Goal: Task Accomplishment & Management: Manage account settings

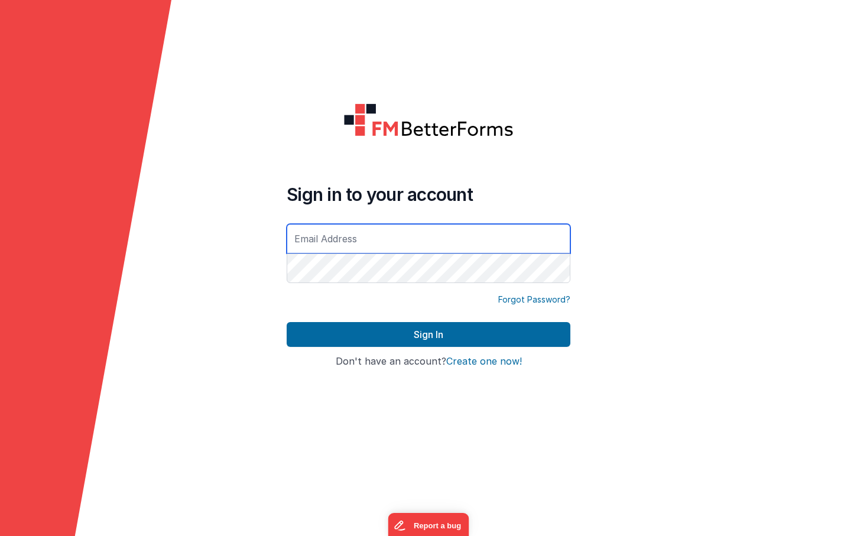
type input "[EMAIL_ADDRESS][DOMAIN_NAME]"
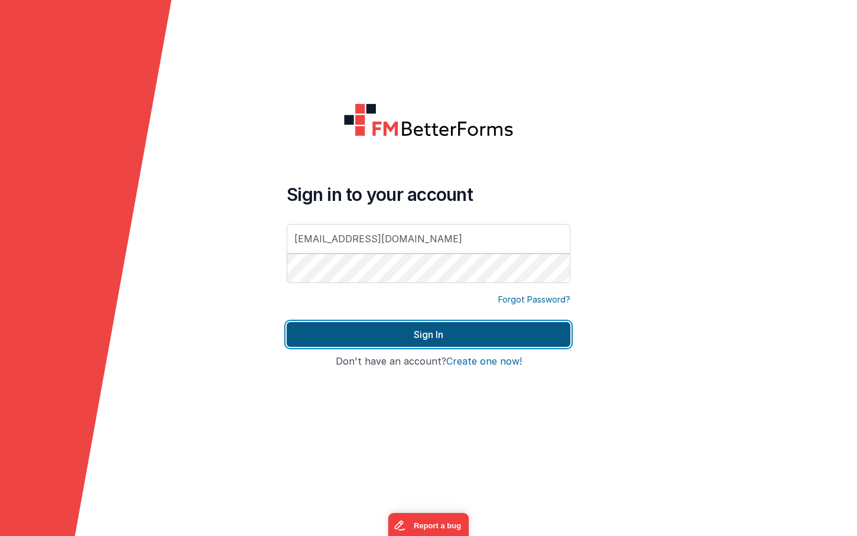
click at [463, 338] on button "Sign In" at bounding box center [429, 334] width 284 height 25
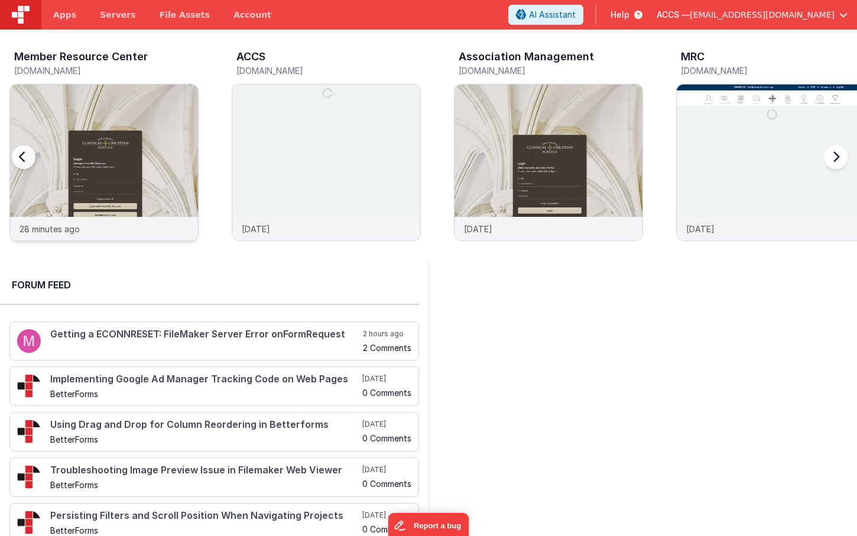
click at [167, 131] on img at bounding box center [104, 179] width 188 height 188
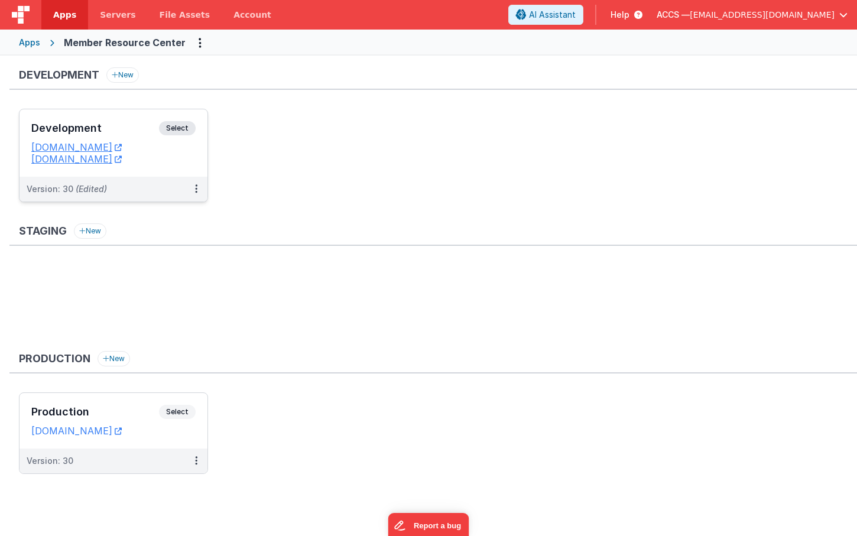
click at [118, 124] on h3 "Development" at bounding box center [95, 128] width 128 height 12
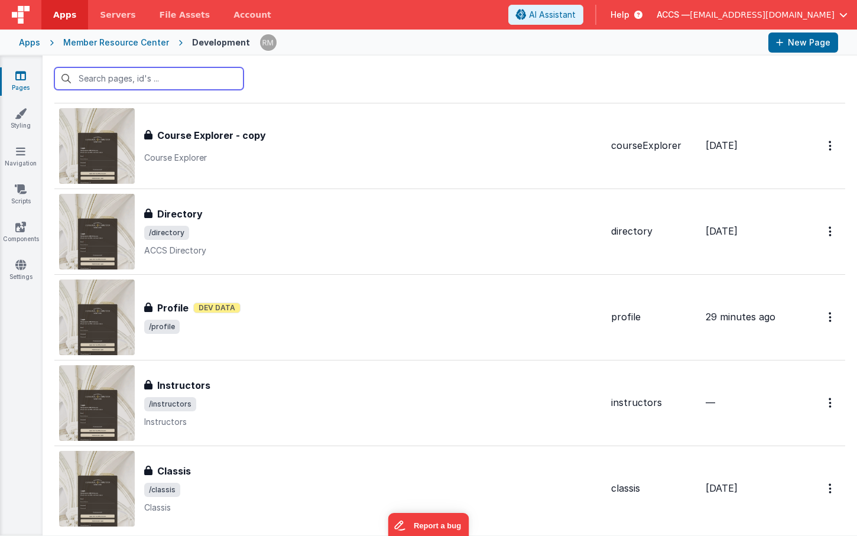
scroll to position [1482, 0]
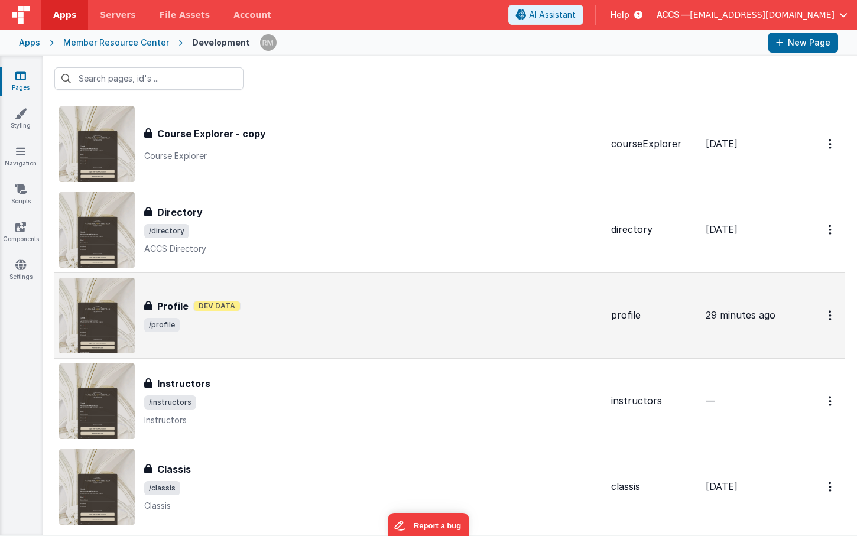
click at [212, 325] on span "/profile" at bounding box center [373, 325] width 458 height 14
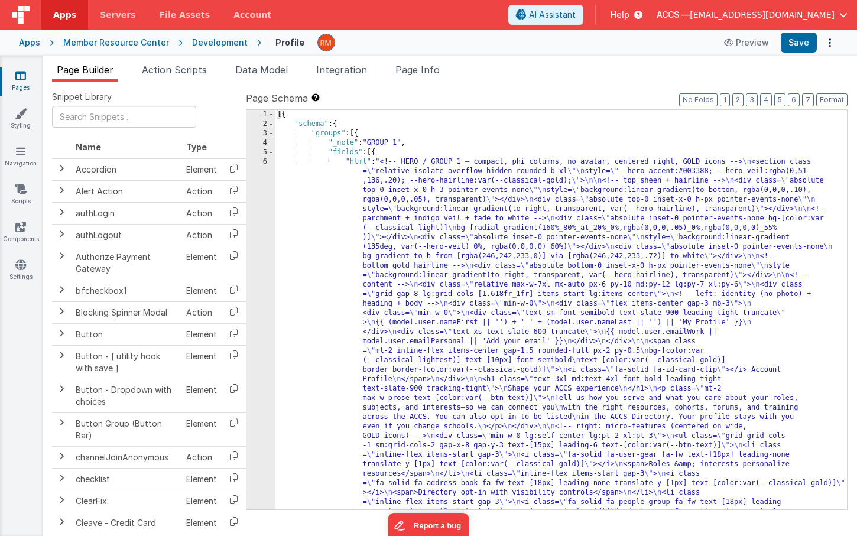
click at [357, 162] on div "[{ "schema" : { "groups" : [{ "_note" : "GROUP 1" , "fields" : [{ "html" : "<!-…" at bounding box center [561, 513] width 572 height 806
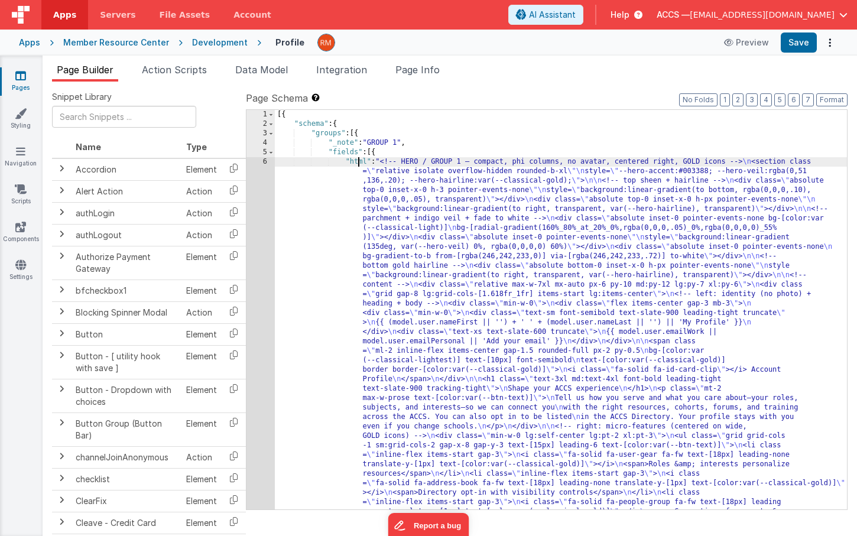
click at [268, 162] on div "6" at bounding box center [261, 355] width 28 height 397
click at [264, 161] on div "6" at bounding box center [261, 355] width 28 height 397
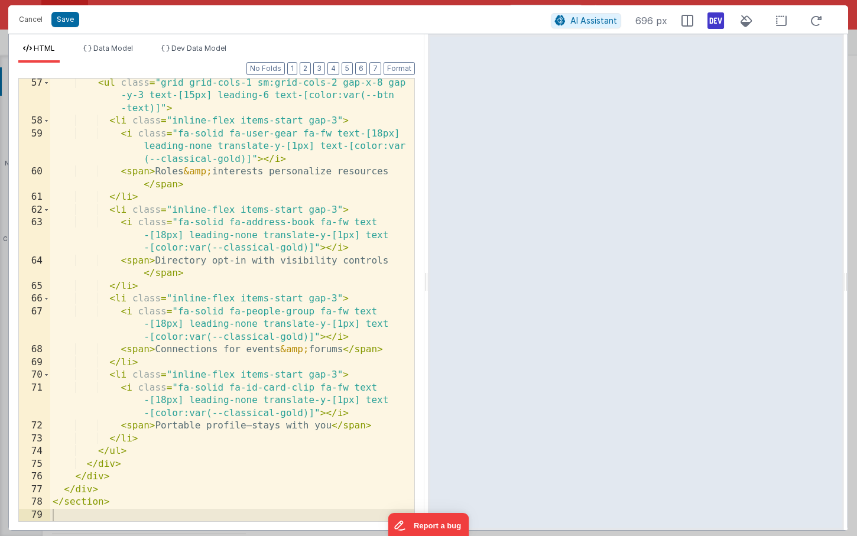
scroll to position [1095, 0]
click at [35, 21] on button "Cancel" at bounding box center [30, 19] width 35 height 17
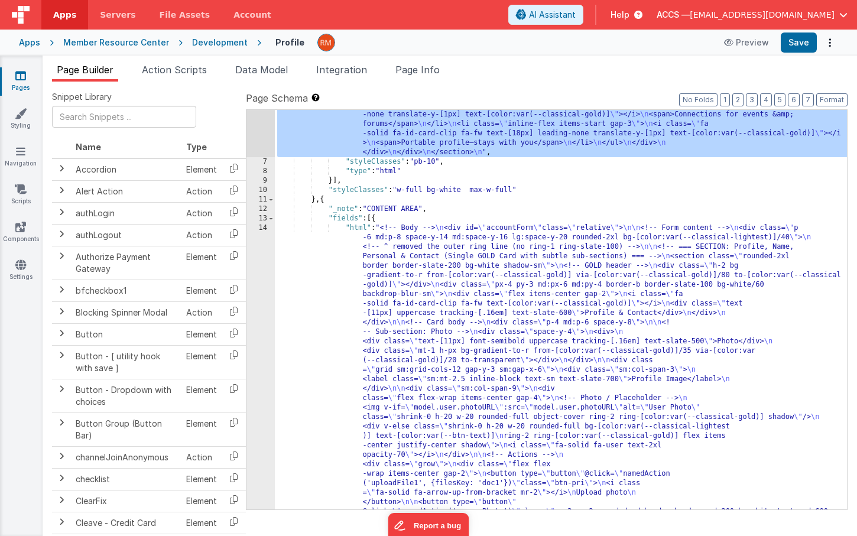
scroll to position [497, 0]
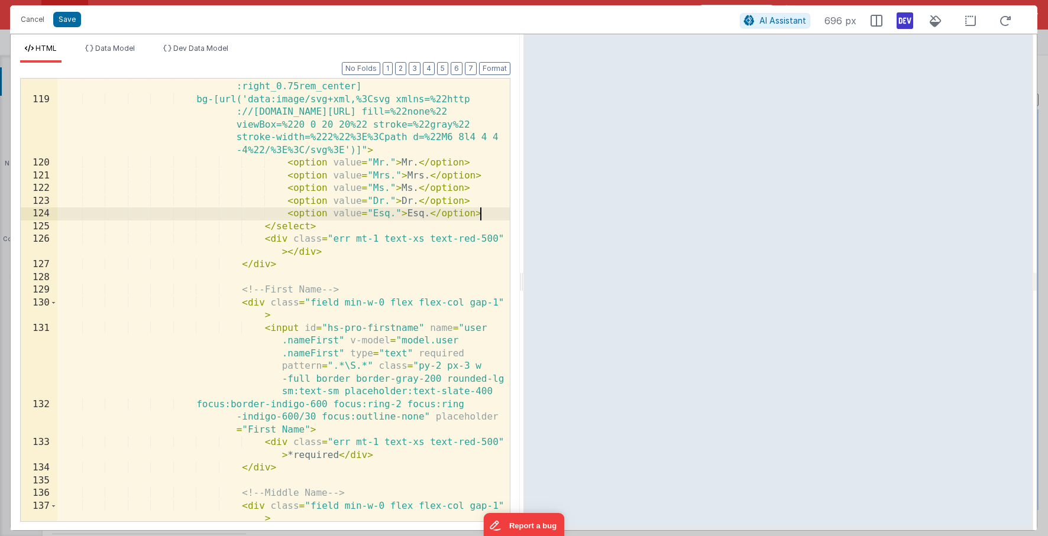
scroll to position [0, 0]
drag, startPoint x: 488, startPoint y: 216, endPoint x: 284, endPoint y: 219, distance: 204.0
click at [284, 219] on div "bg-no-repeat bg-[length:1.25rem] bg-[position :right_0.75rem_center] bg-[url('d…" at bounding box center [283, 315] width 452 height 494
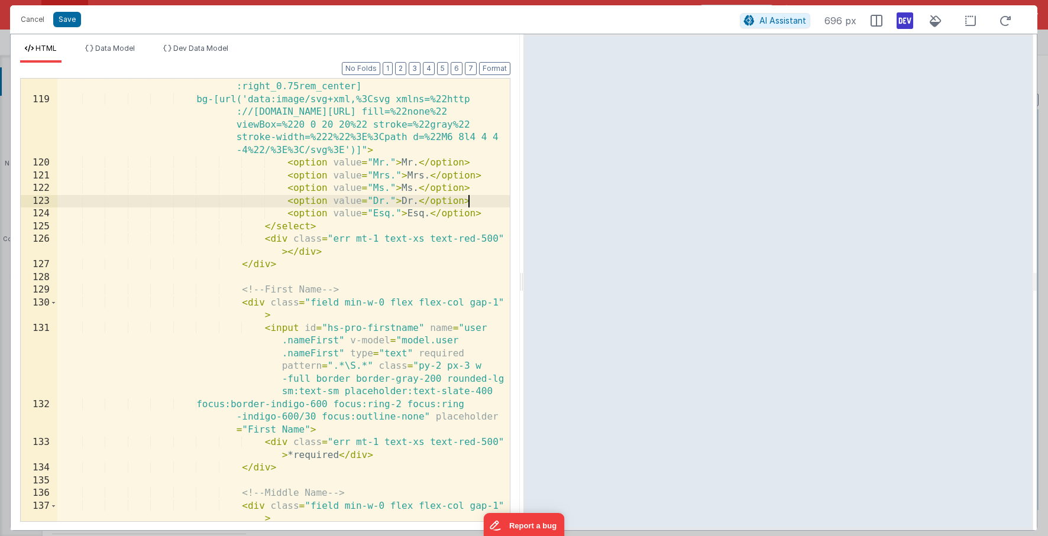
click at [481, 195] on div "bg-no-repeat bg-[length:1.25rem] bg-[position :right_0.75rem_center] bg-[url('d…" at bounding box center [283, 315] width 452 height 494
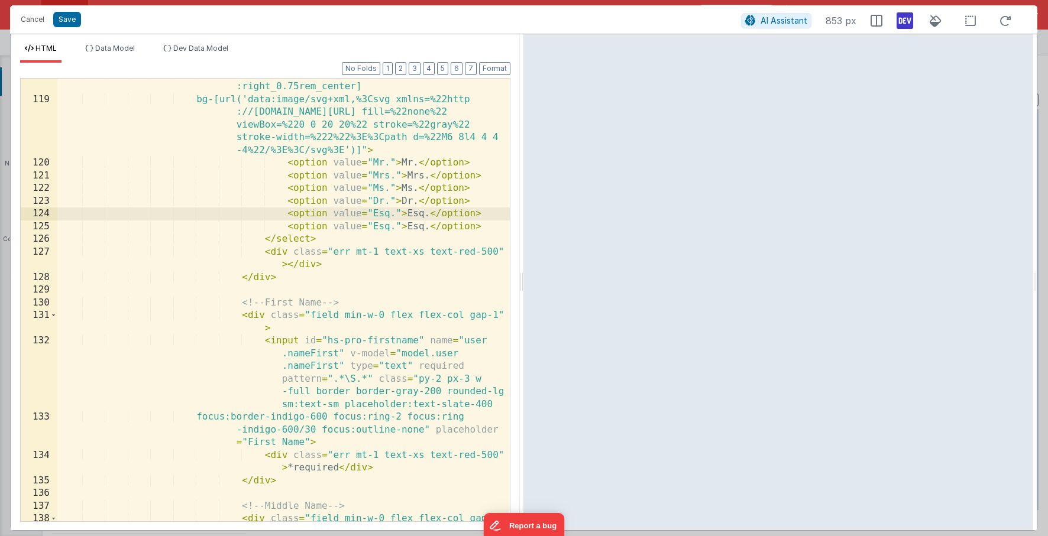
click at [389, 215] on div "bg-no-repeat bg-[length:1.25rem] bg-[position :right_0.75rem_center] bg-[url('d…" at bounding box center [283, 315] width 452 height 494
click at [418, 214] on div "bg-no-repeat bg-[length:1.25rem] bg-[position :right_0.75rem_center] bg-[url('d…" at bounding box center [283, 315] width 452 height 494
click at [71, 21] on button "Save" at bounding box center [67, 19] width 28 height 15
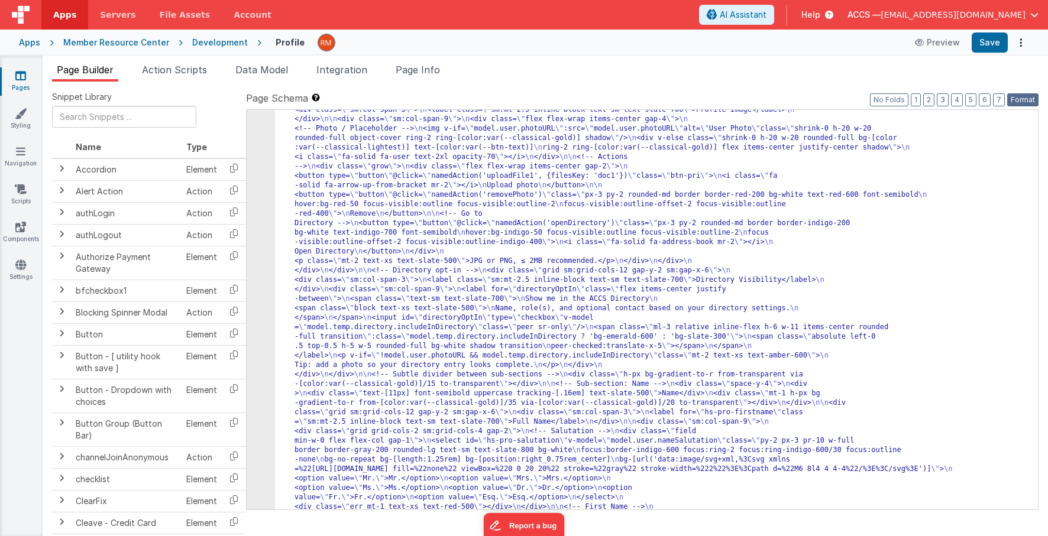
click at [857, 103] on button "Format" at bounding box center [1022, 99] width 31 height 13
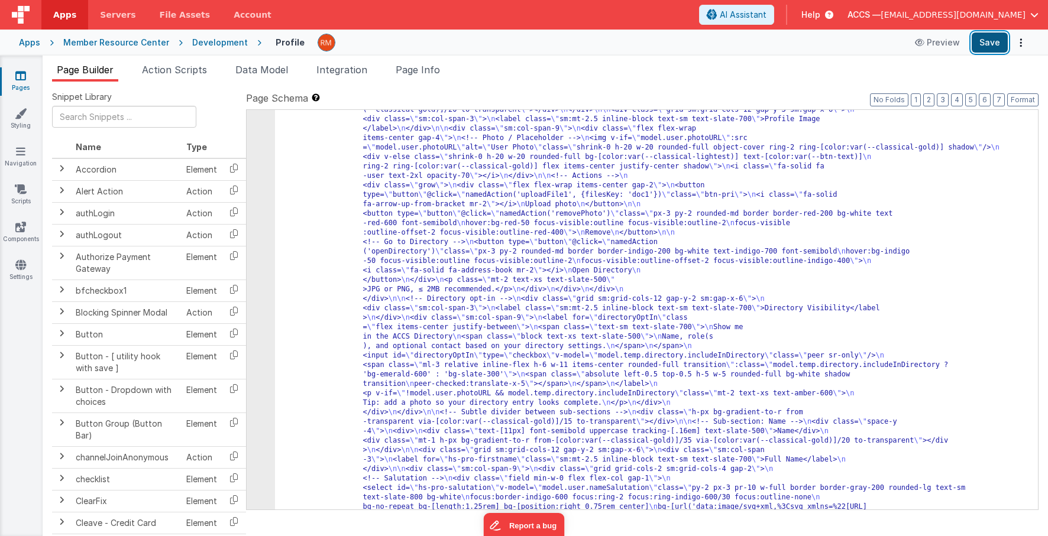
click at [857, 43] on button "Save" at bounding box center [989, 43] width 36 height 20
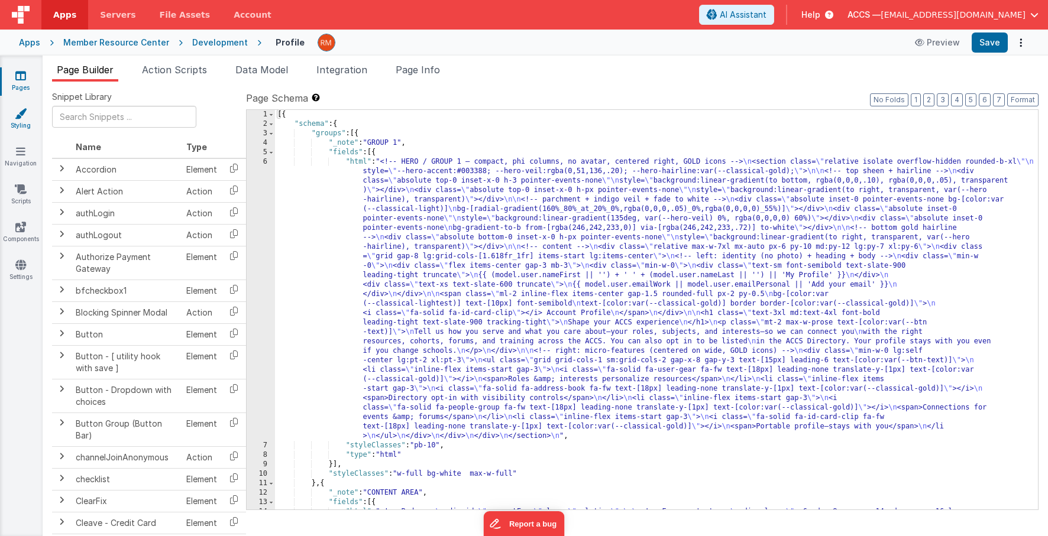
click at [22, 124] on link "Styling" at bounding box center [20, 120] width 43 height 24
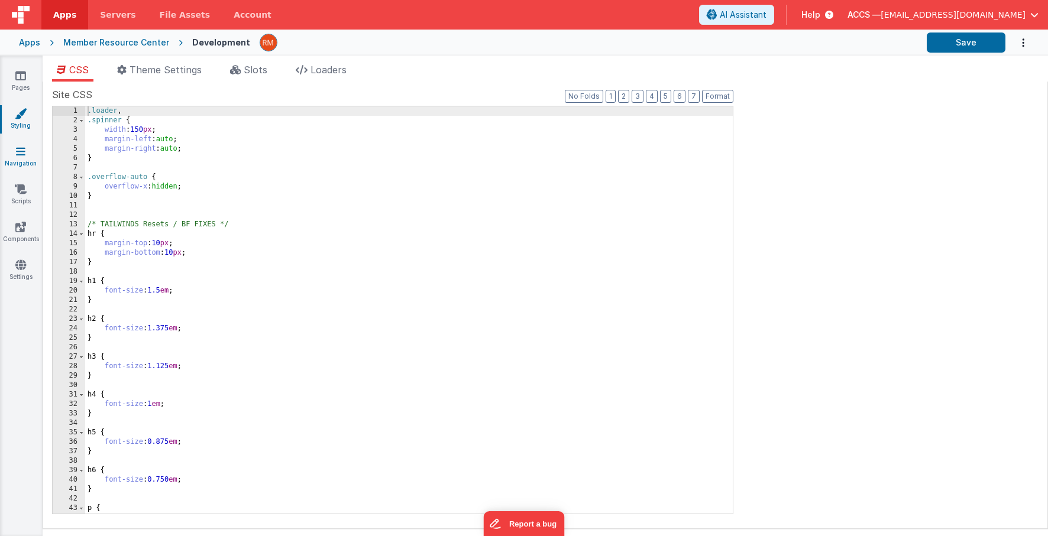
click at [19, 167] on link "Navigation" at bounding box center [20, 157] width 43 height 24
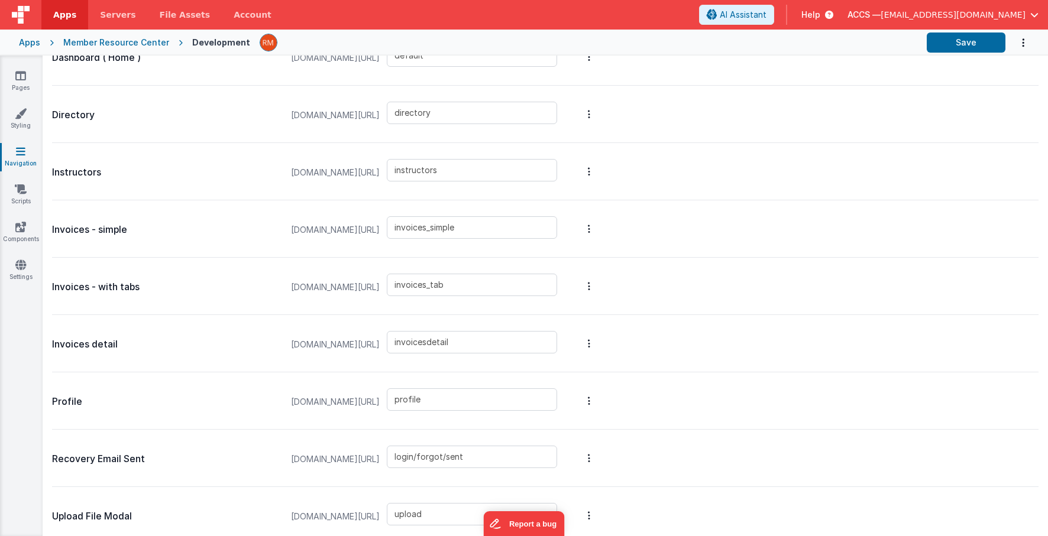
scroll to position [891, 0]
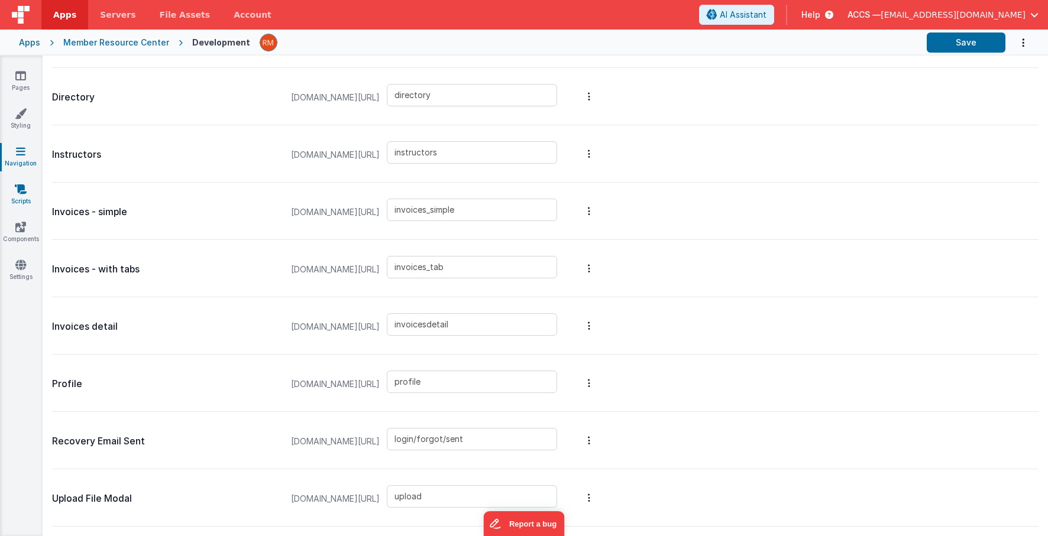
click at [20, 198] on link "Scripts" at bounding box center [20, 195] width 43 height 24
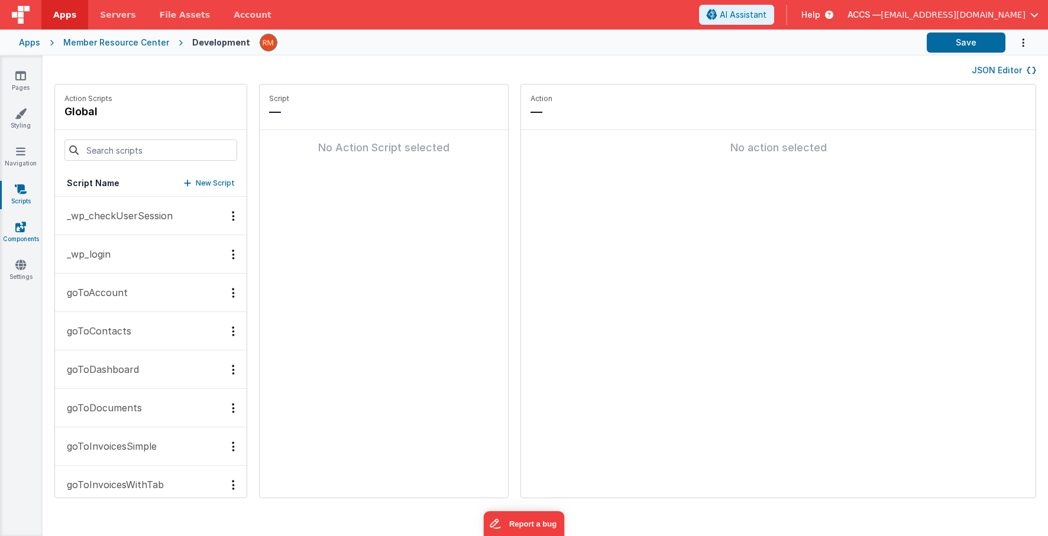
click at [23, 231] on icon at bounding box center [20, 227] width 11 height 12
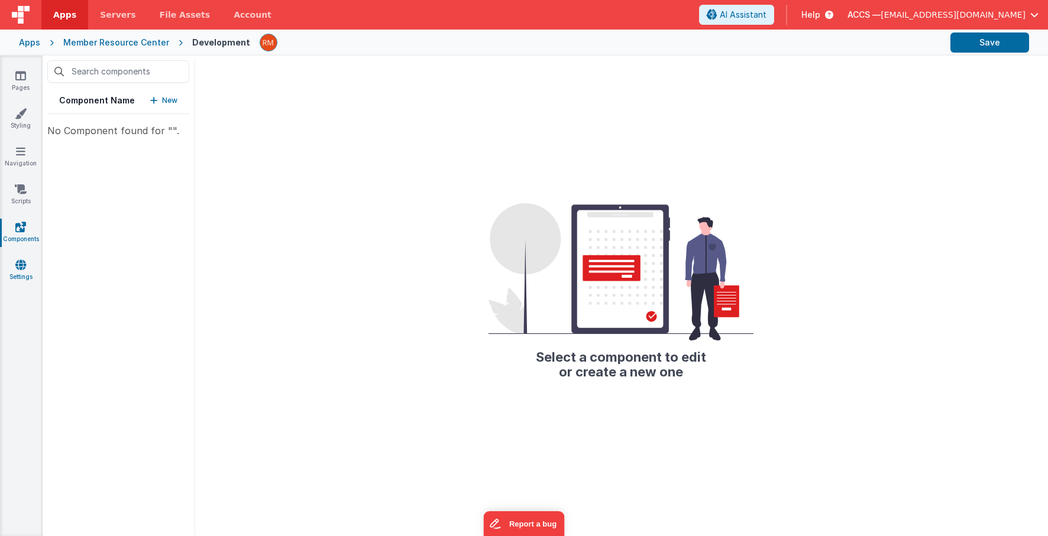
click at [24, 264] on icon at bounding box center [20, 265] width 11 height 12
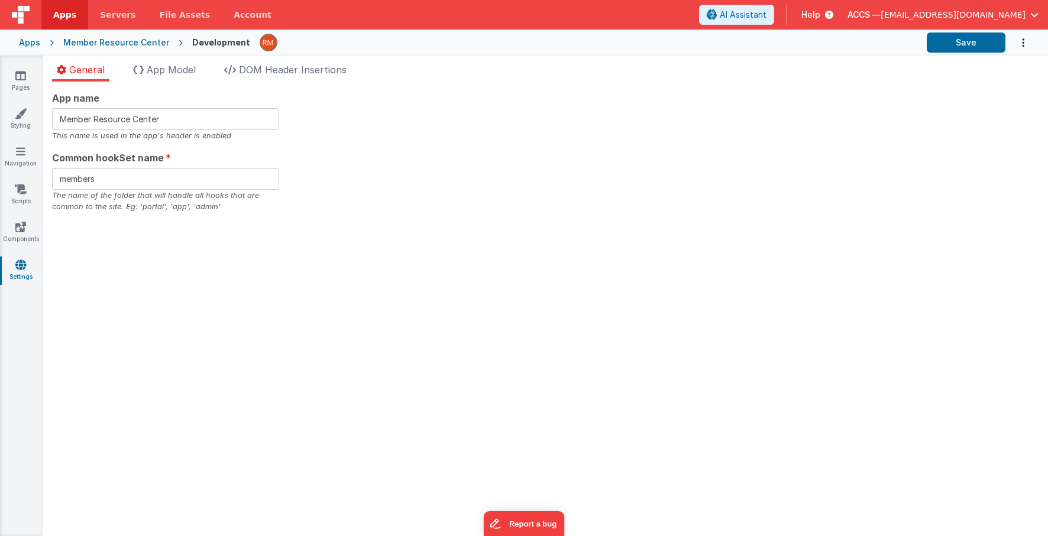
click at [26, 47] on div "Apps" at bounding box center [29, 43] width 21 height 12
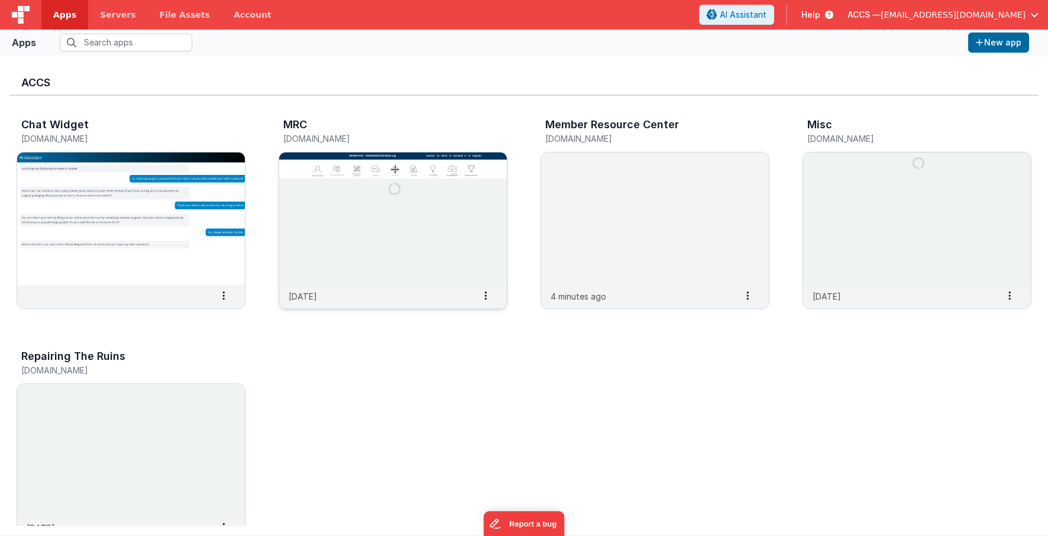
scroll to position [231, 0]
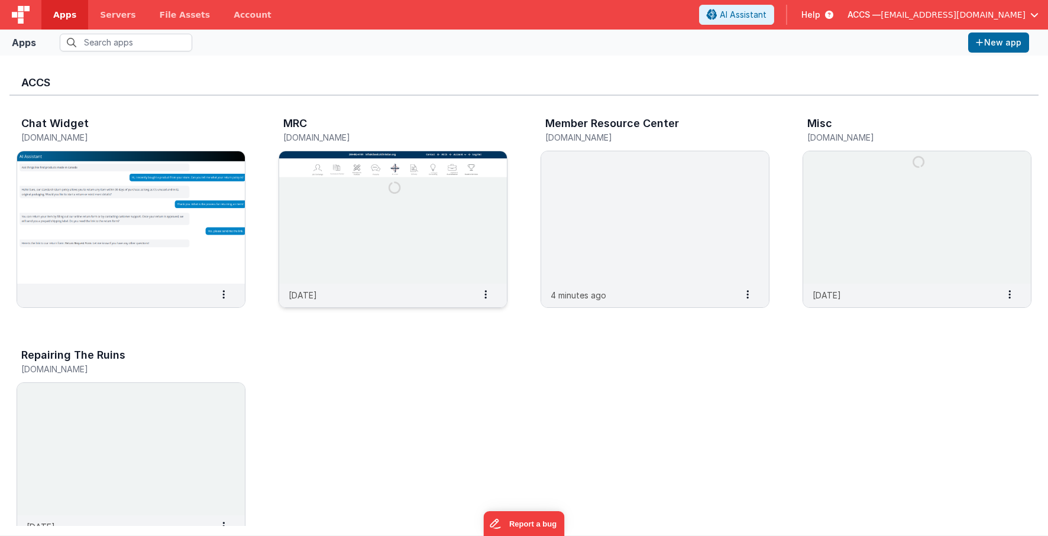
click at [371, 220] on img at bounding box center [393, 217] width 228 height 132
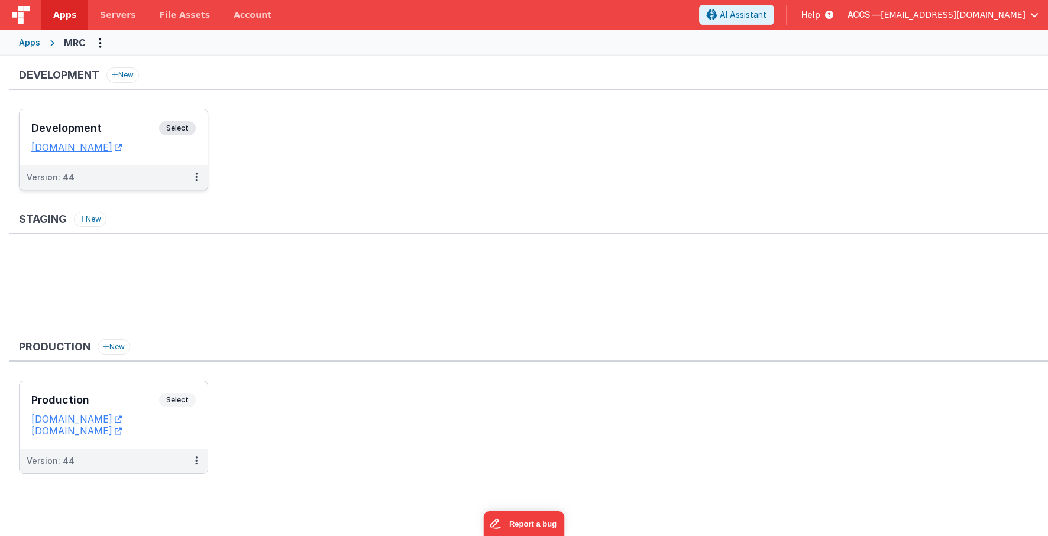
click at [137, 129] on h3 "Development" at bounding box center [95, 128] width 128 height 12
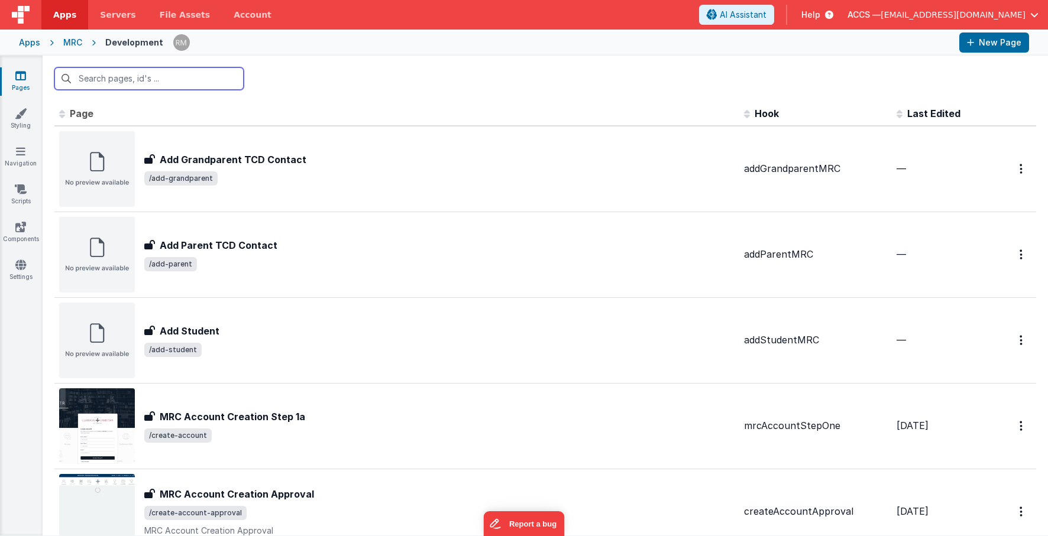
click at [160, 79] on input "text" at bounding box center [148, 78] width 189 height 22
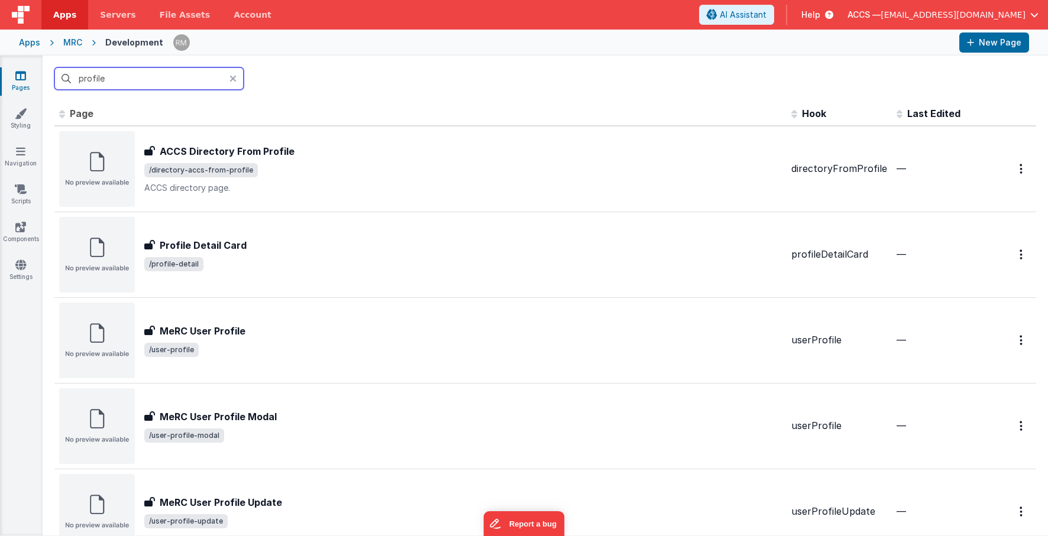
type input "profile"
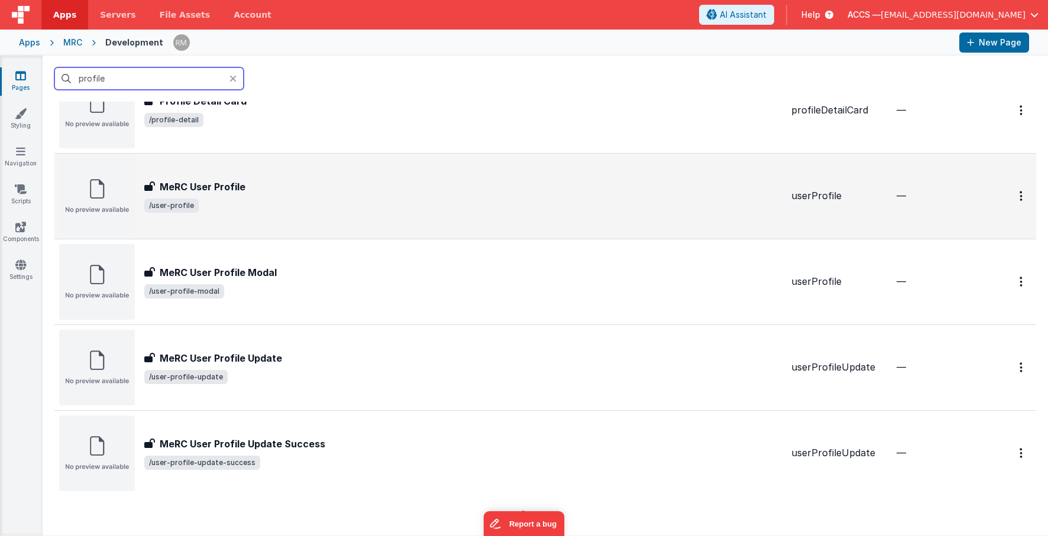
scroll to position [150, 0]
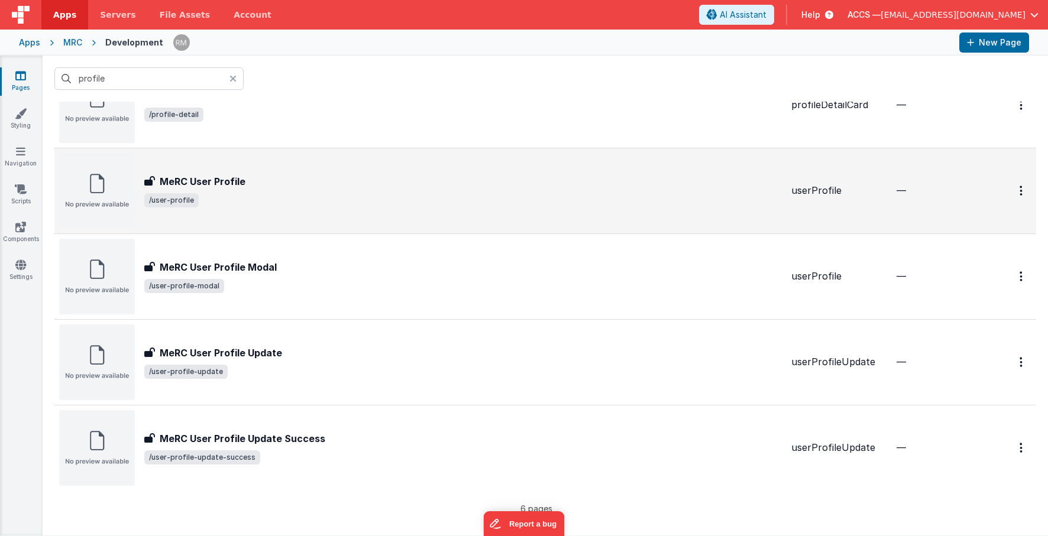
click at [188, 194] on span "/user-profile" at bounding box center [171, 200] width 54 height 14
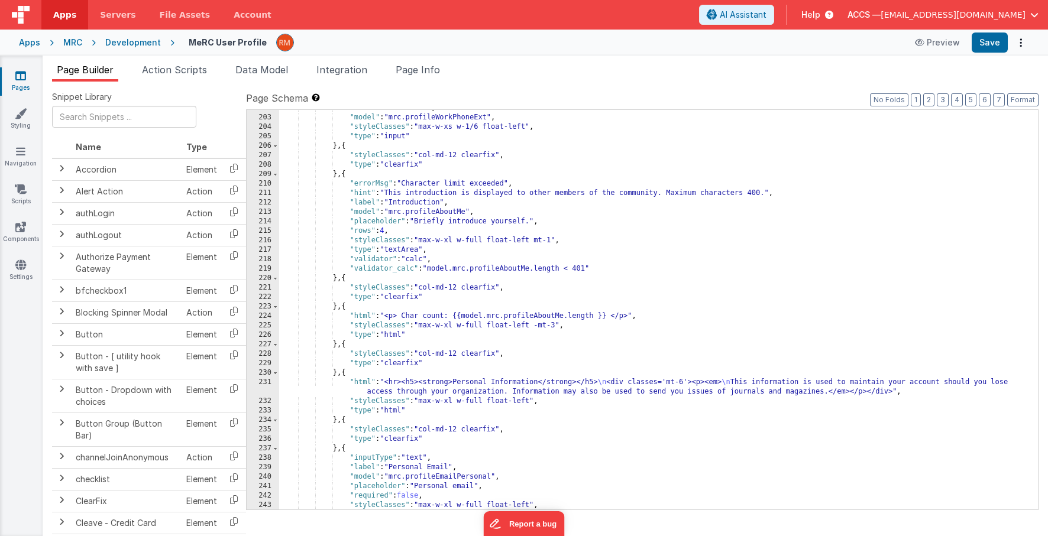
scroll to position [1983, 0]
click at [416, 70] on span "Page Info" at bounding box center [417, 70] width 44 height 12
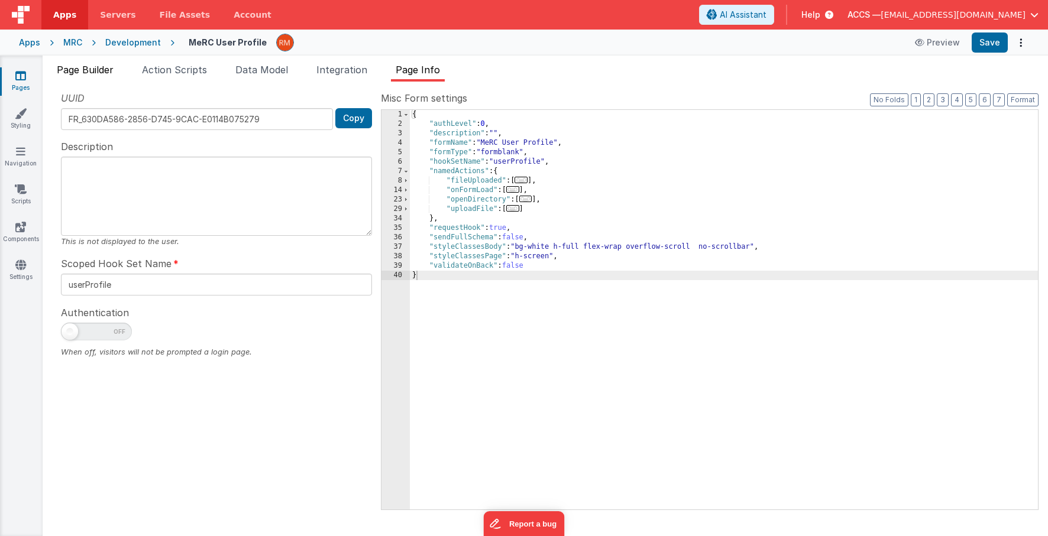
click at [96, 69] on span "Page Builder" at bounding box center [85, 70] width 57 height 12
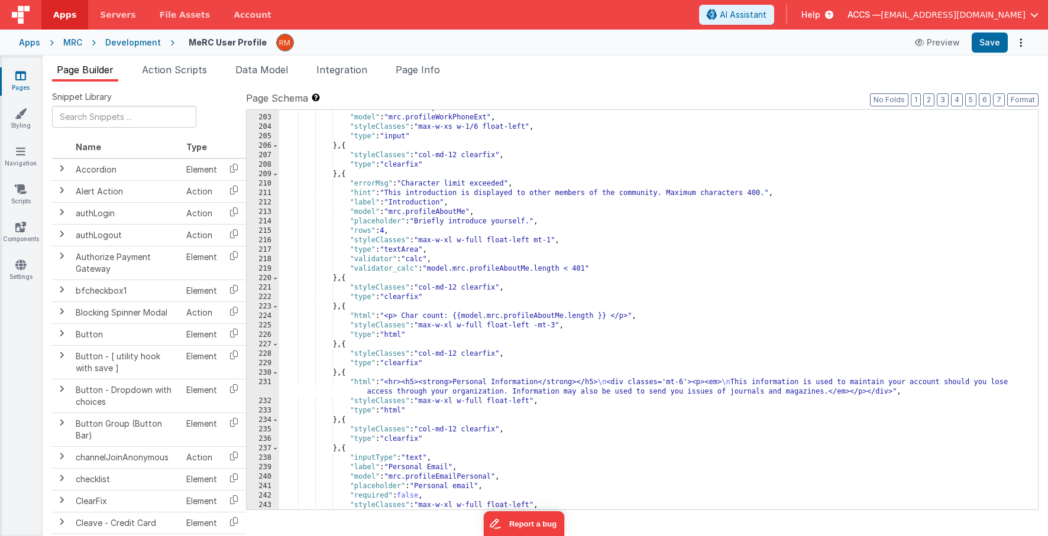
click at [20, 78] on icon at bounding box center [20, 76] width 11 height 12
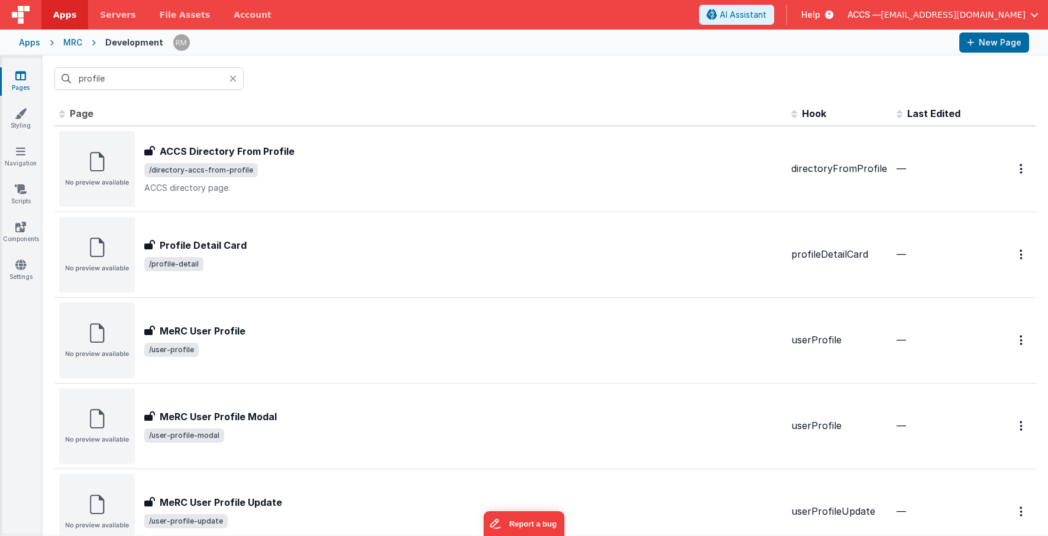
click at [237, 77] on div at bounding box center [236, 78] width 14 height 22
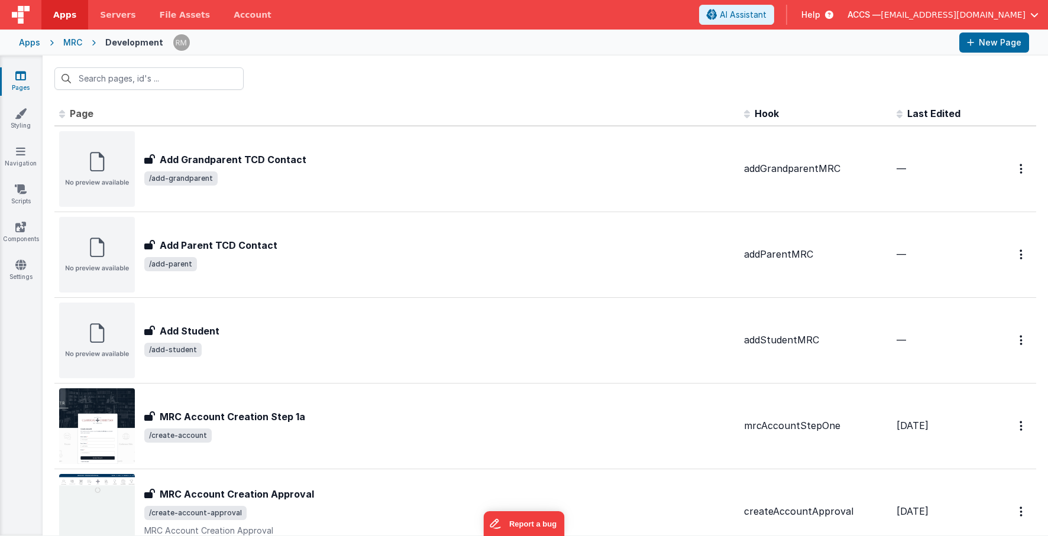
click at [34, 47] on div "Apps" at bounding box center [29, 43] width 21 height 12
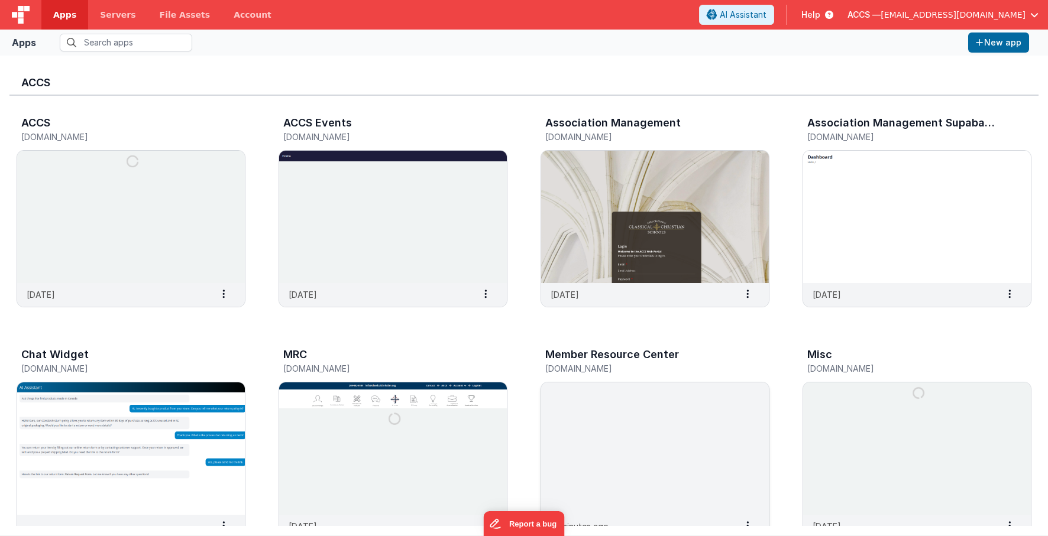
click at [674, 407] on img at bounding box center [655, 448] width 228 height 132
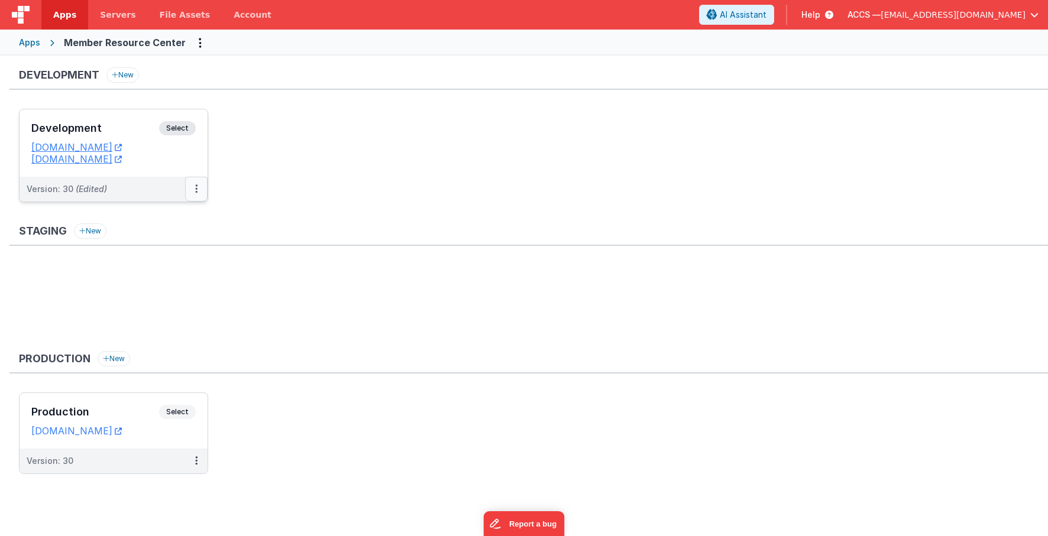
click at [194, 193] on button at bounding box center [196, 189] width 22 height 25
click at [176, 218] on link "Edit" at bounding box center [155, 215] width 104 height 21
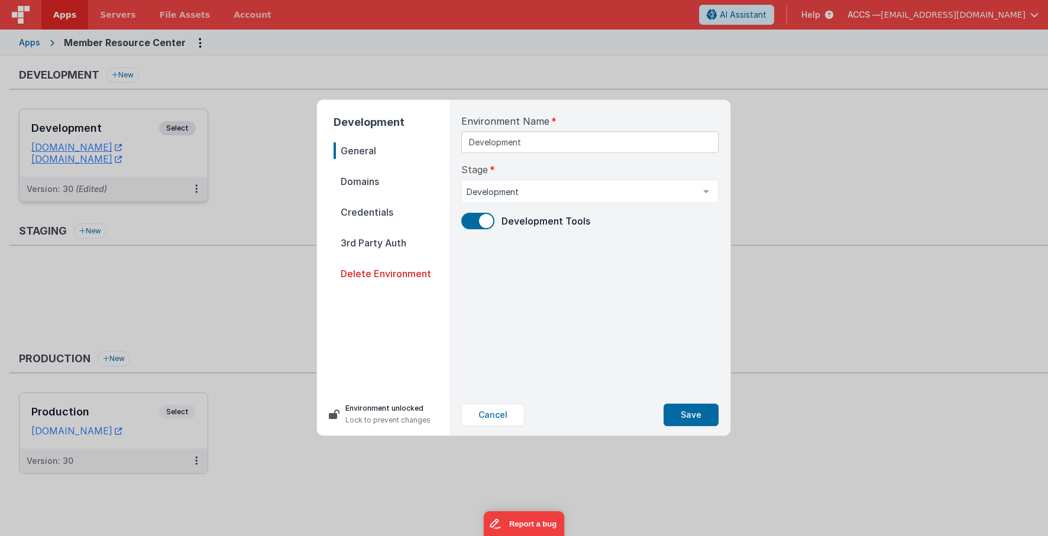
click at [375, 180] on span "Domains" at bounding box center [391, 181] width 116 height 17
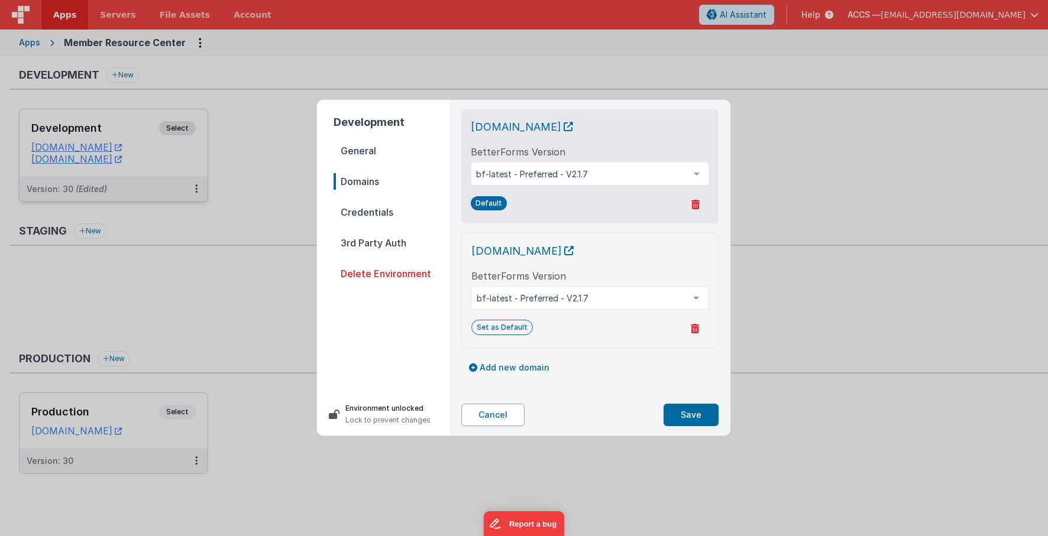
click at [508, 415] on button "Cancel" at bounding box center [492, 415] width 63 height 22
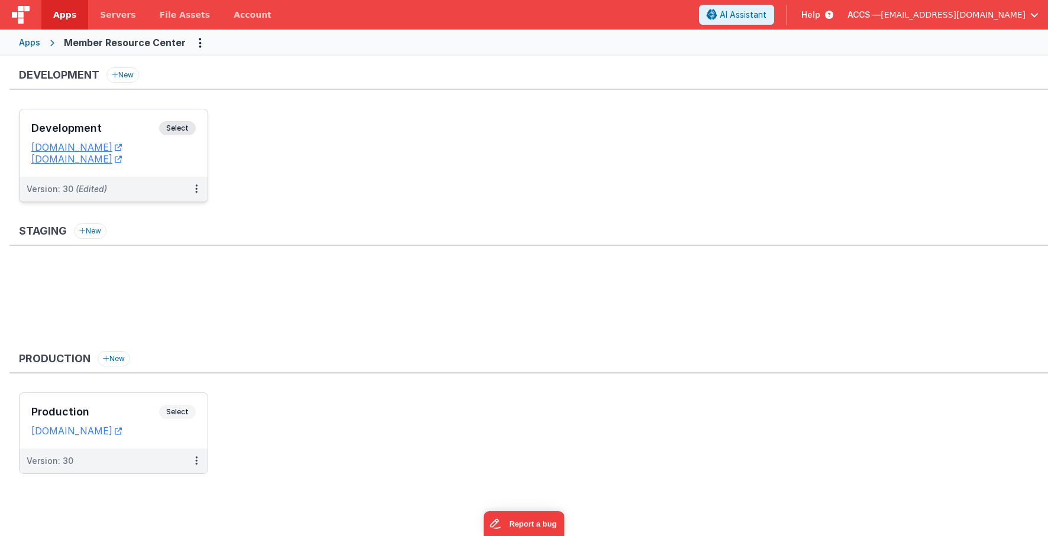
click at [139, 132] on h3 "Development" at bounding box center [95, 128] width 128 height 12
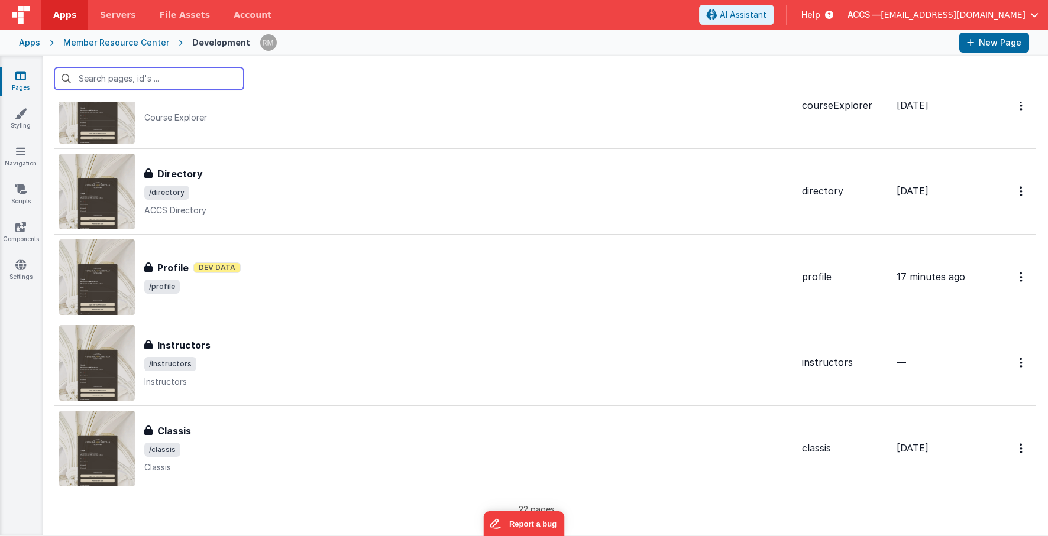
scroll to position [1533, 0]
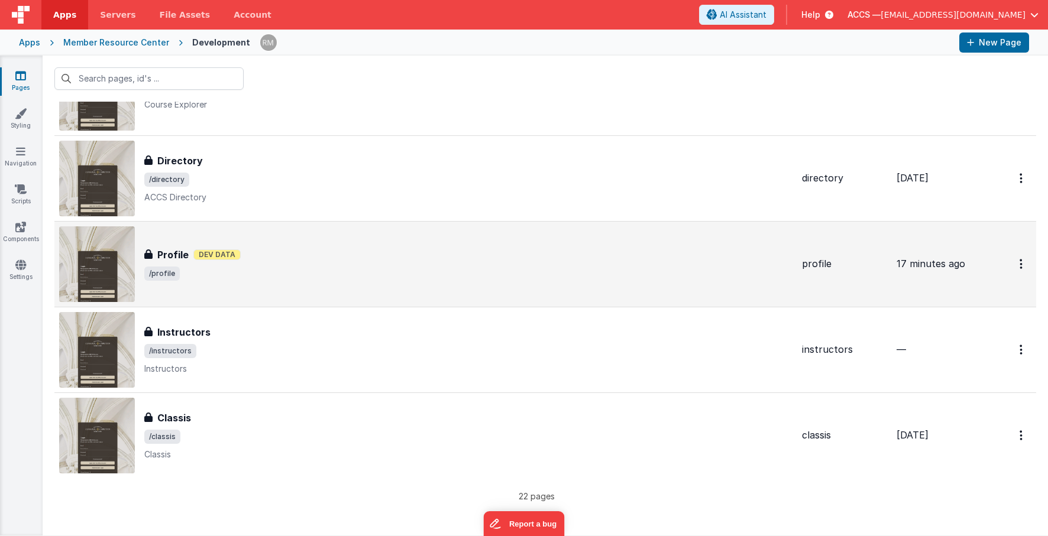
click at [223, 274] on span "/profile" at bounding box center [468, 274] width 648 height 14
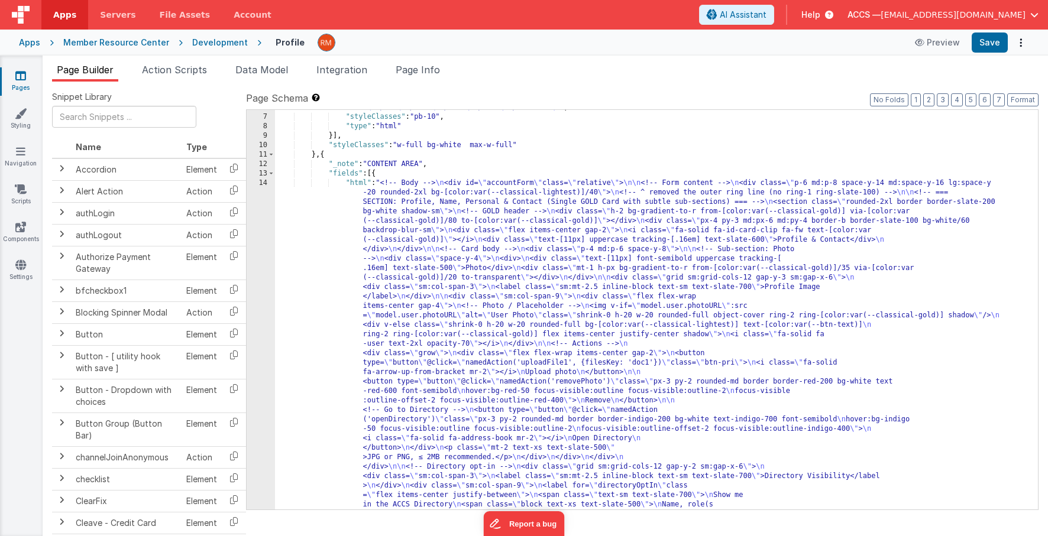
scroll to position [339, 0]
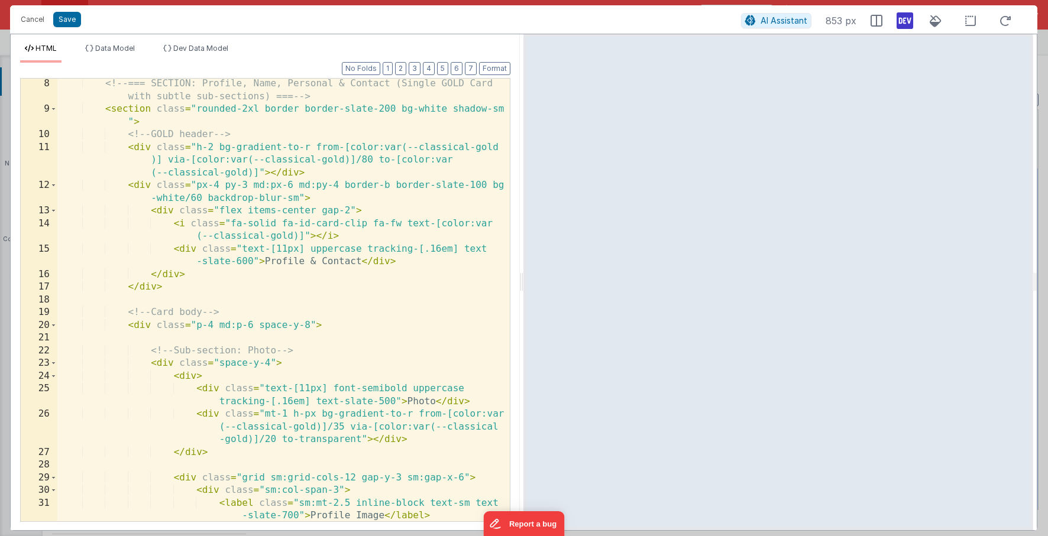
scroll to position [0, 0]
click at [362, 310] on div "<!-- === SECTION: Profile, Name, Personal & Contact (Single GOLD Card with subt…" at bounding box center [283, 317] width 452 height 481
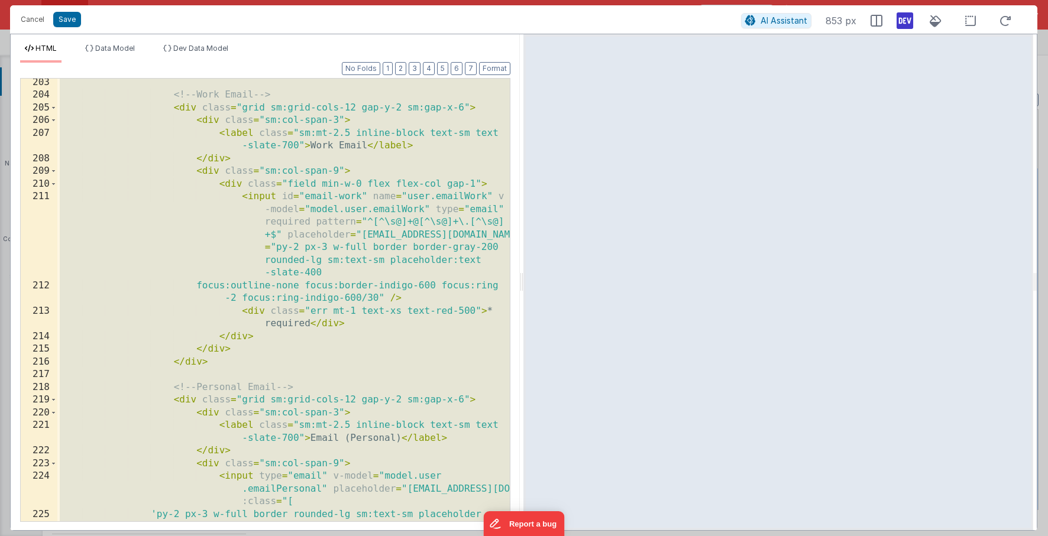
scroll to position [4159, 0]
click at [263, 361] on div "<!-- Work Email --> < div class = "grid sm:grid-cols-12 gap-y-2 sm:gap-x-6" > <…" at bounding box center [283, 315] width 452 height 481
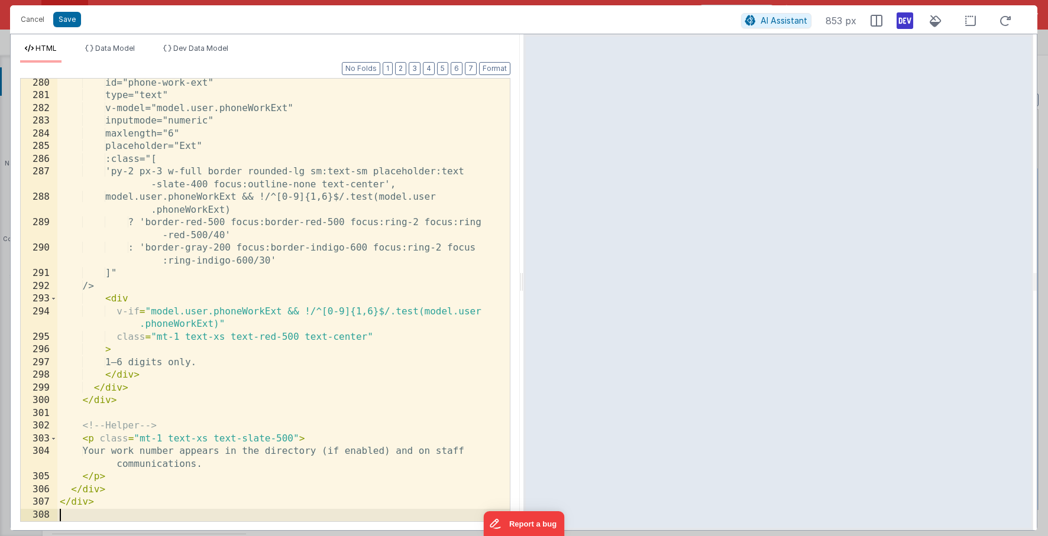
scroll to position [5391, 0]
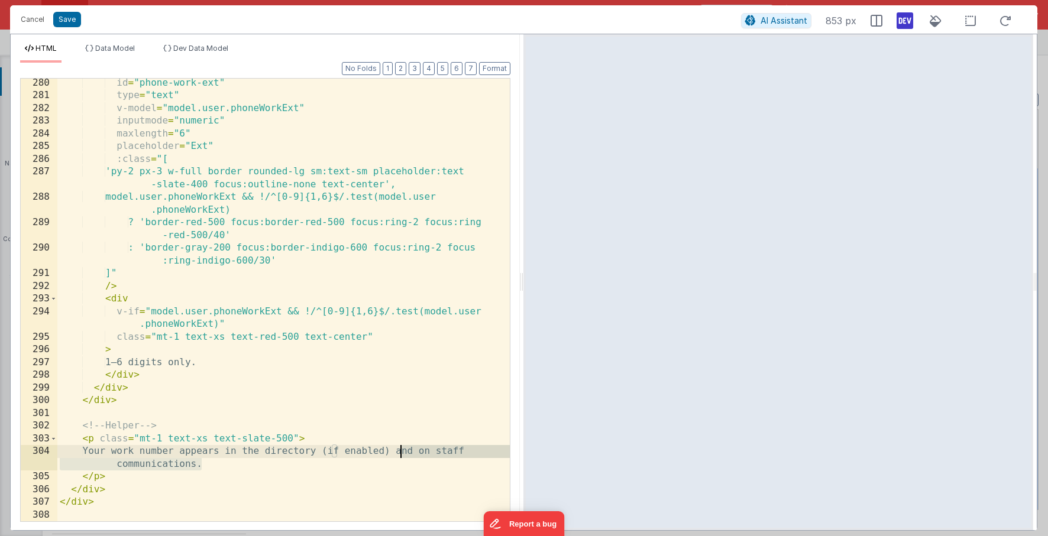
drag, startPoint x: 212, startPoint y: 463, endPoint x: 403, endPoint y: 454, distance: 190.6
click at [403, 454] on div "id = "phone-work-ext" type = "text" v-model = "model.user.phoneWorkExt" inputmo…" at bounding box center [283, 311] width 452 height 468
click at [73, 22] on button "Save" at bounding box center [67, 19] width 28 height 15
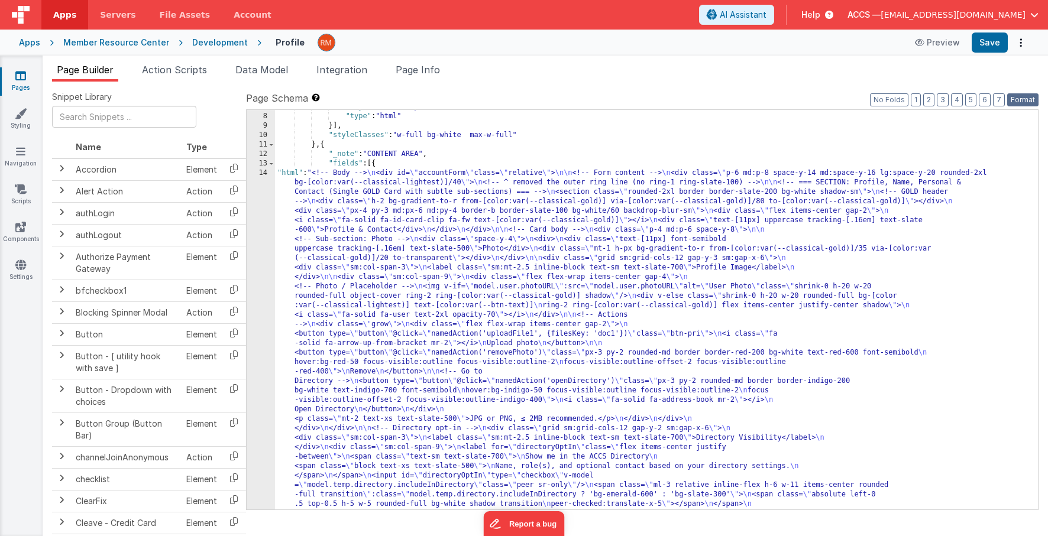
click at [1021, 102] on button "Format" at bounding box center [1022, 99] width 31 height 13
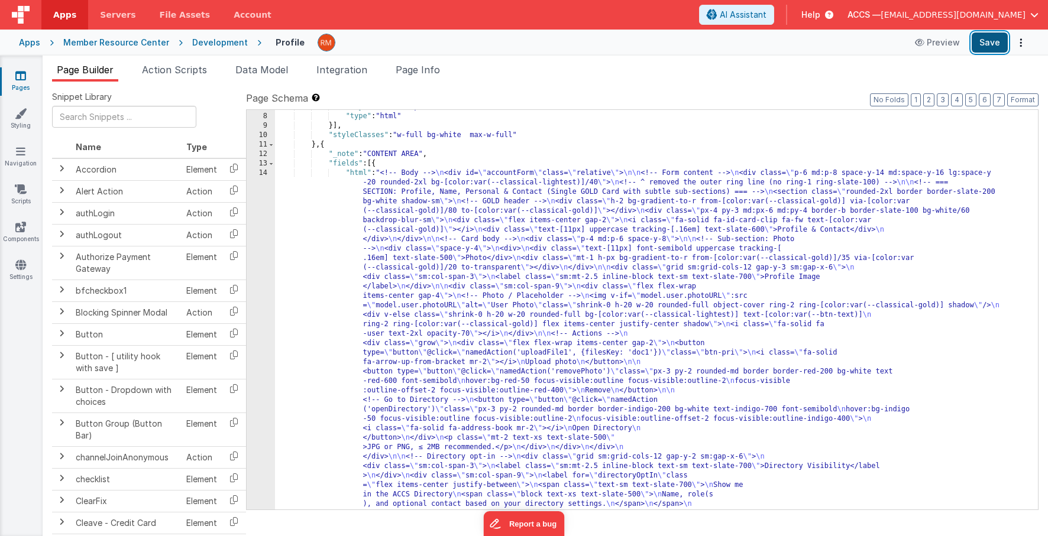
click at [989, 41] on button "Save" at bounding box center [989, 43] width 36 height 20
click at [423, 70] on span "Page Info" at bounding box center [417, 70] width 44 height 12
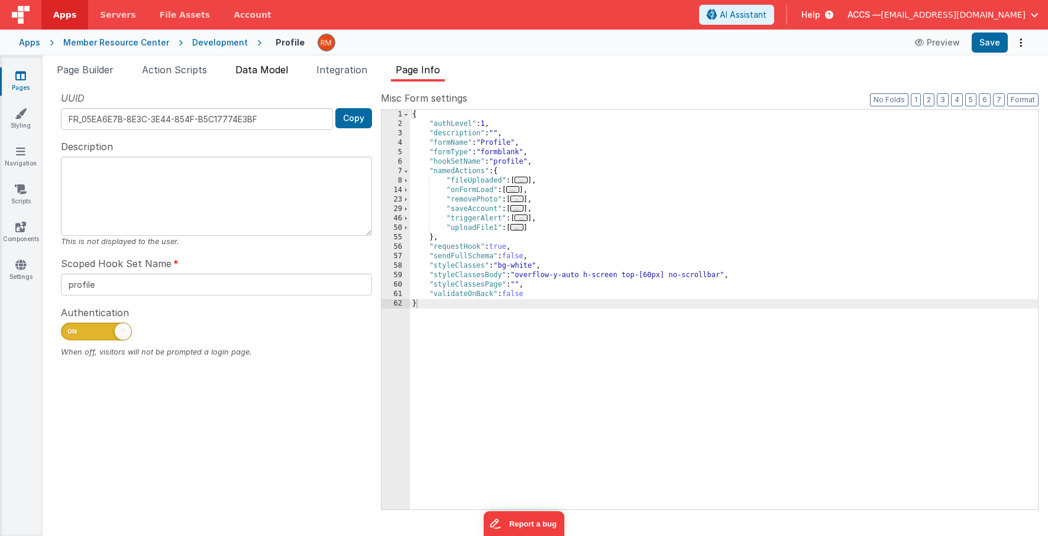
click at [267, 67] on span "Data Model" at bounding box center [261, 70] width 53 height 12
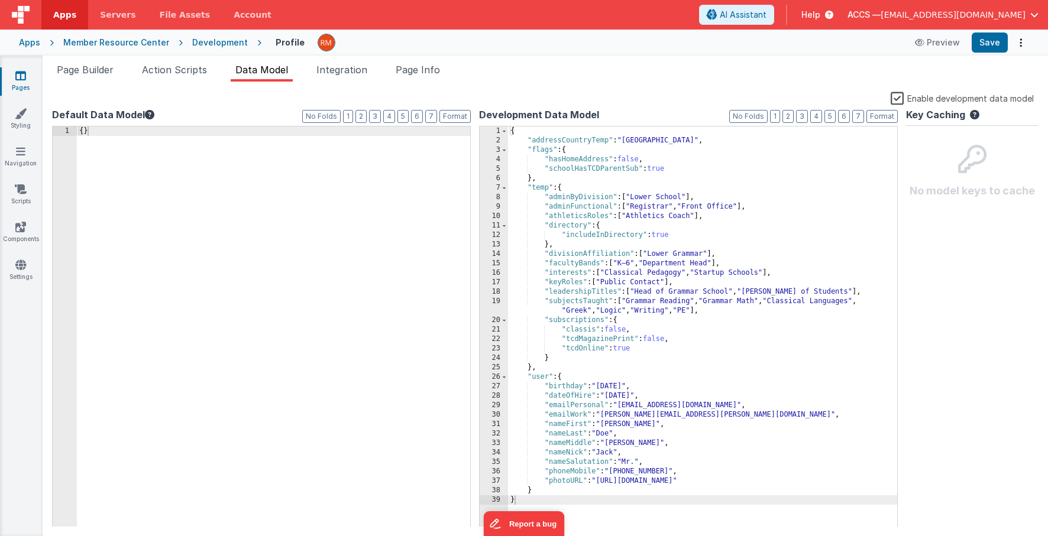
click at [628, 453] on div "{ "addressCountryTemp" : "United States" , "flags" : { "hasHomeAddress" : false…" at bounding box center [702, 337] width 389 height 420
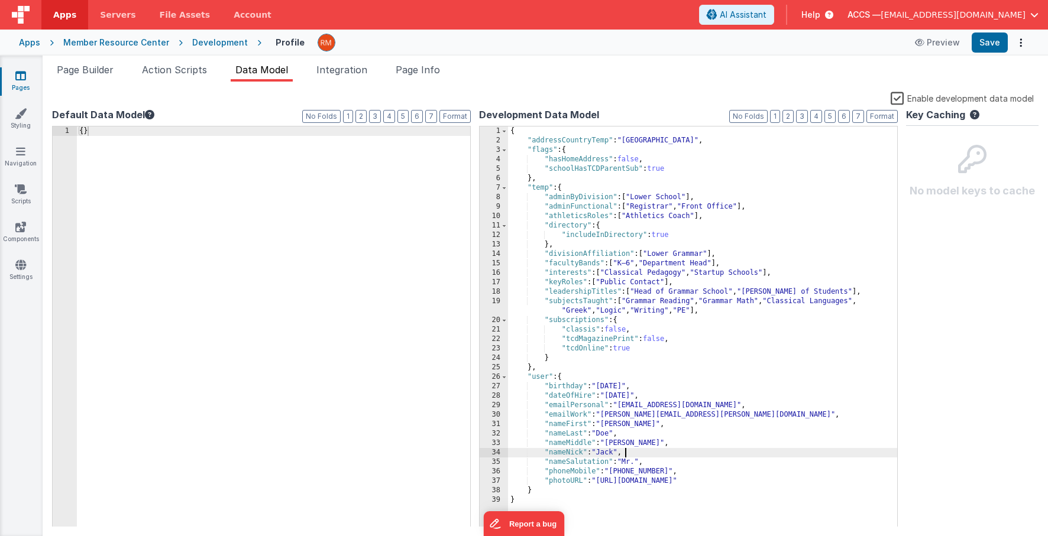
click at [685, 470] on div "{ "addressCountryTemp" : "United States" , "flags" : { "hasHomeAddress" : false…" at bounding box center [702, 337] width 389 height 420
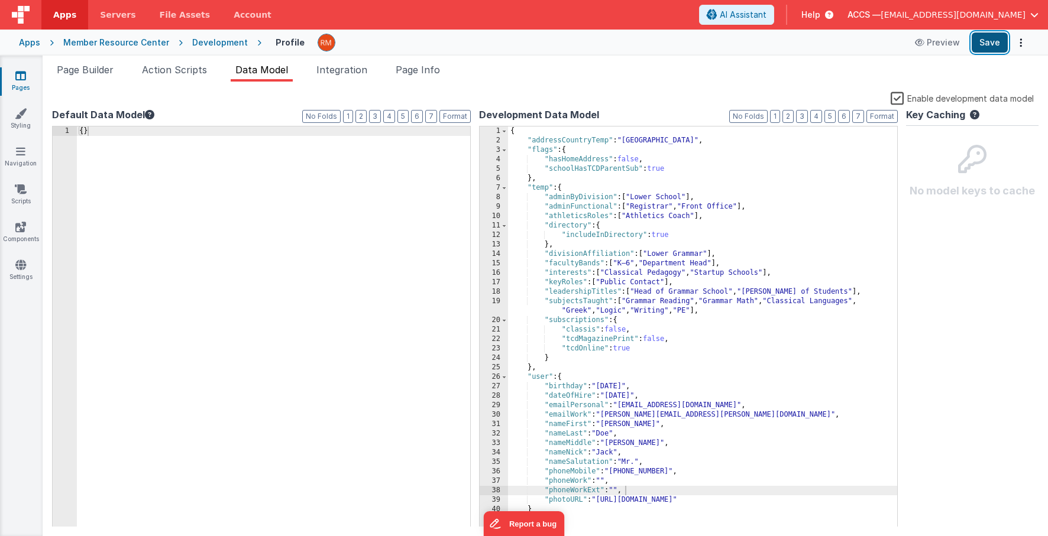
click at [987, 37] on button "Save" at bounding box center [989, 43] width 36 height 20
click at [94, 70] on span "Page Builder" at bounding box center [85, 70] width 57 height 12
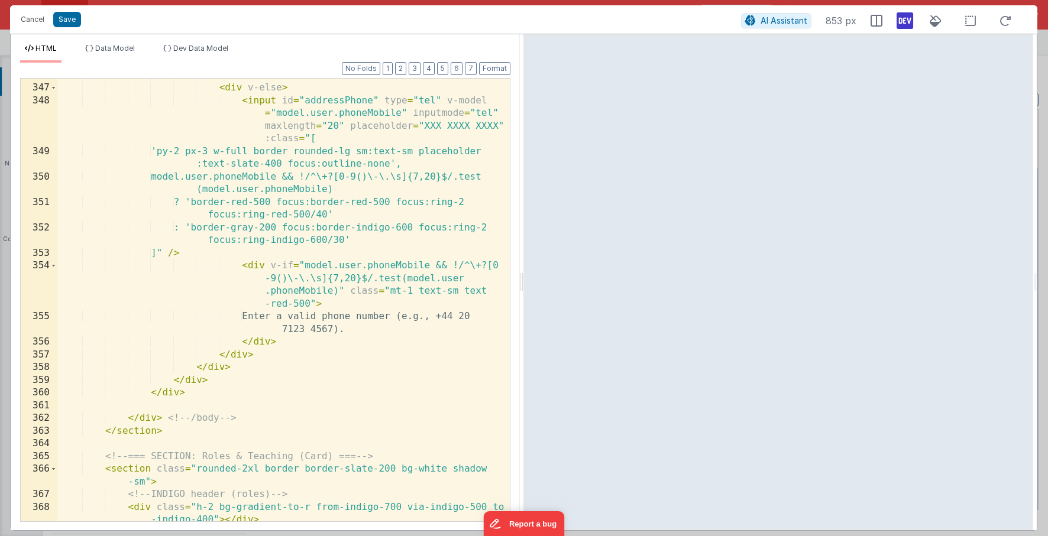
scroll to position [6565, 0]
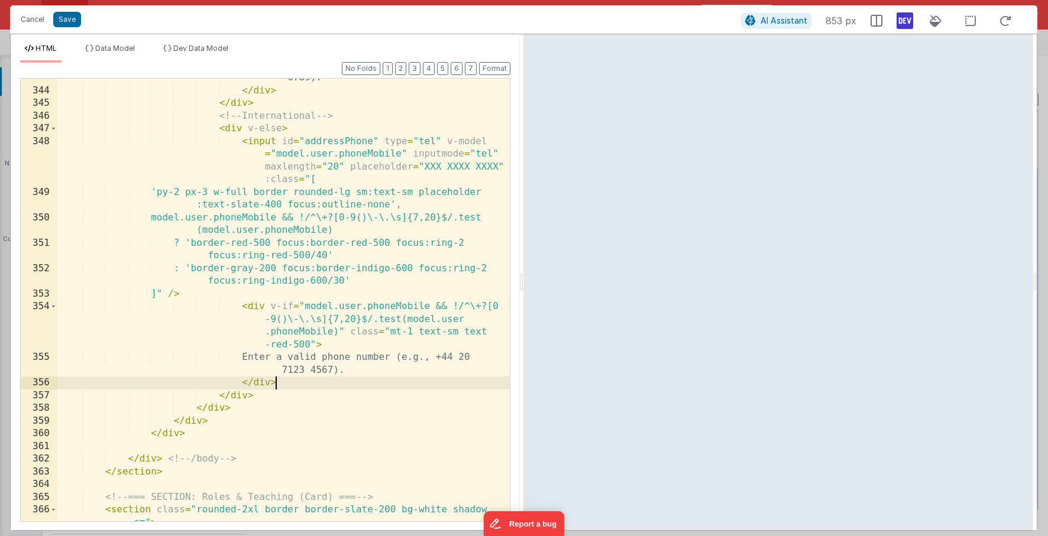
click at [309, 383] on div "Enter a valid U.S. phone (e.g., (123) 456 -6789). </ div > </ div > <!-- Intern…" at bounding box center [283, 306] width 452 height 494
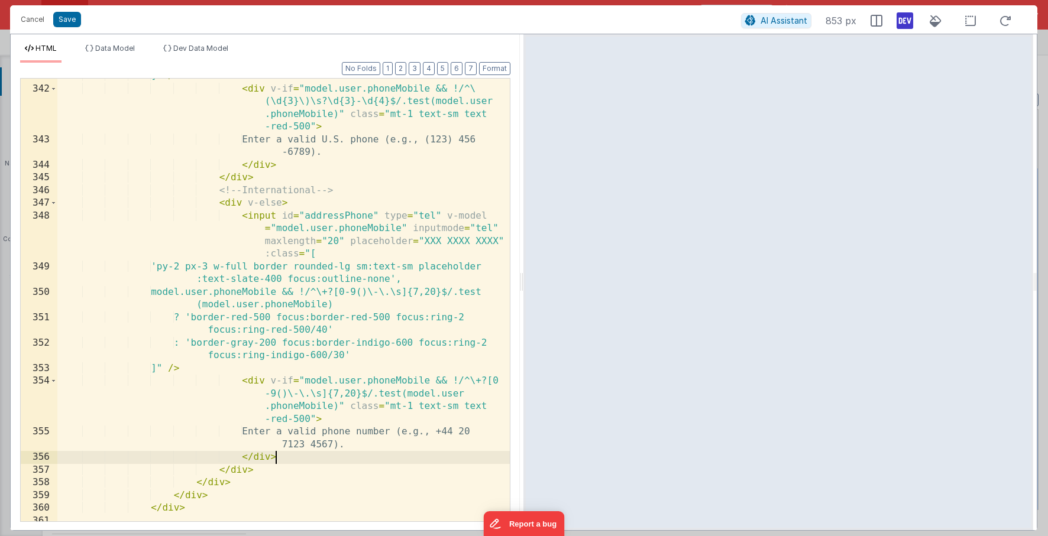
scroll to position [6491, 0]
click at [218, 203] on div "]" /> < div v-if = "model.user.phoneMobile && !/^\ (\d{3}\)\s?\d{3}-\d{4}$/.tes…" at bounding box center [283, 304] width 452 height 468
click at [288, 471] on div "]" /> < div v-if = "model.user.phoneMobile && !/^\ (\d{3}\)\s?\d{3}-\d{4}$/.tes…" at bounding box center [283, 304] width 452 height 468
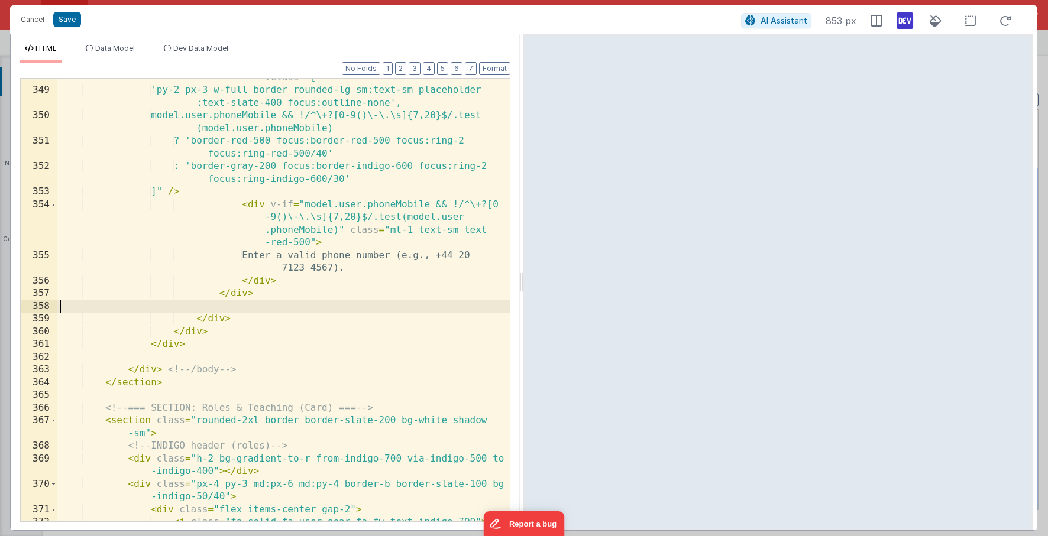
scroll to position [6667, 0]
click at [253, 319] on div "< input id = "addressPhone" type = "tel" v-model = "model.user.phoneMobile" inp…" at bounding box center [283, 292] width 452 height 519
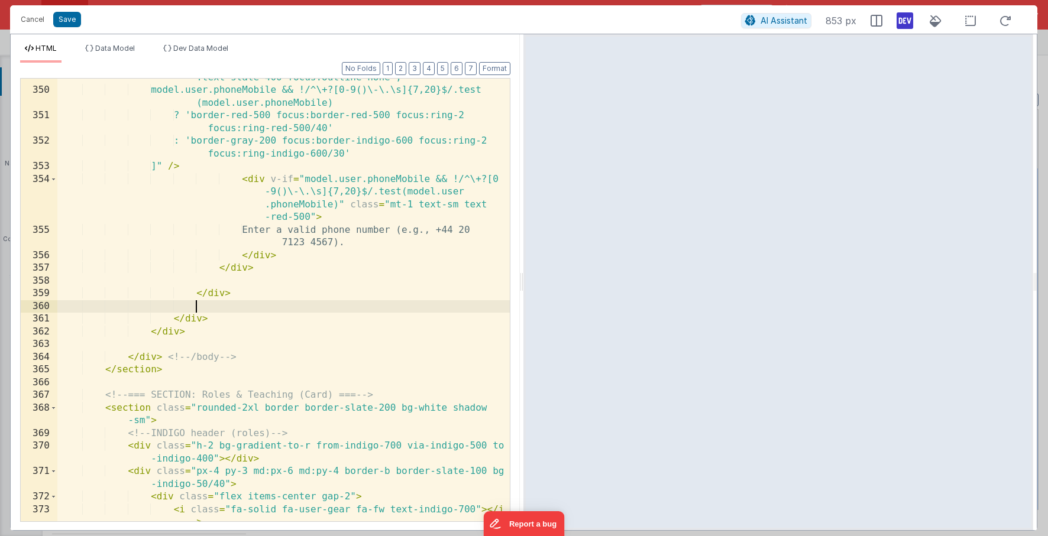
scroll to position [6692, 0]
click at [221, 316] on div "'py-2 px-3 w-full border rounded-lg sm:text-sm placeholder :text-slate-400 focu…" at bounding box center [283, 306] width 452 height 494
click at [201, 307] on div "'py-2 px-3 w-full border rounded-lg sm:text-sm placeholder :text-slate-400 focu…" at bounding box center [283, 306] width 452 height 494
click at [223, 320] on div "'py-2 px-3 w-full border rounded-lg sm:text-sm placeholder :text-slate-400 focu…" at bounding box center [283, 306] width 452 height 494
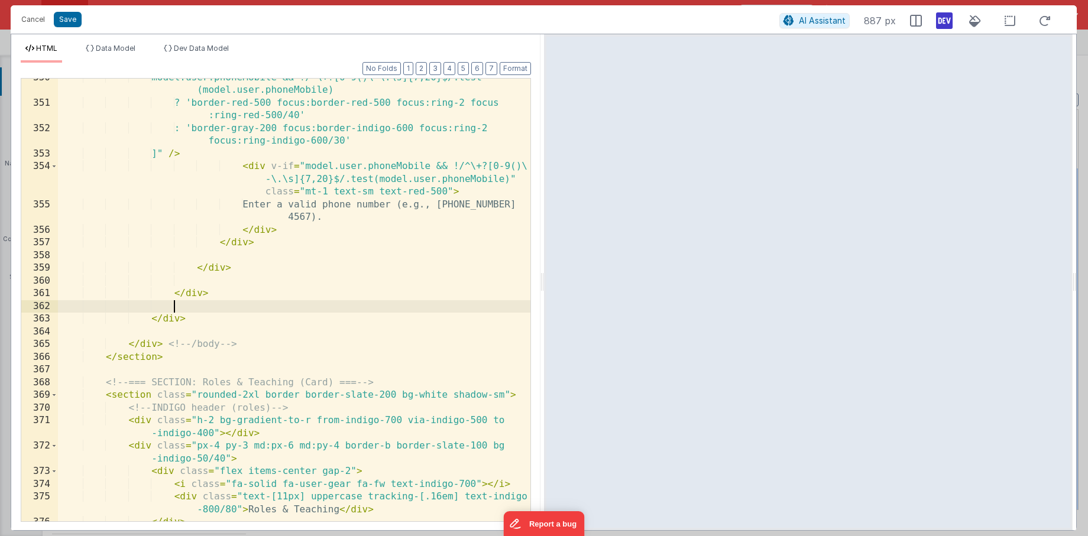
scroll to position [6375, 0]
click at [203, 329] on div "model.user.phoneMobile && !/^\+?[0-9()\-\.\s]{7,20}$/.test (model.user.phoneMob…" at bounding box center [294, 312] width 472 height 481
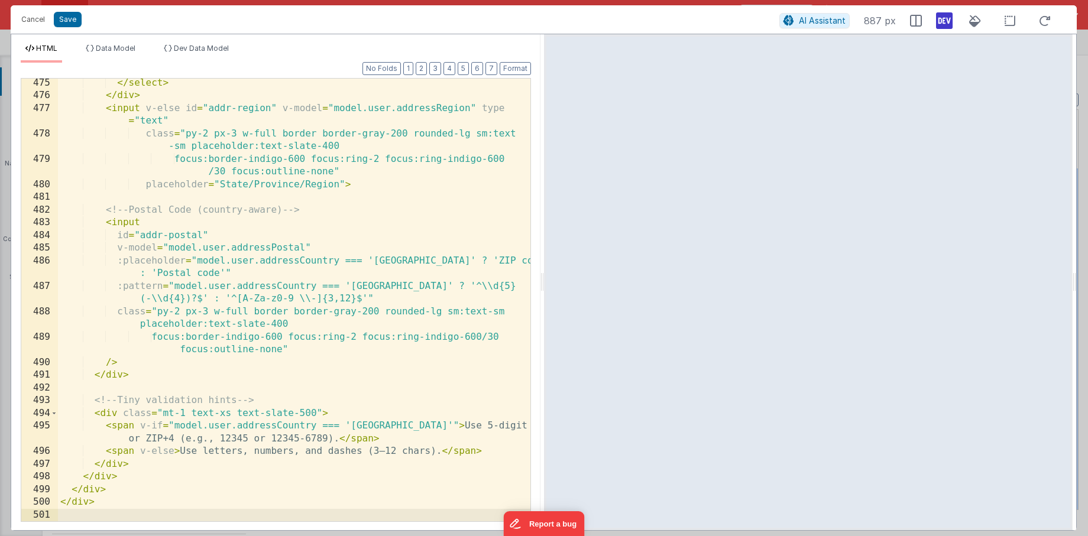
scroll to position [6400, 0]
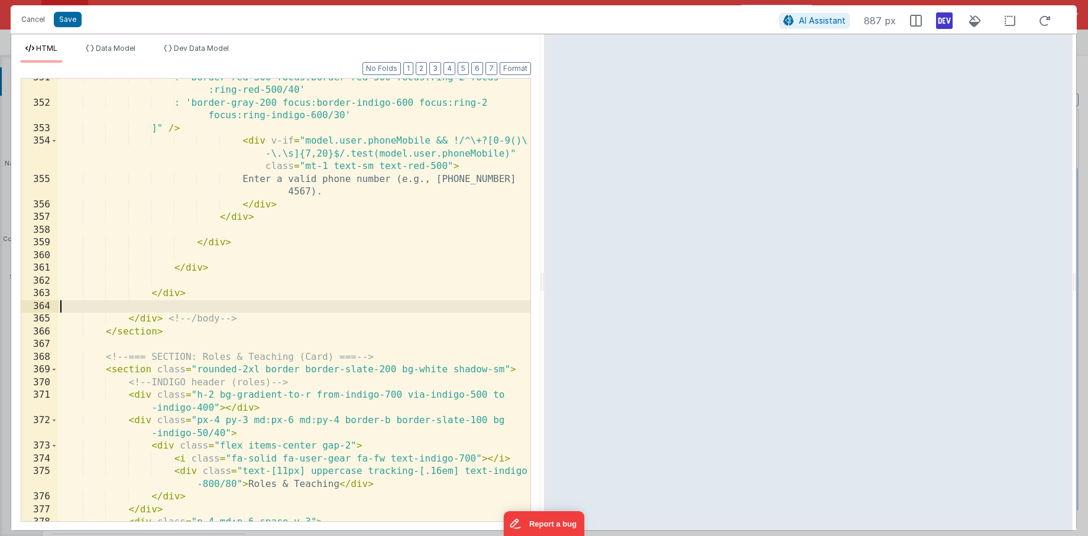
click at [207, 278] on div "? 'border-red-500 focus:border-red-500 focus:ring-2 focus :ring-red-500/40' : '…" at bounding box center [294, 312] width 472 height 481
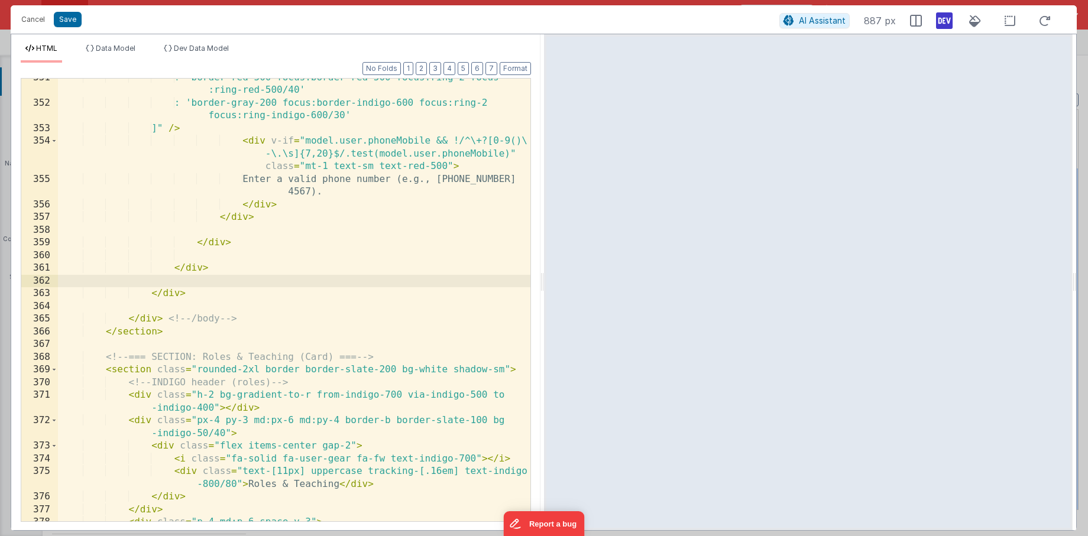
scroll to position [8581, 0]
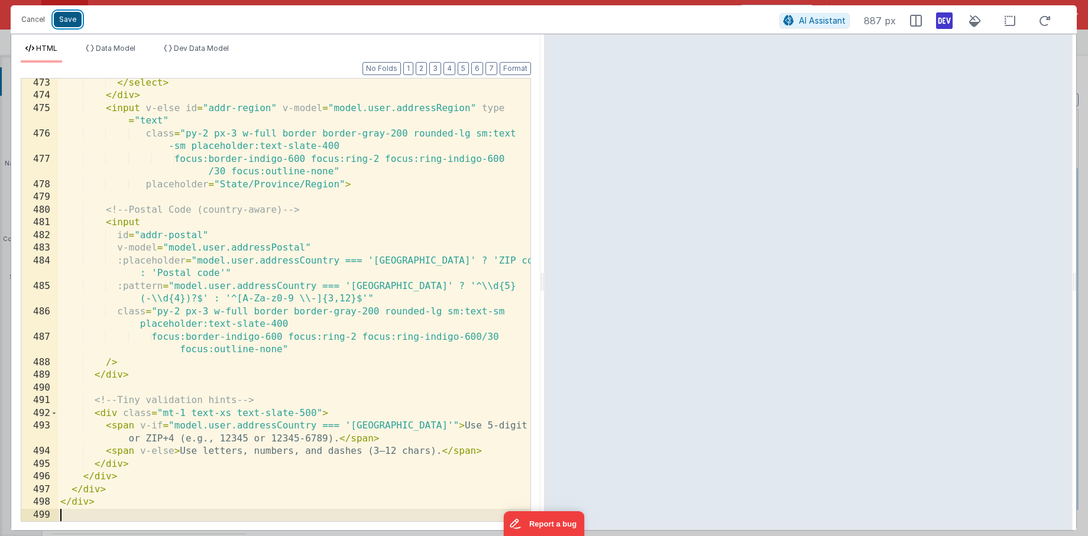
click at [67, 18] on button "Save" at bounding box center [68, 19] width 28 height 15
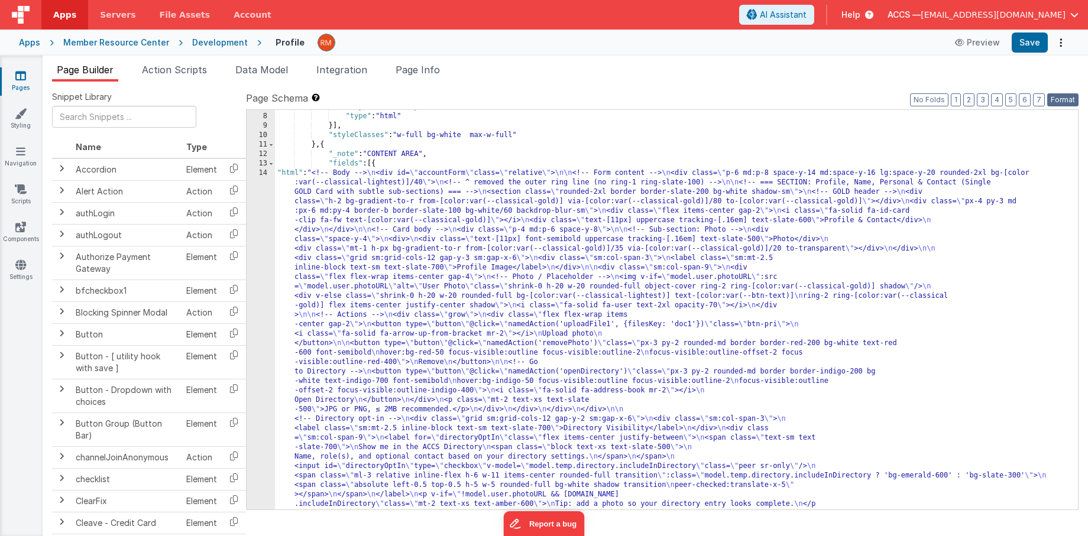
click at [1047, 98] on button "Format" at bounding box center [1062, 99] width 31 height 13
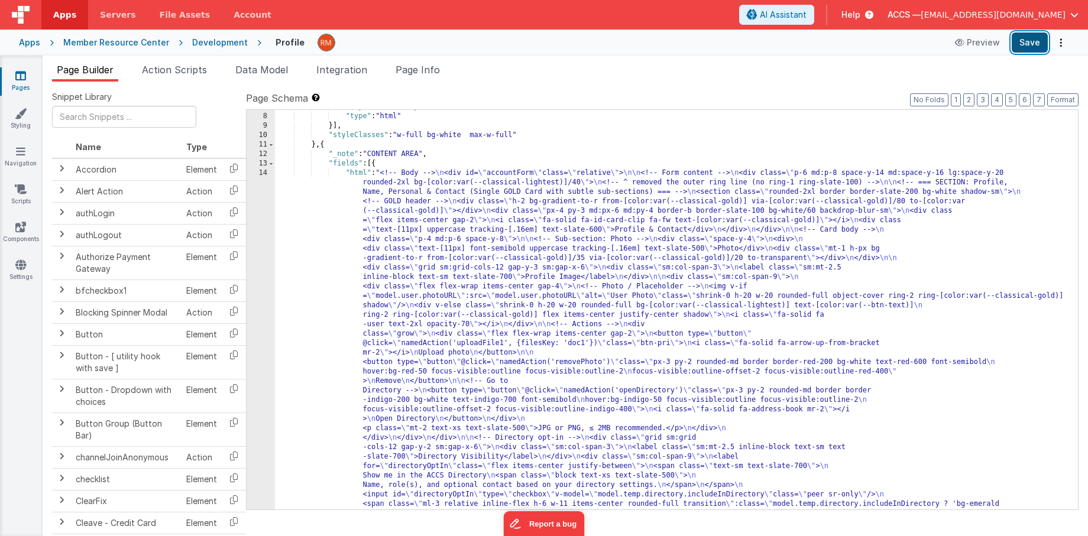
click at [1024, 39] on button "Save" at bounding box center [1029, 43] width 36 height 20
click at [273, 72] on span "Data Model" at bounding box center [261, 70] width 53 height 12
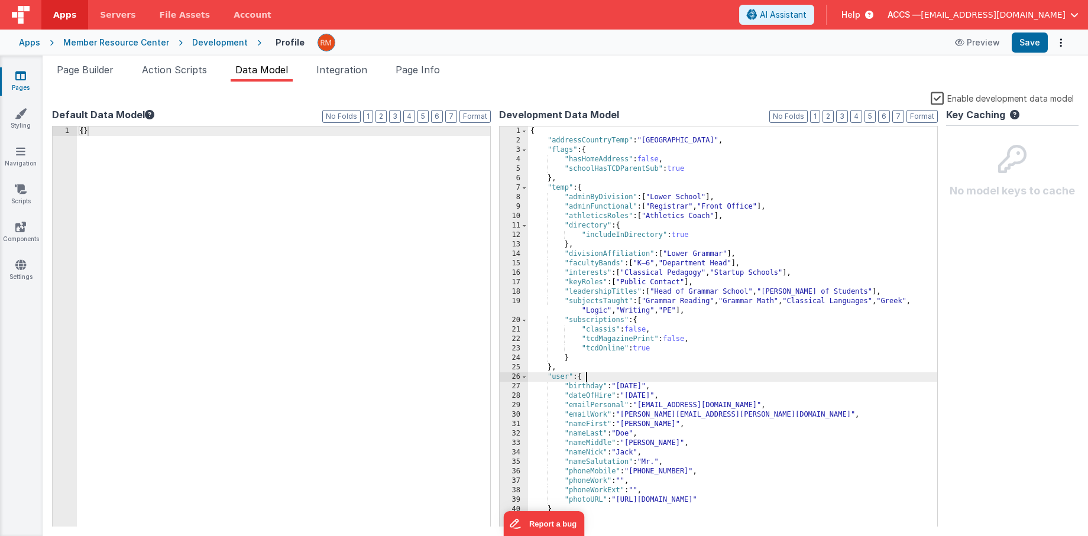
click at [603, 377] on div "{ "addressCountryTemp" : "United States" , "flags" : { "hasHomeAddress" : false…" at bounding box center [732, 337] width 409 height 420
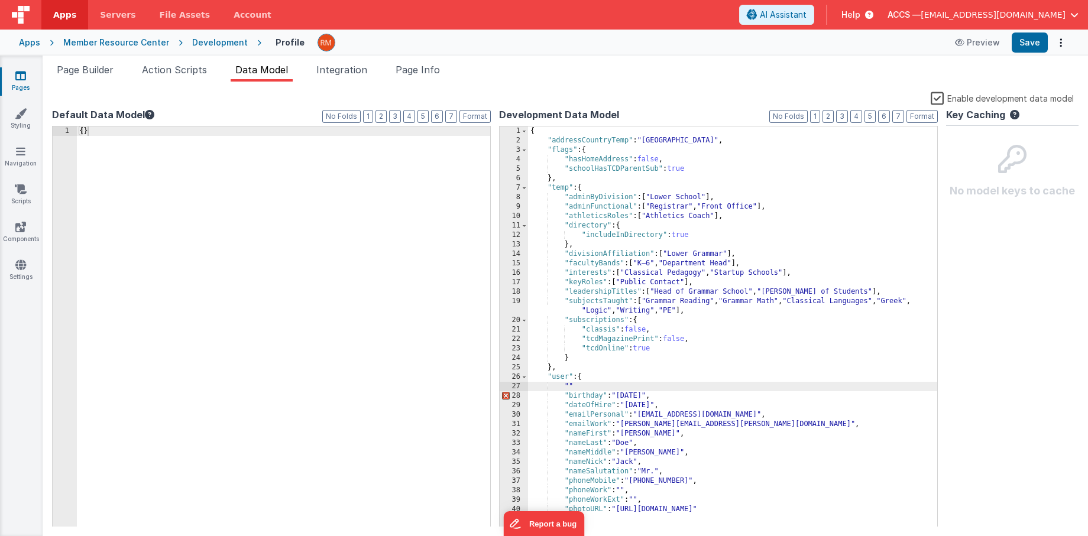
paste textarea
click at [661, 385] on div "{ "addressCountryTemp" : "United States" , "flags" : { "hasHomeAddress" : false…" at bounding box center [732, 337] width 409 height 420
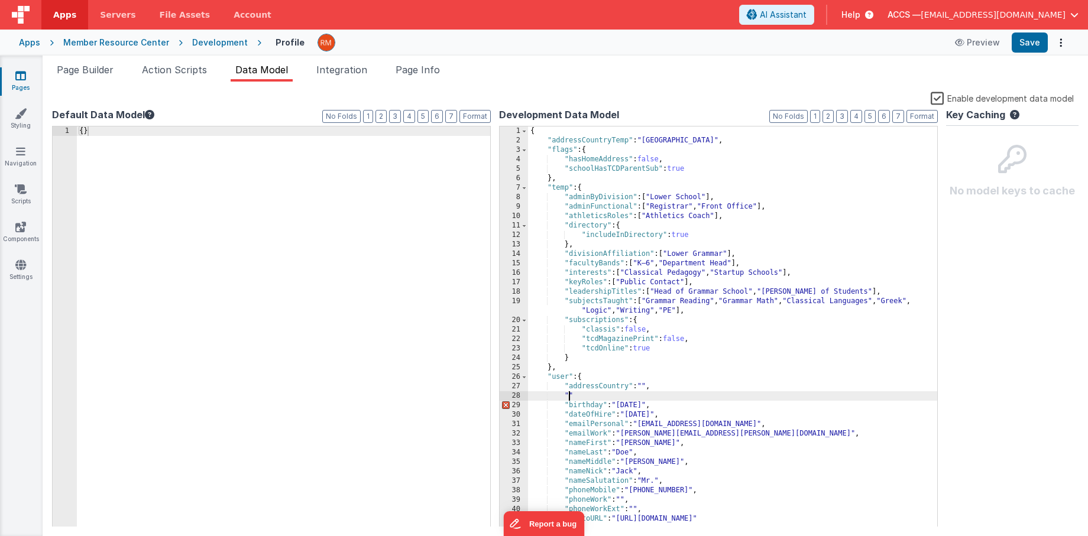
paste textarea
click at [653, 395] on div "{ "addressCountryTemp" : "United States" , "flags" : { "hasHomeAddress" : false…" at bounding box center [732, 337] width 409 height 420
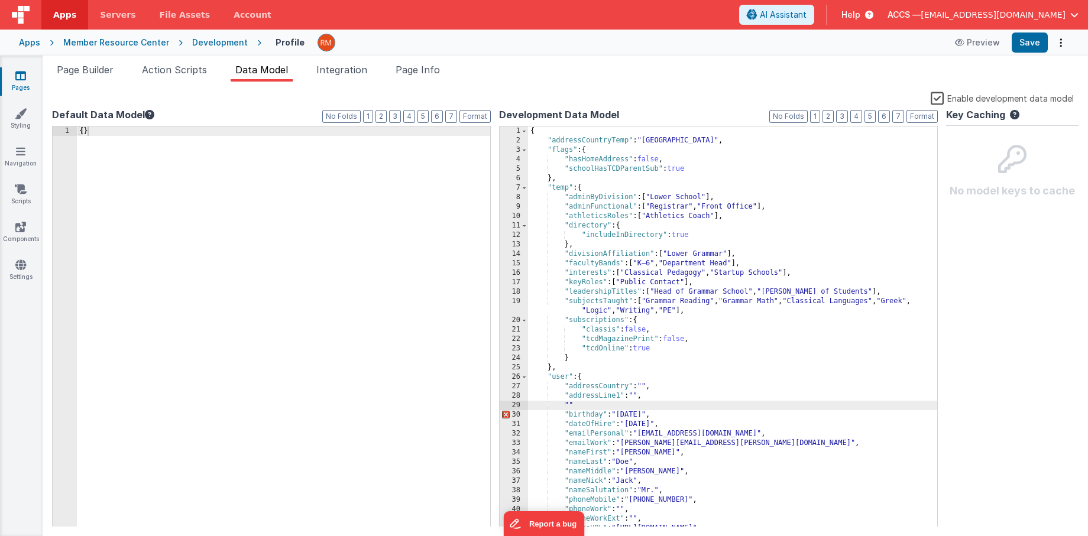
paste textarea
click at [658, 405] on div "{ "addressCountryTemp" : "United States" , "flags" : { "hasHomeAddress" : false…" at bounding box center [732, 337] width 409 height 420
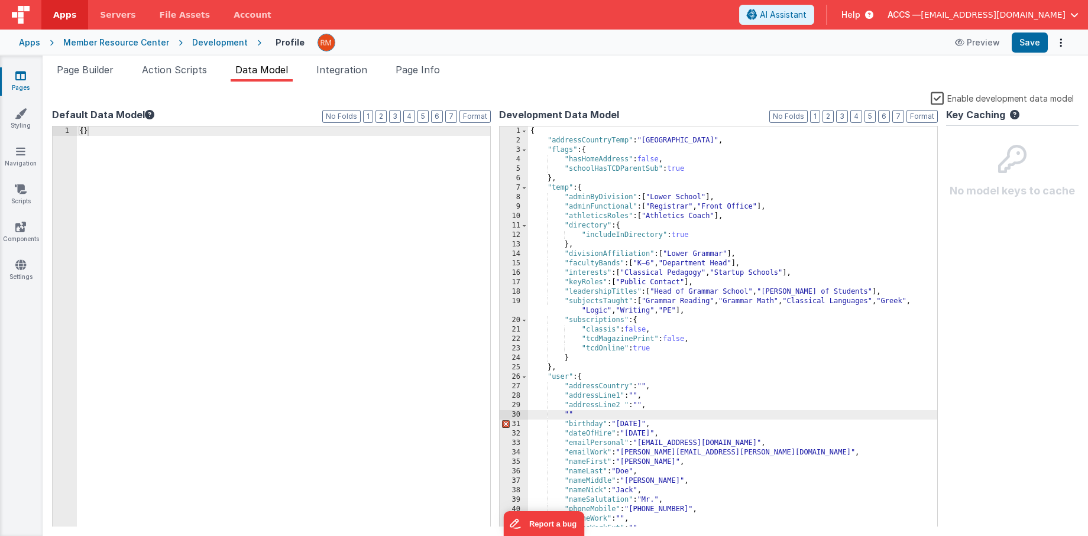
paste textarea
click at [650, 416] on div "{ "addressCountryTemp" : "United States" , "flags" : { "hasHomeAddress" : false…" at bounding box center [732, 337] width 409 height 420
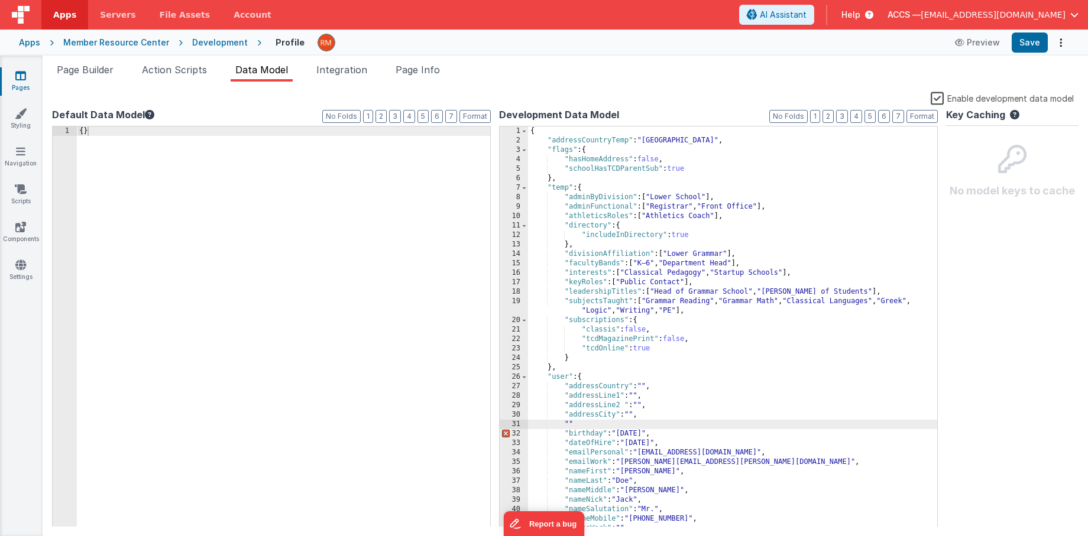
paste textarea
click at [1019, 46] on button "Save" at bounding box center [1029, 43] width 36 height 20
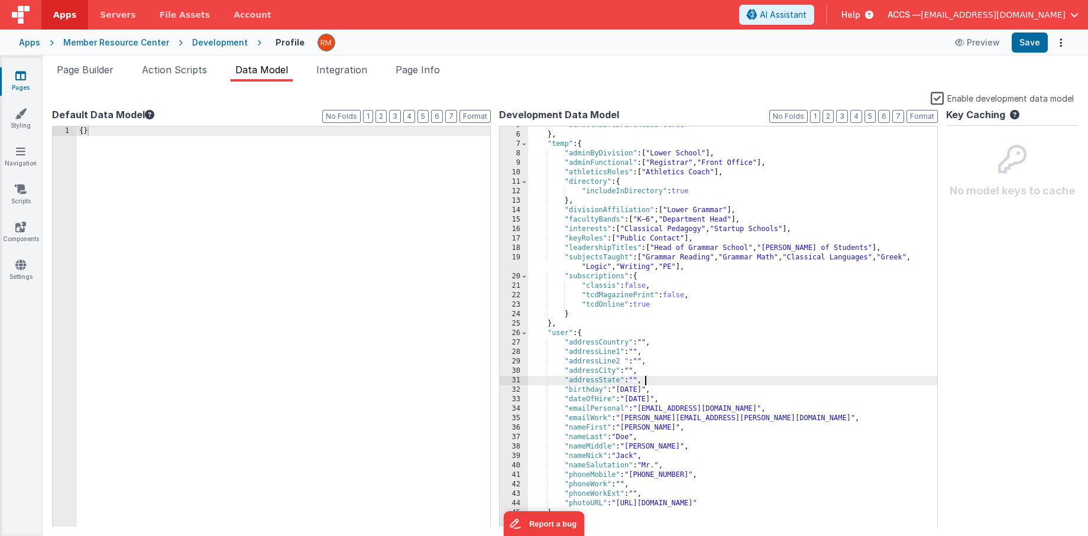
click at [652, 380] on div ""schoolHasTCDParentSub" : true } , "temp" : { "adminByDivision" : [ "Lower Scho…" at bounding box center [732, 331] width 409 height 420
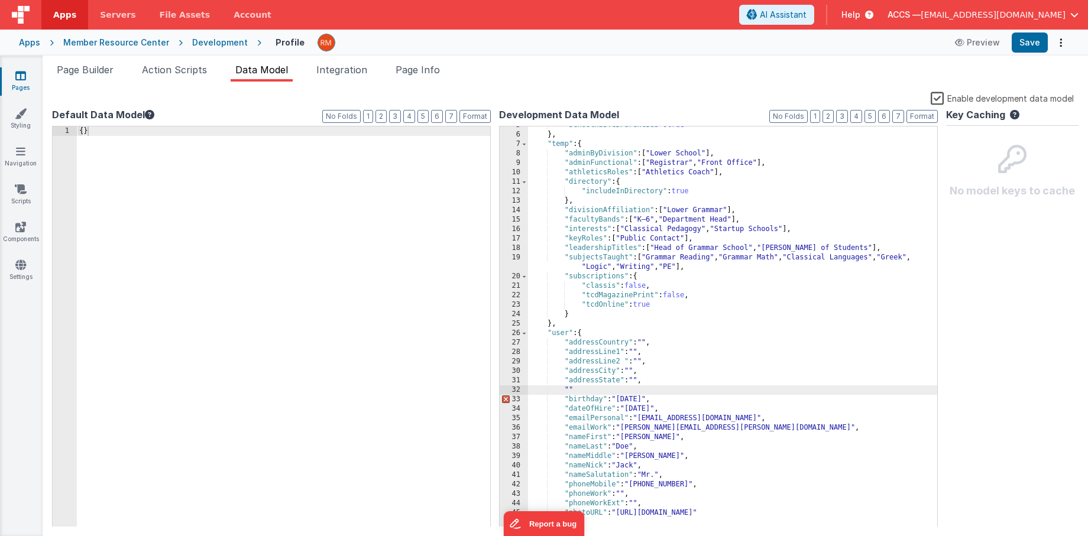
paste textarea
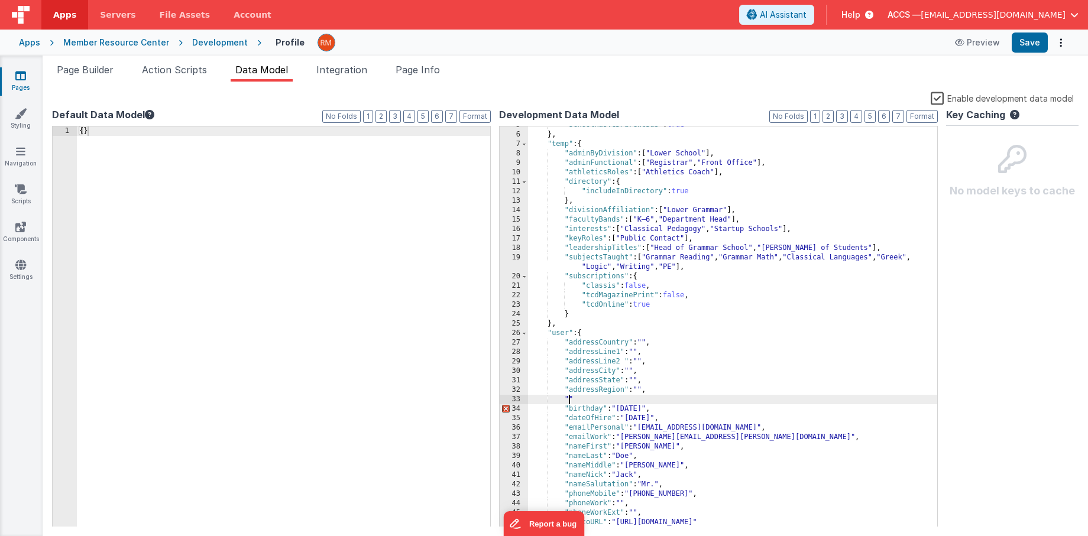
paste textarea
click at [1026, 40] on button "Save" at bounding box center [1029, 43] width 36 height 20
click at [196, 73] on span "Action Scripts" at bounding box center [174, 70] width 65 height 12
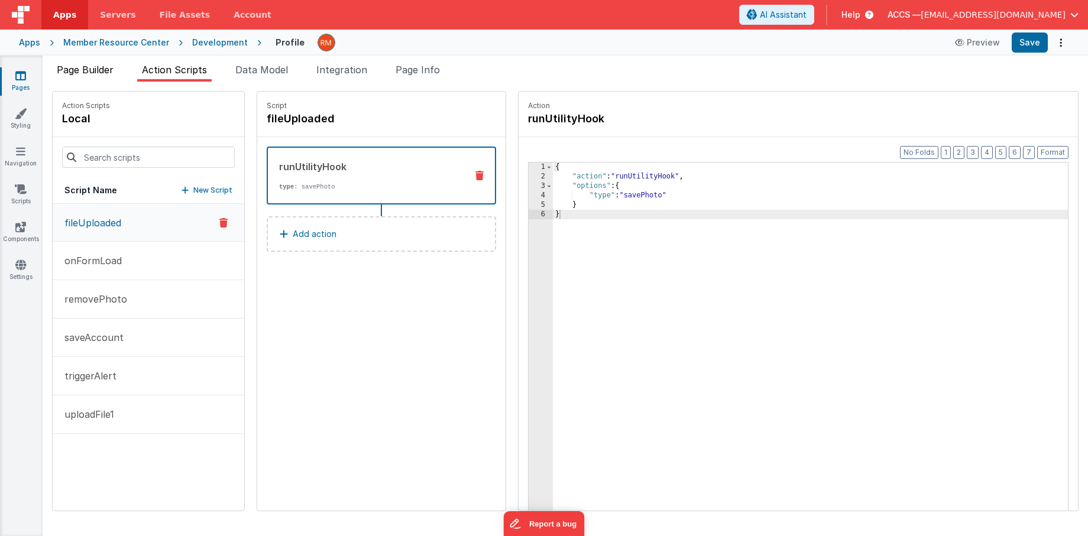
click at [85, 77] on li "Page Builder" at bounding box center [85, 72] width 66 height 19
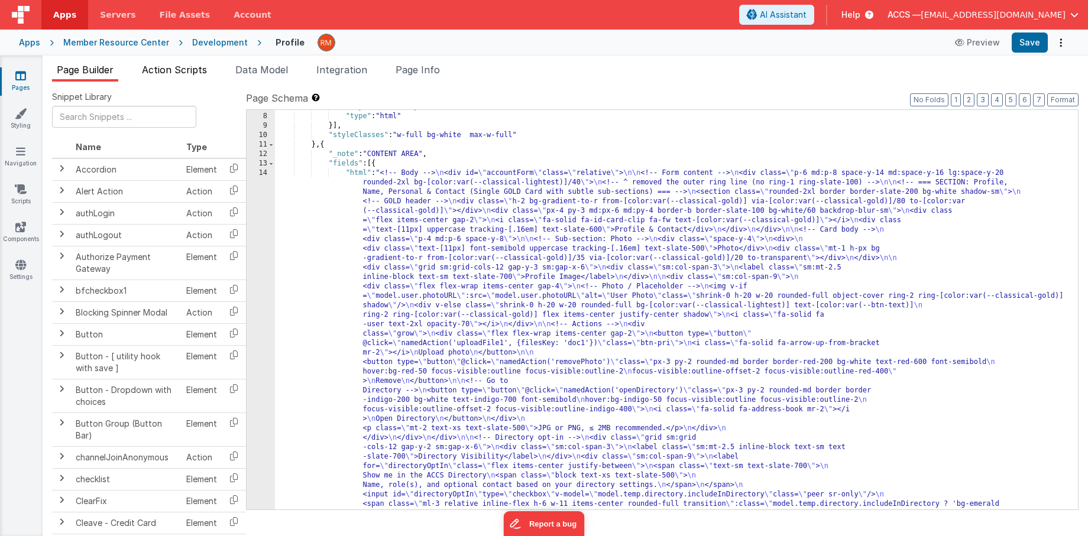
click at [183, 74] on span "Action Scripts" at bounding box center [174, 70] width 65 height 12
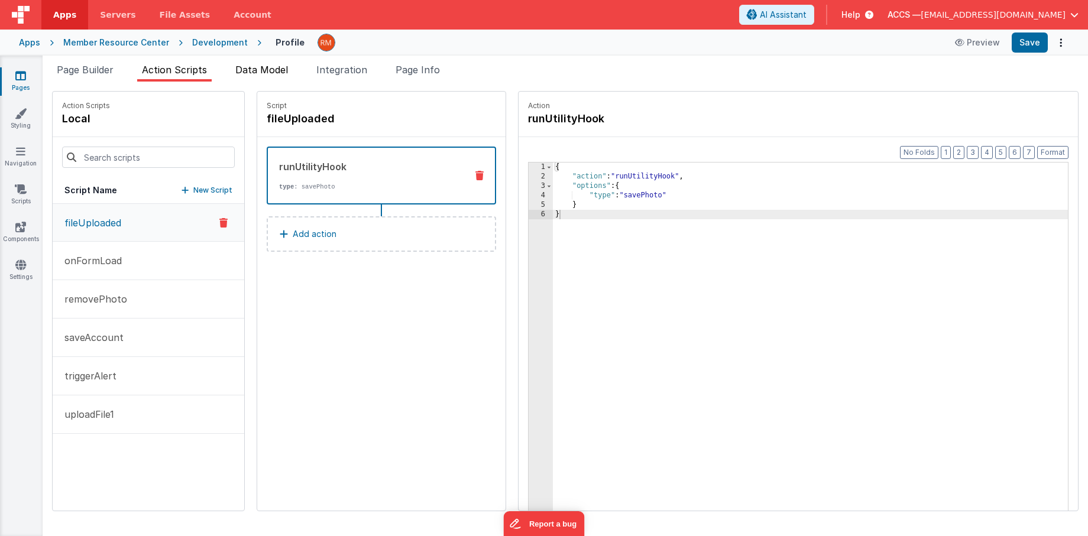
click at [263, 73] on span "Data Model" at bounding box center [261, 70] width 53 height 12
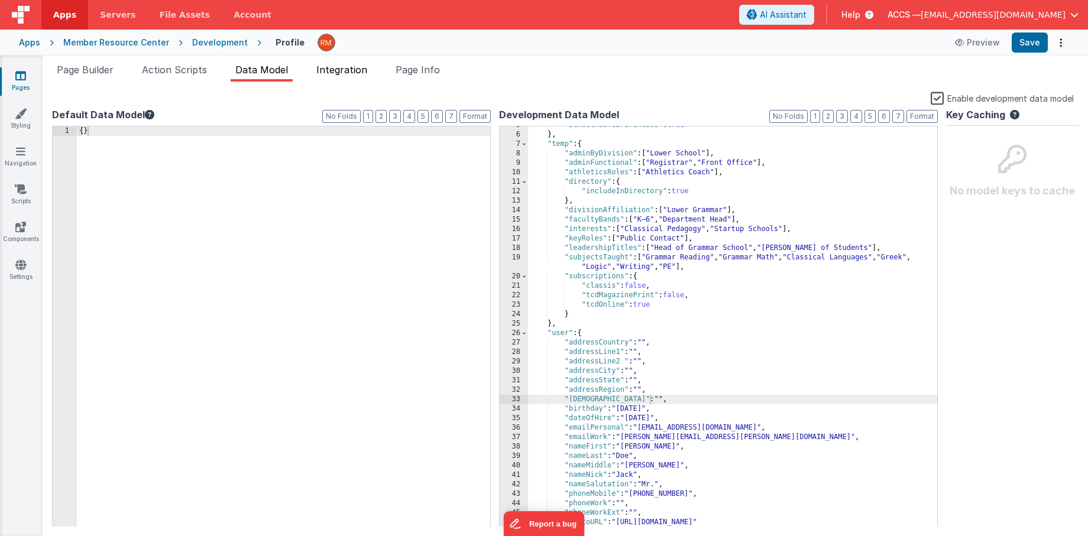
click at [349, 74] on span "Integration" at bounding box center [341, 70] width 51 height 12
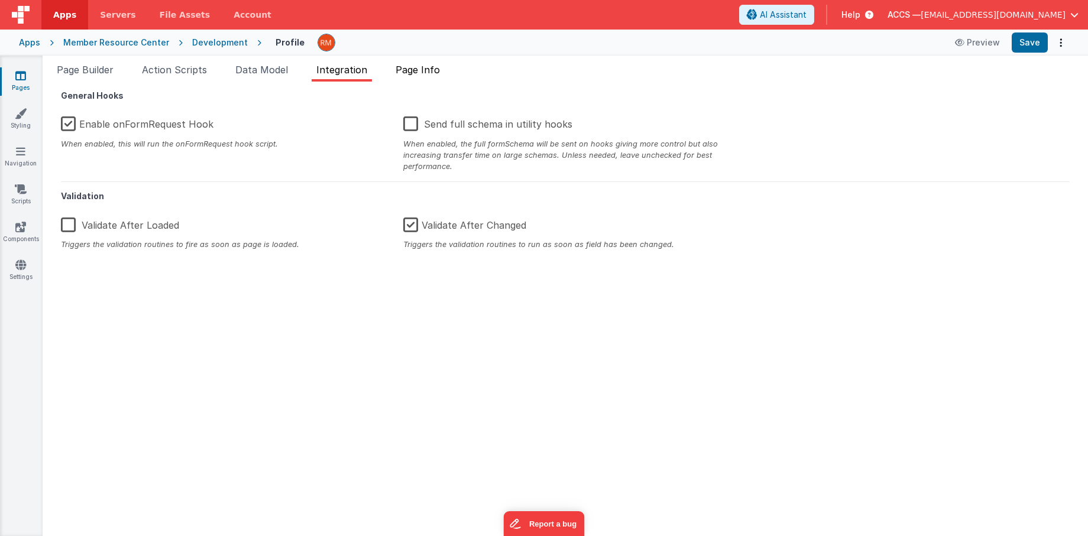
click at [430, 70] on span "Page Info" at bounding box center [417, 70] width 44 height 12
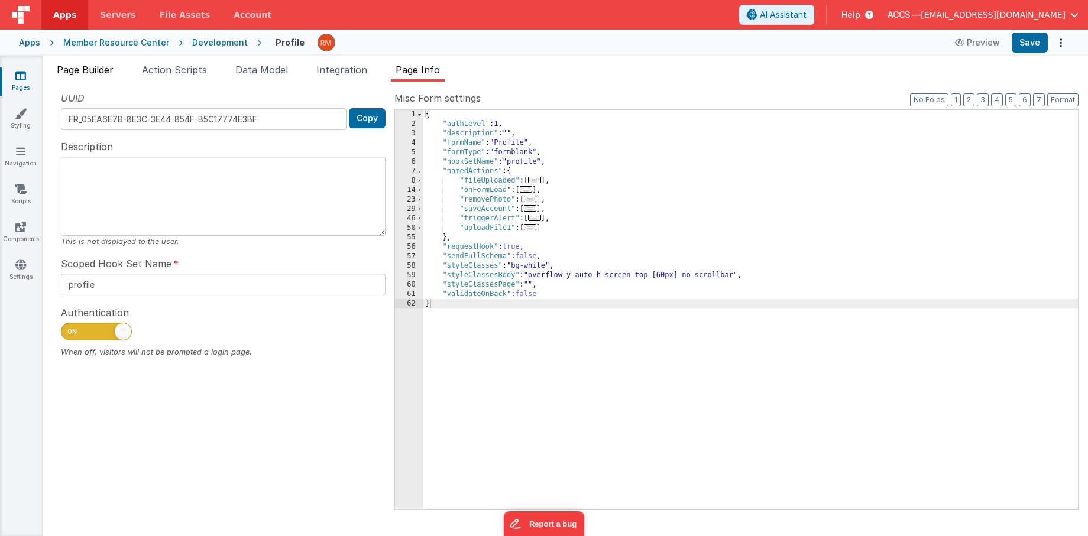
click at [89, 67] on span "Page Builder" at bounding box center [85, 70] width 57 height 12
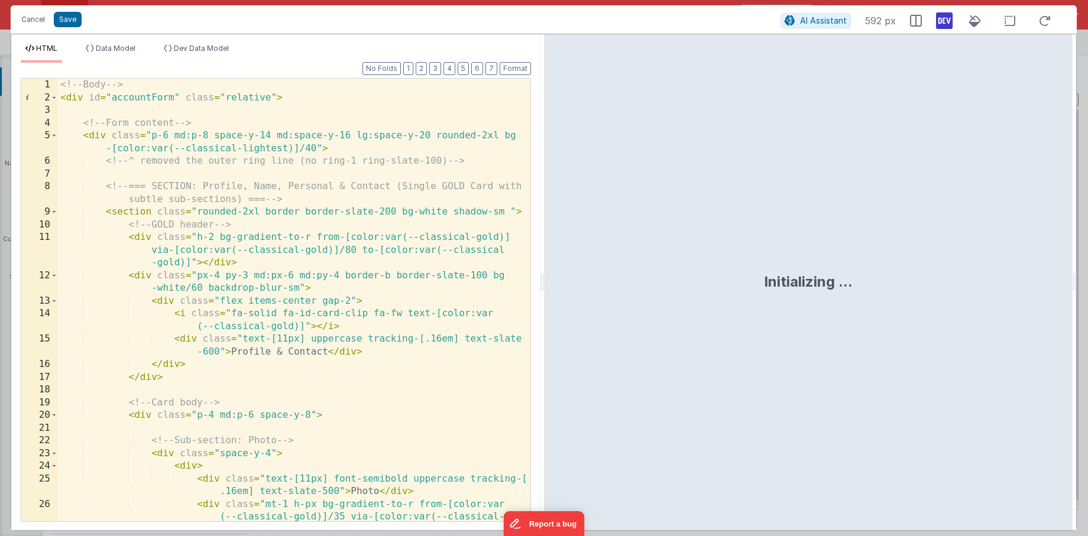
scroll to position [0, 0]
click at [326, 251] on div "<!-- Body --> < div id = "accountForm" class = "relative" > <!-- Form content -…" at bounding box center [294, 326] width 472 height 494
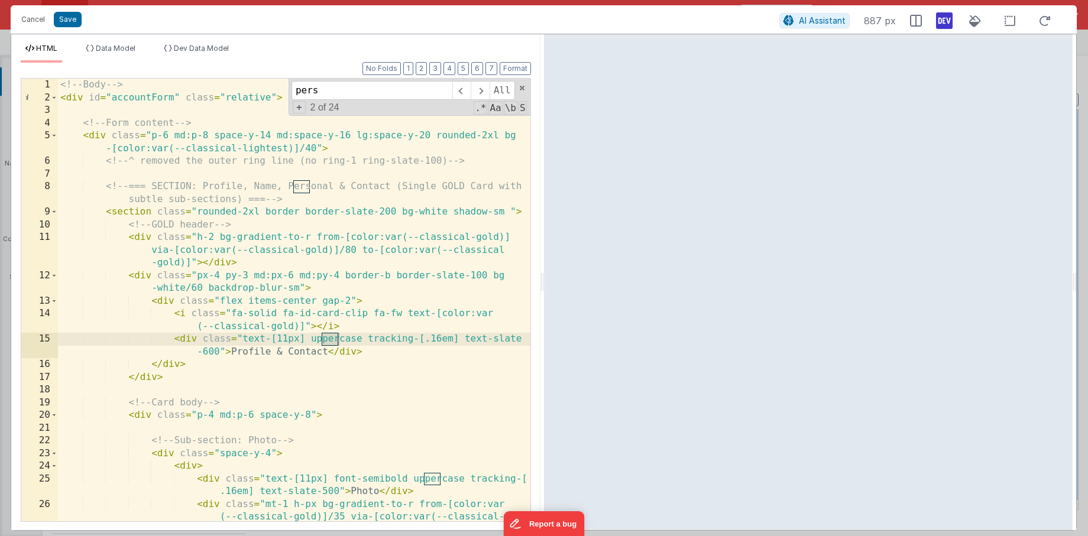
scroll to position [2854, 0]
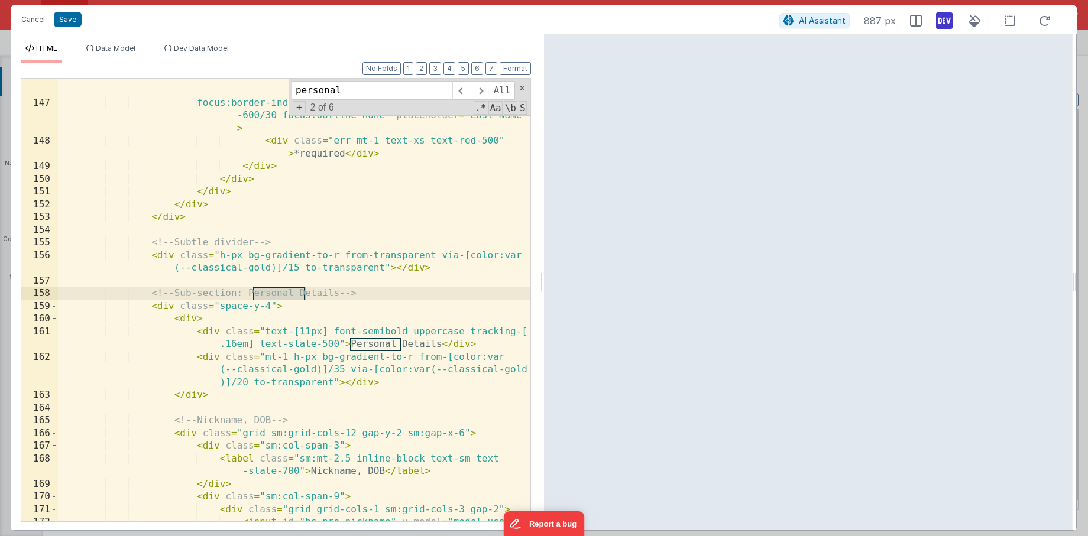
type input "personal"
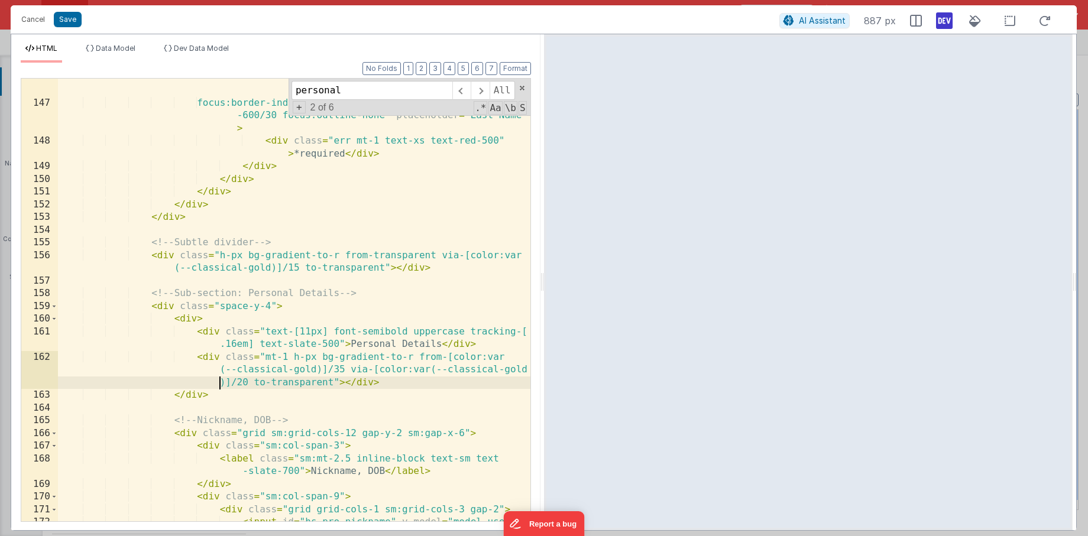
click at [217, 385] on div "< input id = "hs-pro-lastname" name = "user .nameLast" v-model = "model.user.na…" at bounding box center [294, 306] width 472 height 570
click at [61, 293] on div "< input id = "hs-pro-lastname" name = "user .nameLast" v-model = "model.user.na…" at bounding box center [294, 306] width 472 height 570
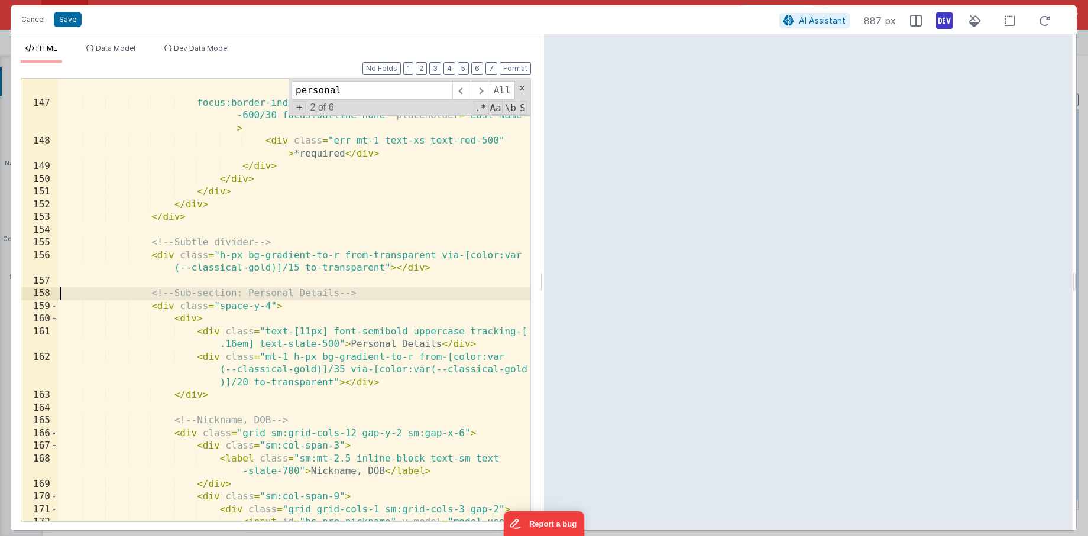
drag, startPoint x: 57, startPoint y: 294, endPoint x: 155, endPoint y: 365, distance: 121.0
click at [155, 365] on div "146 147 148 149 150 151 152 153 154 155 156 157 158 159 160 161 162 163 164 165…" at bounding box center [276, 300] width 510 height 444
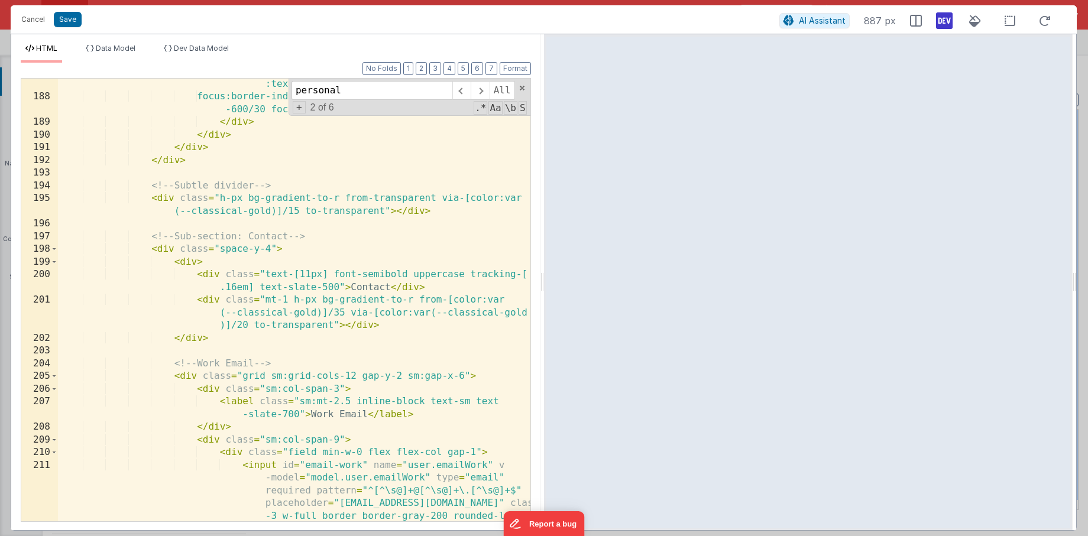
scroll to position [3586, 0]
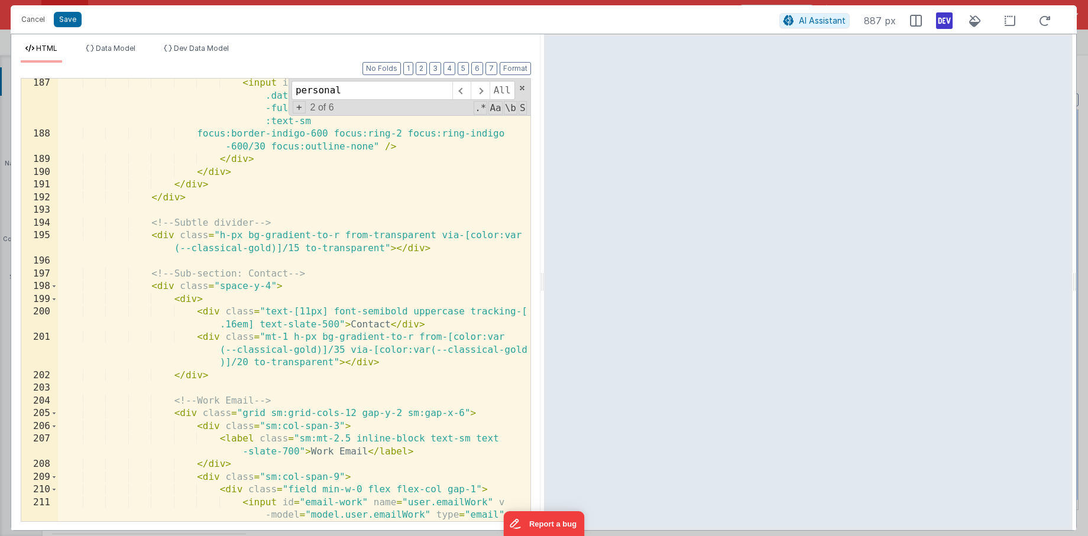
click at [453, 248] on div "< input id = "hs-pro-hire" v-model = "model.user .dateOfHire" type = "date" cla…" at bounding box center [294, 362] width 472 height 570
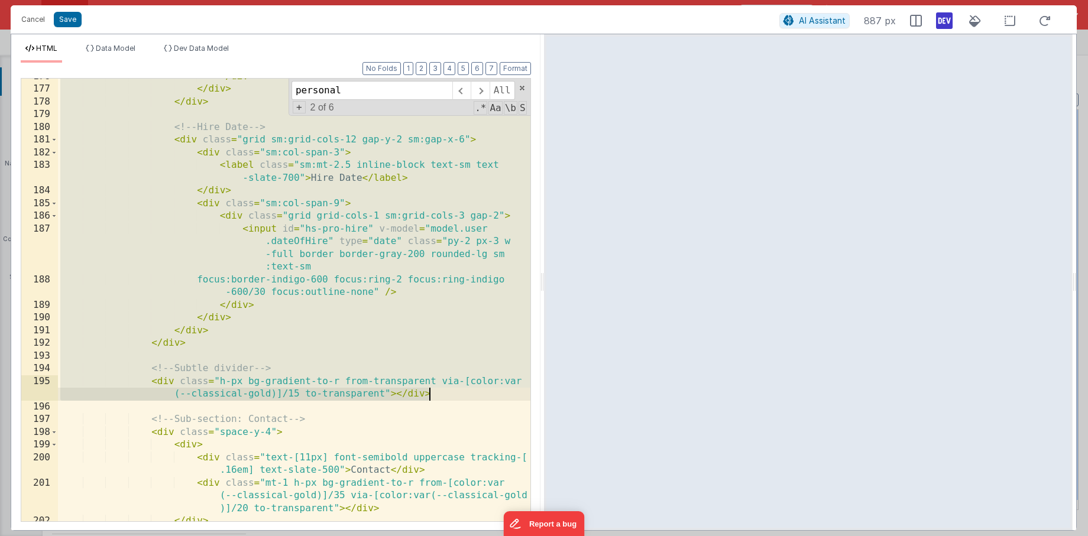
scroll to position [3445, 0]
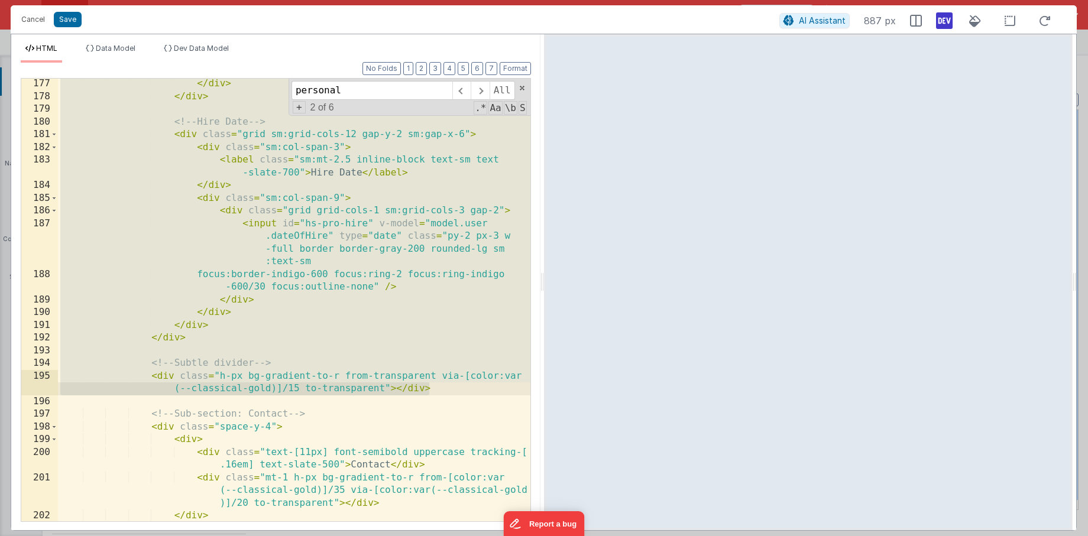
click at [364, 360] on div "</ div > </ div > <!-- Hire Date --> < div class = "grid sm:grid-cols-12 gap-y-…" at bounding box center [294, 311] width 472 height 468
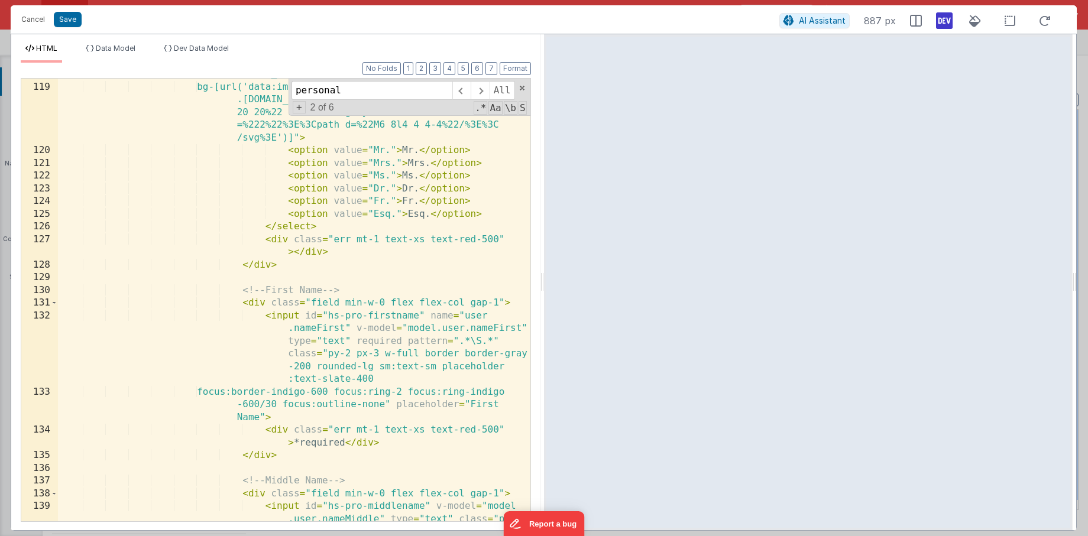
scroll to position [2133, 0]
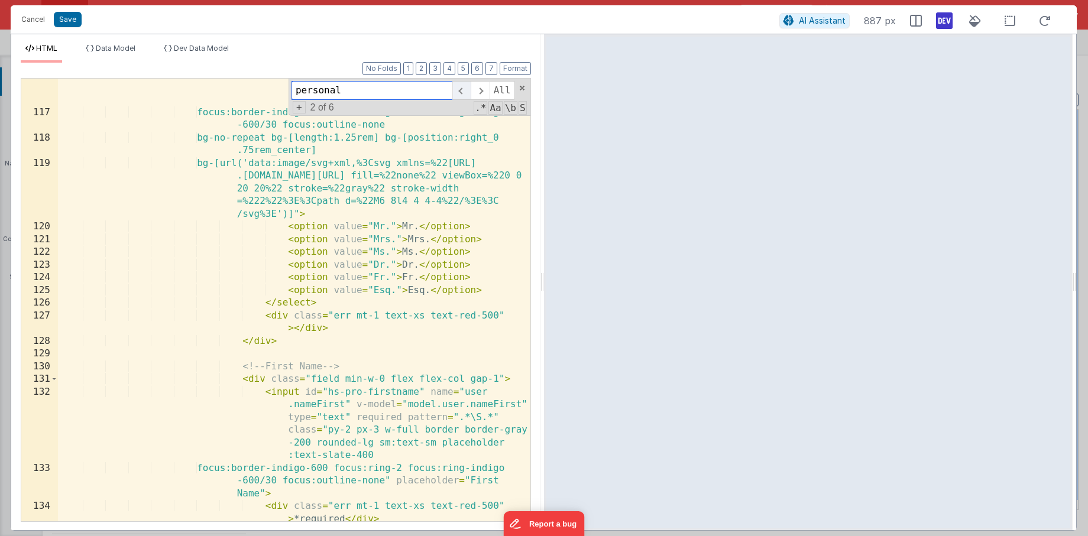
click at [459, 91] on span at bounding box center [461, 90] width 18 height 19
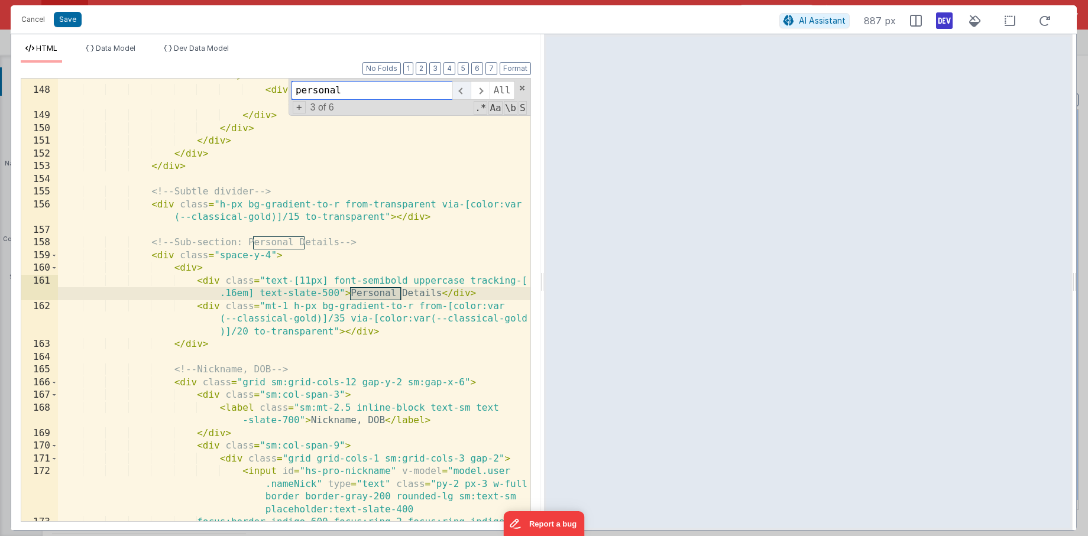
click at [459, 91] on span at bounding box center [461, 90] width 18 height 19
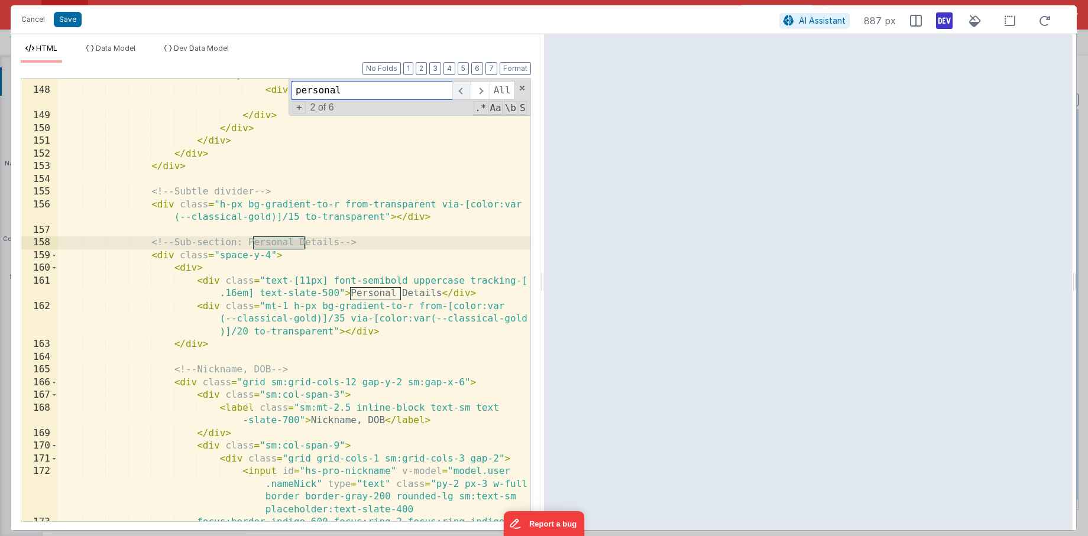
click at [459, 91] on span at bounding box center [461, 90] width 18 height 19
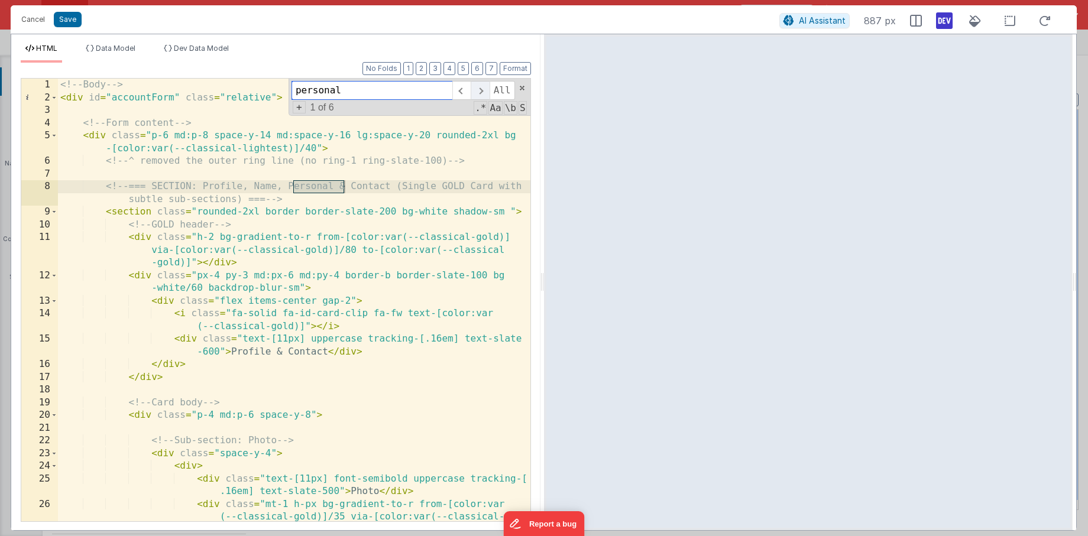
click at [478, 93] on span at bounding box center [480, 90] width 18 height 19
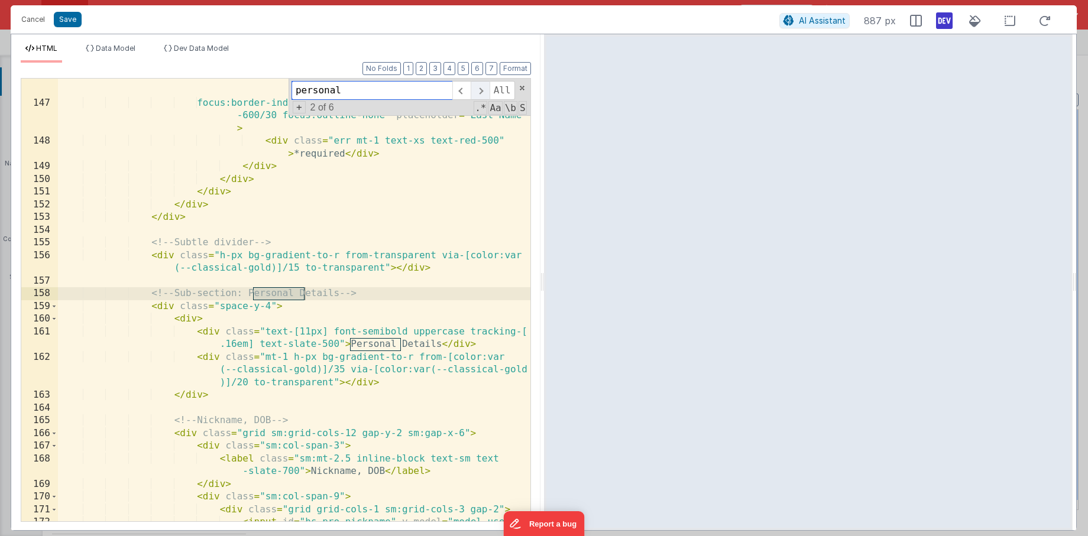
scroll to position [2854, 0]
click at [523, 88] on span at bounding box center [522, 88] width 8 height 8
click at [55, 307] on span at bounding box center [54, 306] width 7 height 13
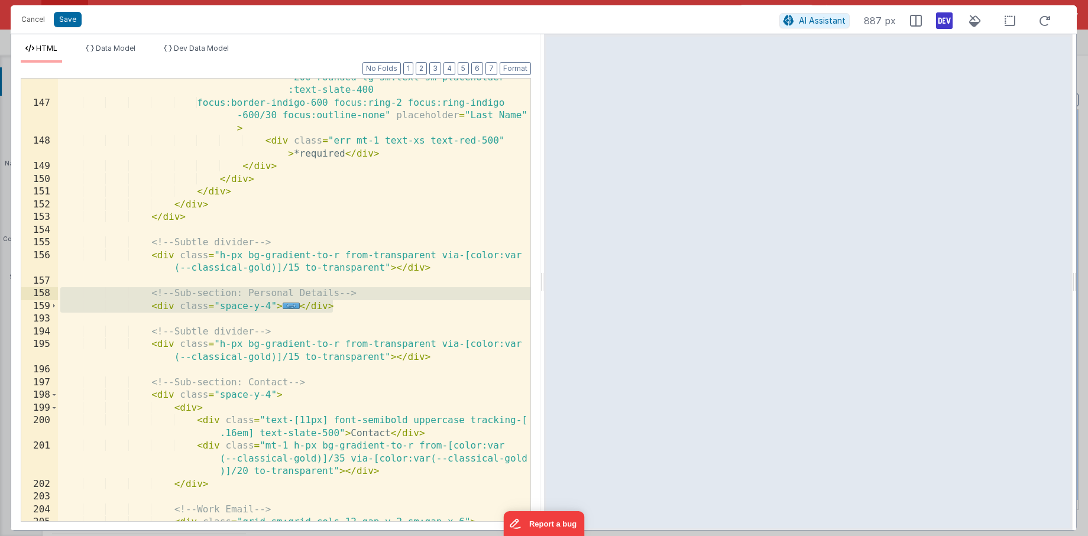
drag, startPoint x: 378, startPoint y: 309, endPoint x: 31, endPoint y: 293, distance: 347.9
click at [31, 293] on div "146 147 148 149 150 151 152 153 154 155 156 157 158 159 193 194 195 196 197 198…" at bounding box center [276, 300] width 510 height 444
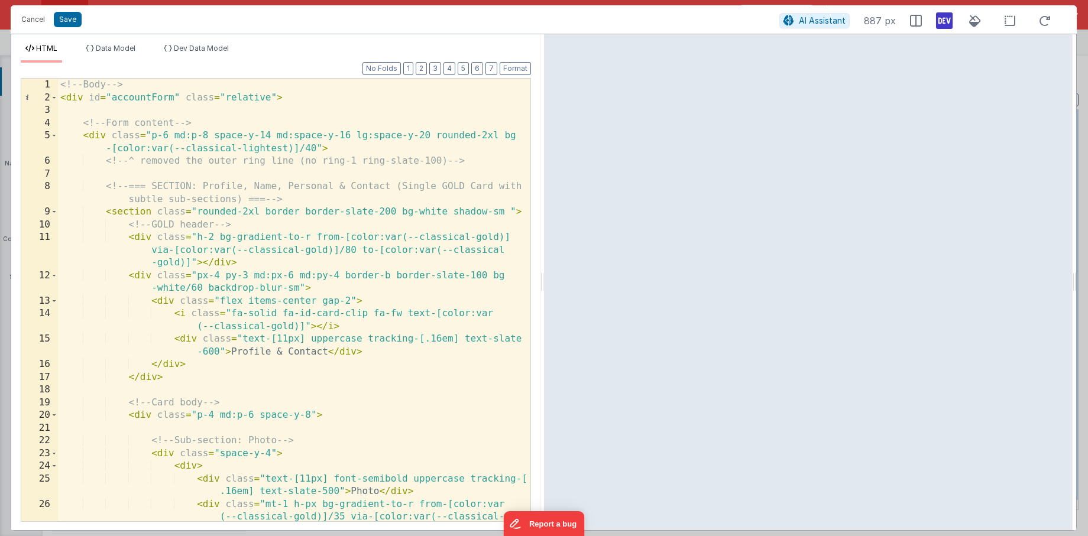
scroll to position [0, 0]
click at [67, 19] on button "Save" at bounding box center [68, 19] width 28 height 15
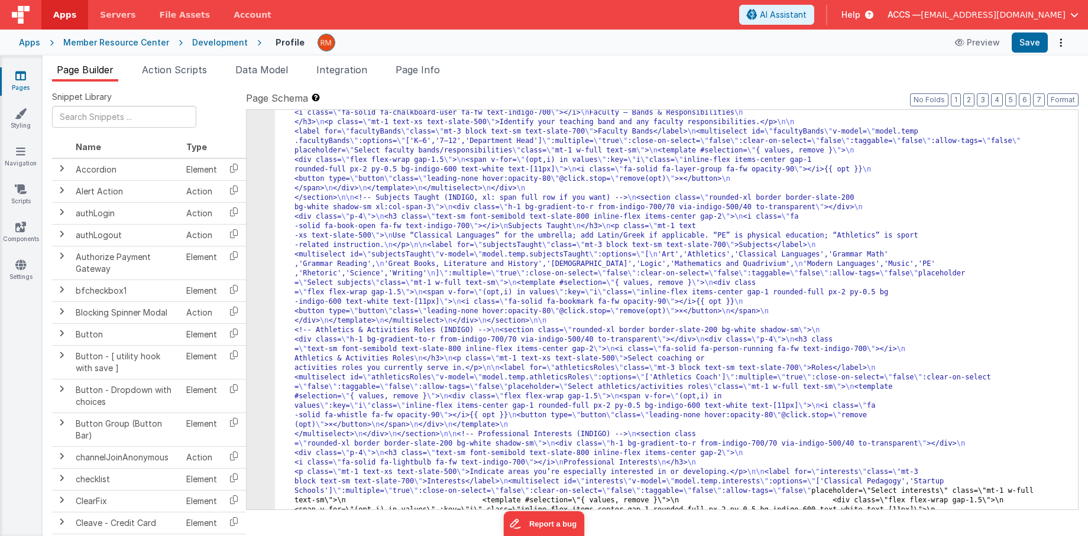
scroll to position [2284, 0]
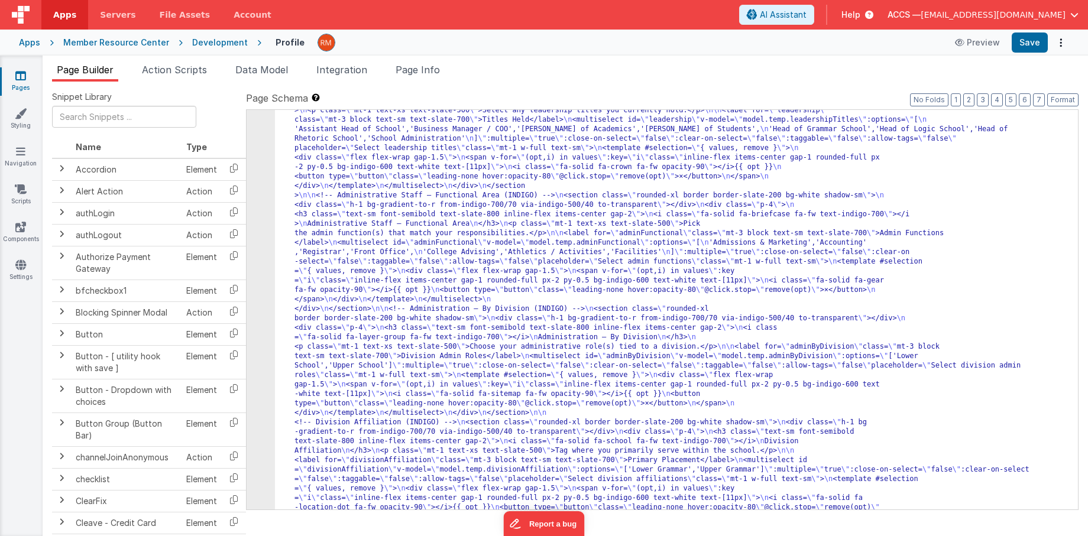
click at [19, 73] on icon at bounding box center [20, 76] width 11 height 12
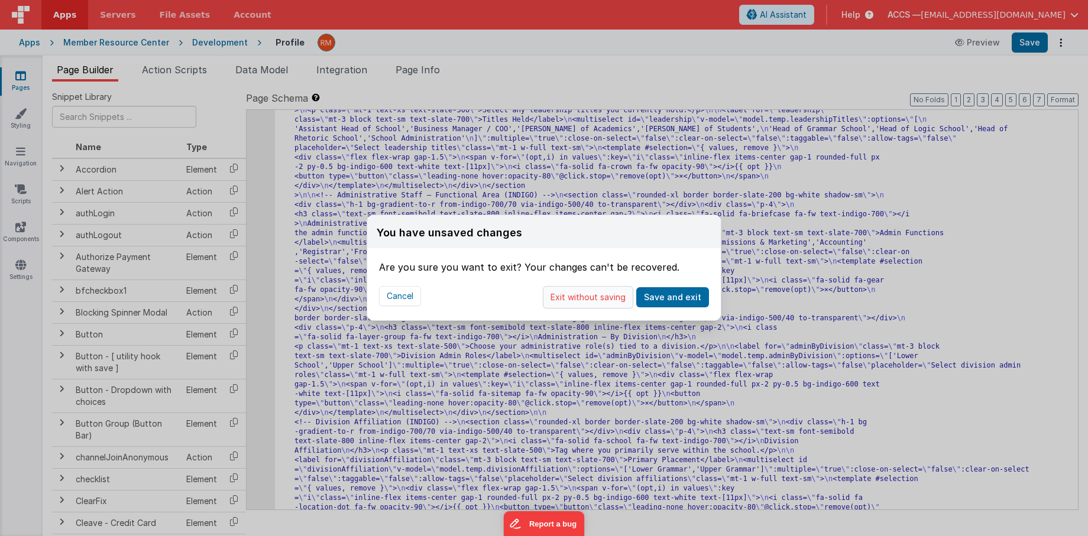
click at [583, 293] on button "Exit without saving" at bounding box center [588, 297] width 90 height 22
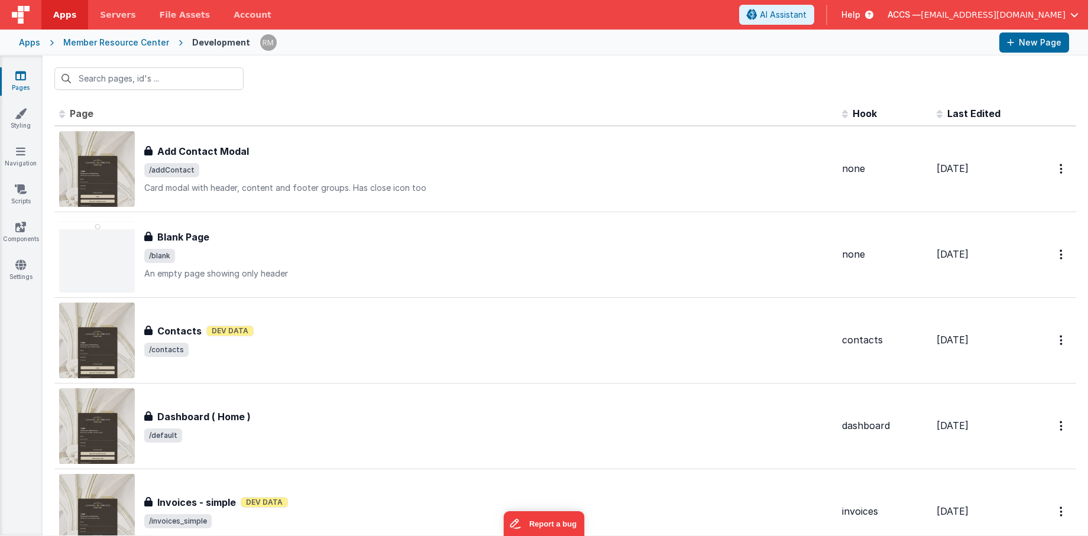
click at [952, 110] on span "Last Edited" at bounding box center [973, 114] width 53 height 12
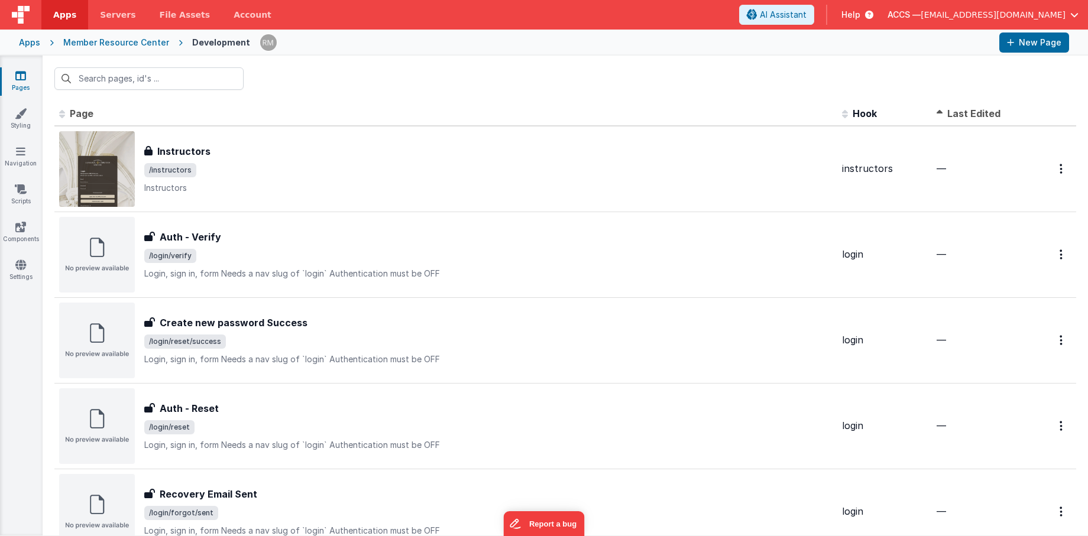
click at [960, 111] on span "Last Edited" at bounding box center [973, 114] width 53 height 12
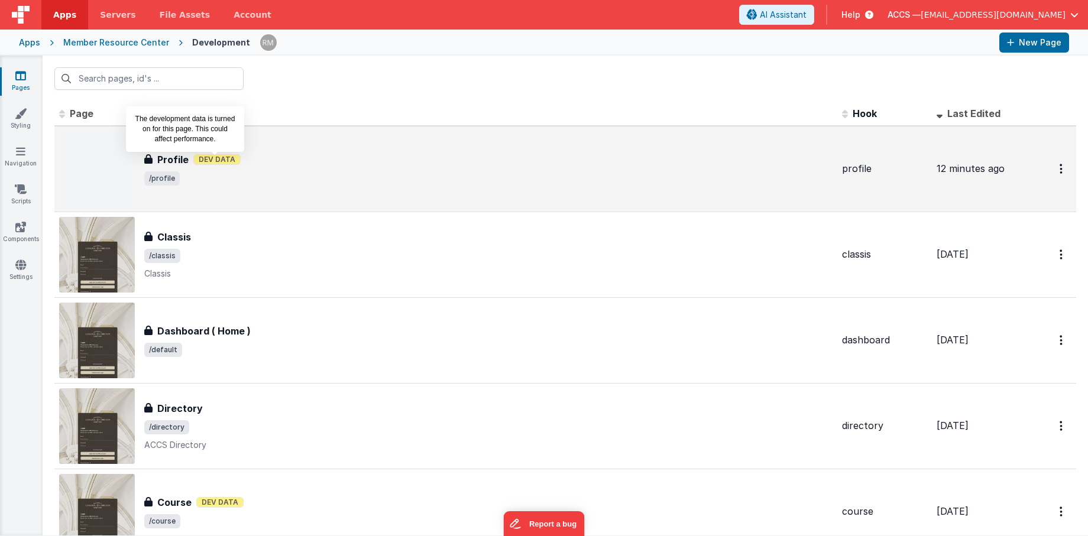
click at [222, 164] on div "Profile Dev Data" at bounding box center [488, 160] width 688 height 14
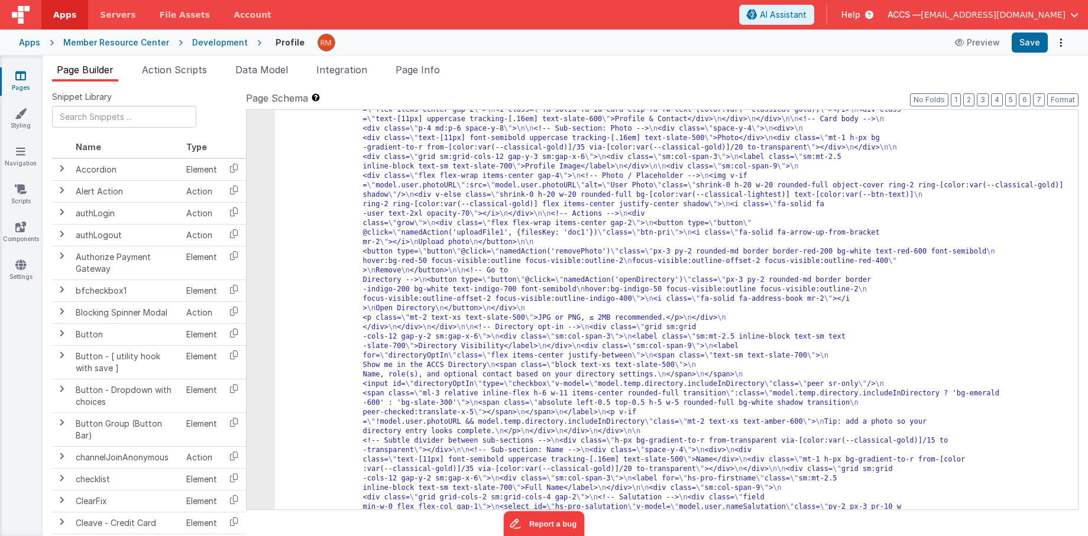
scroll to position [316, 0]
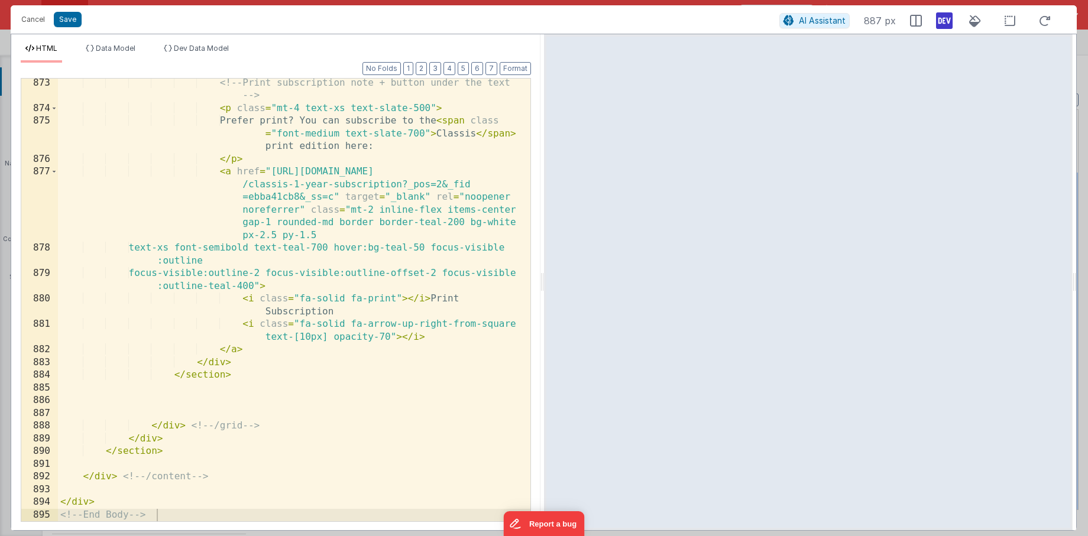
scroll to position [16906, 0]
click at [85, 492] on div "<!-- Print subscription note + button under the text --> < p class = "mt-4 text…" at bounding box center [294, 317] width 472 height 481
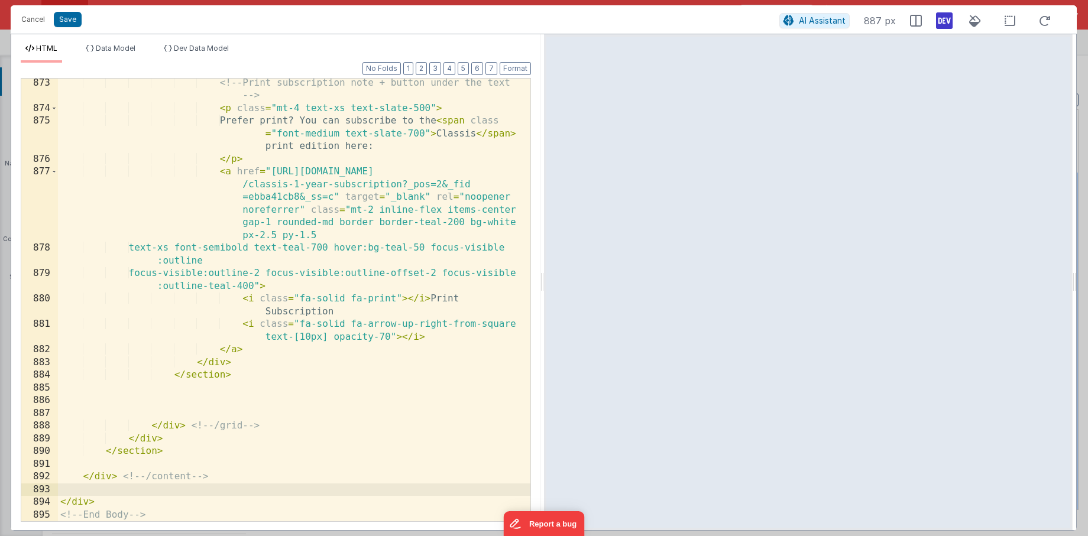
scroll to position [16893, 0]
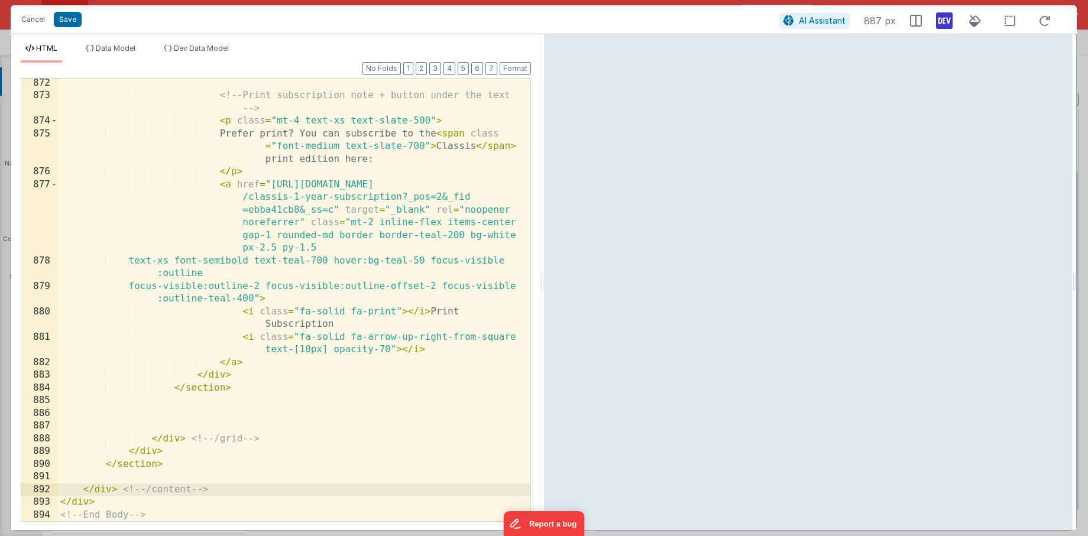
click at [132, 475] on div "<!-- Print subscription note + button under the text --> < p class = "mt-4 text…" at bounding box center [294, 311] width 472 height 468
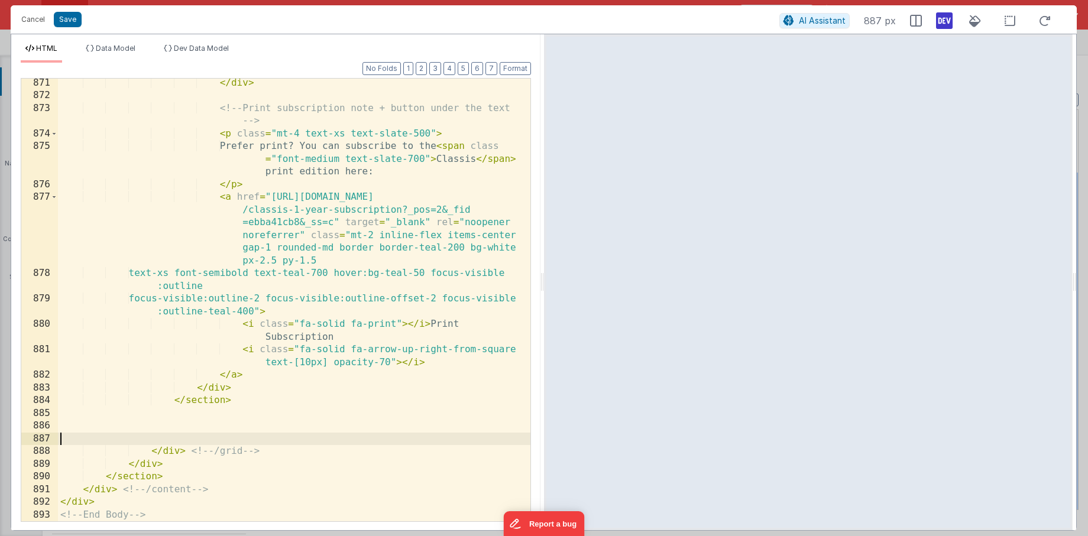
click at [196, 437] on div "</ div > <!-- Print subscription note + button under the text --> < p class = "…" at bounding box center [294, 311] width 472 height 468
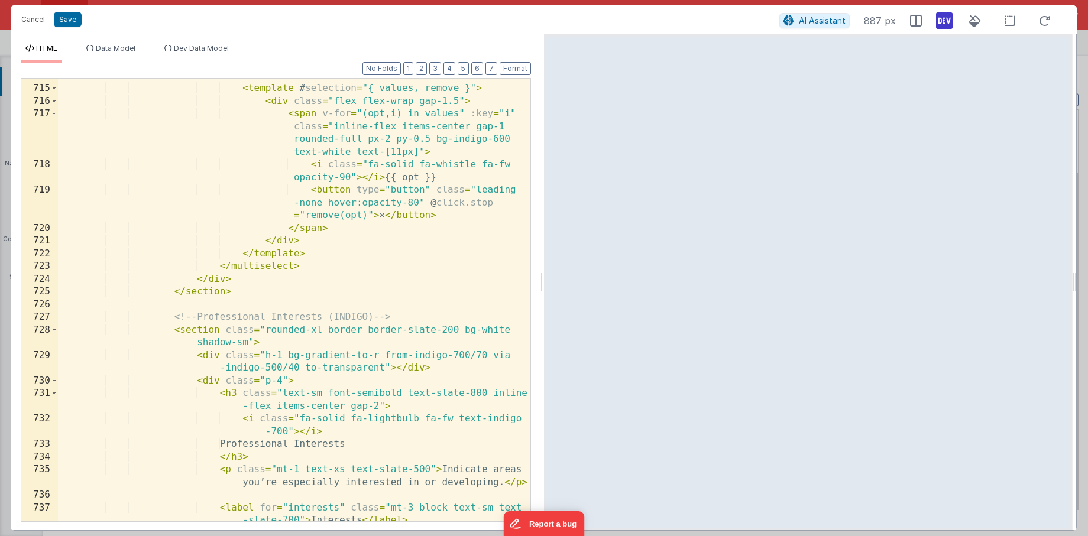
scroll to position [13583, 0]
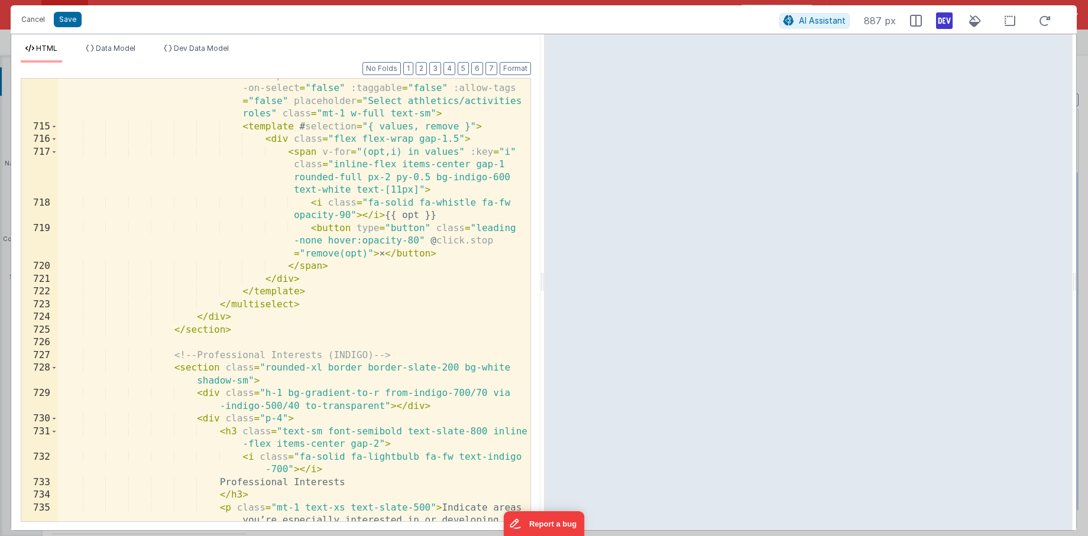
click at [309, 283] on div "< multiselect id = "athleticsRoles" v-model = "model.temp .athleticsRoles" :opt…" at bounding box center [294, 316] width 472 height 544
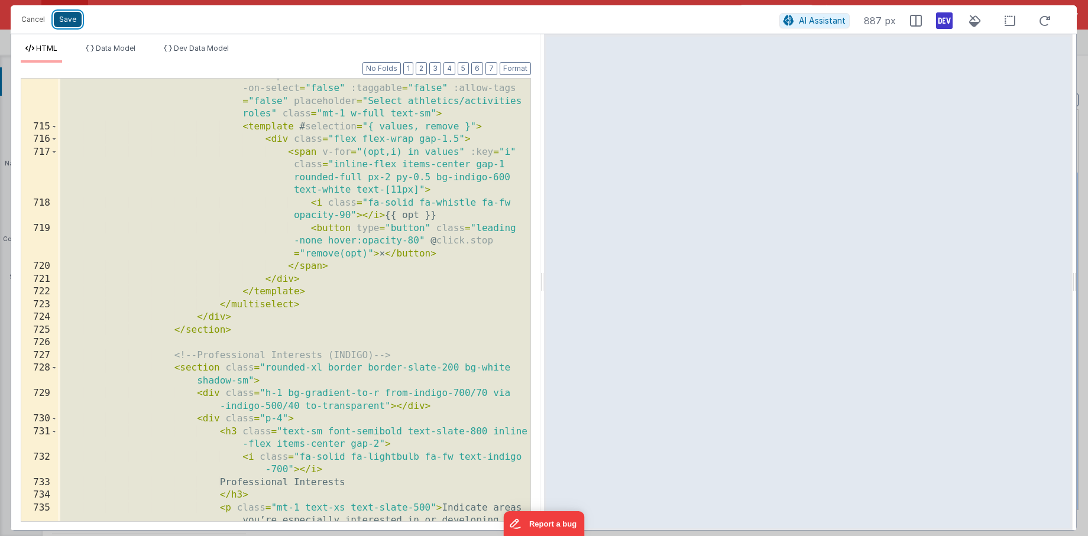
click at [64, 23] on button "Save" at bounding box center [68, 19] width 28 height 15
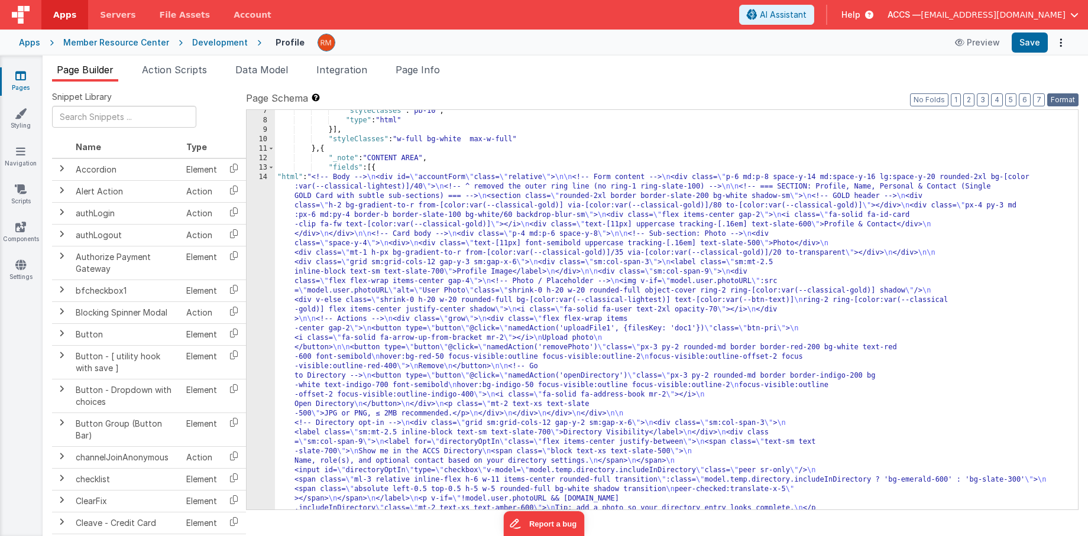
click at [1047, 99] on button "Format" at bounding box center [1062, 99] width 31 height 13
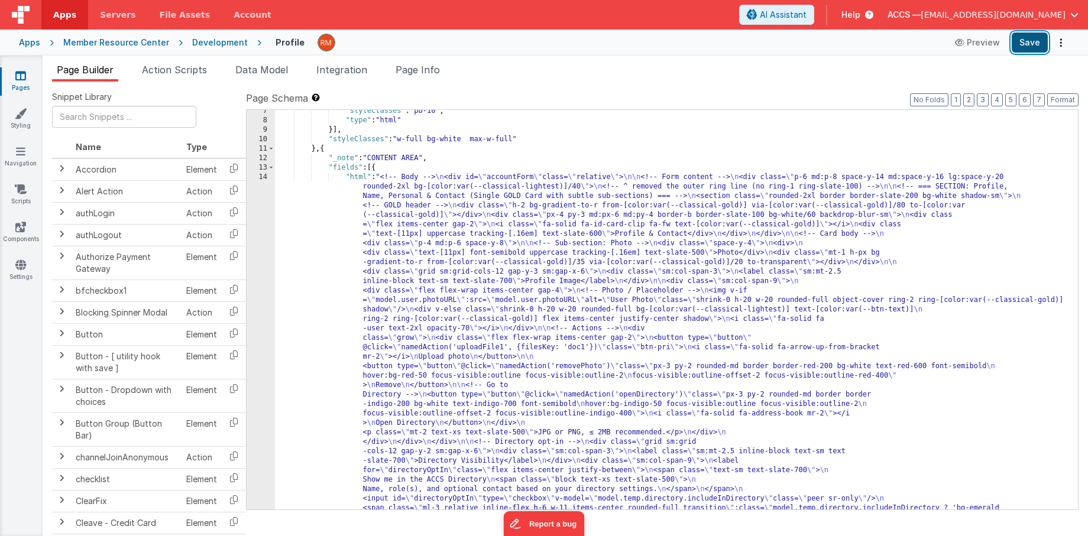
click at [1026, 41] on button "Save" at bounding box center [1029, 43] width 36 height 20
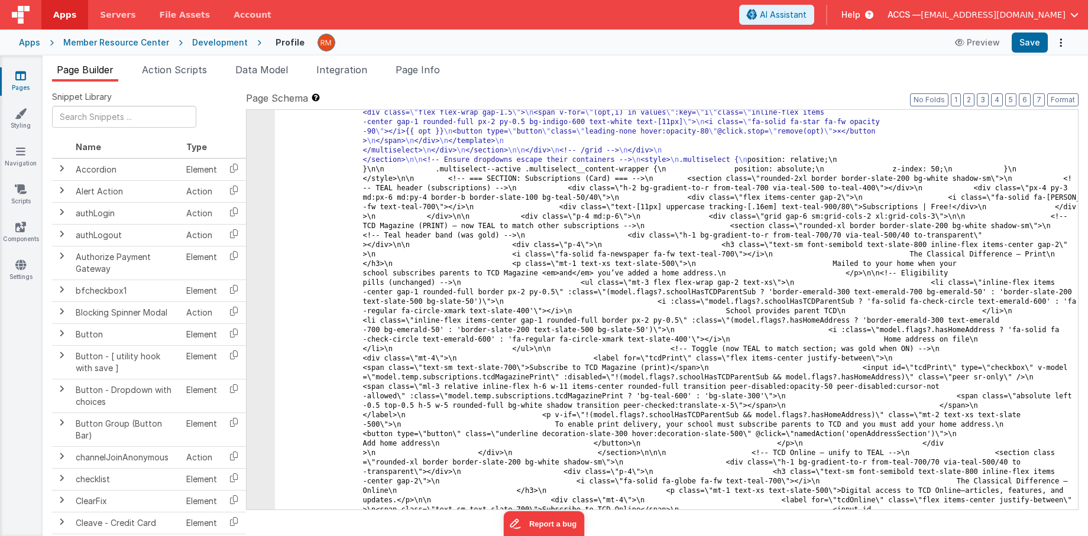
scroll to position [3372, 0]
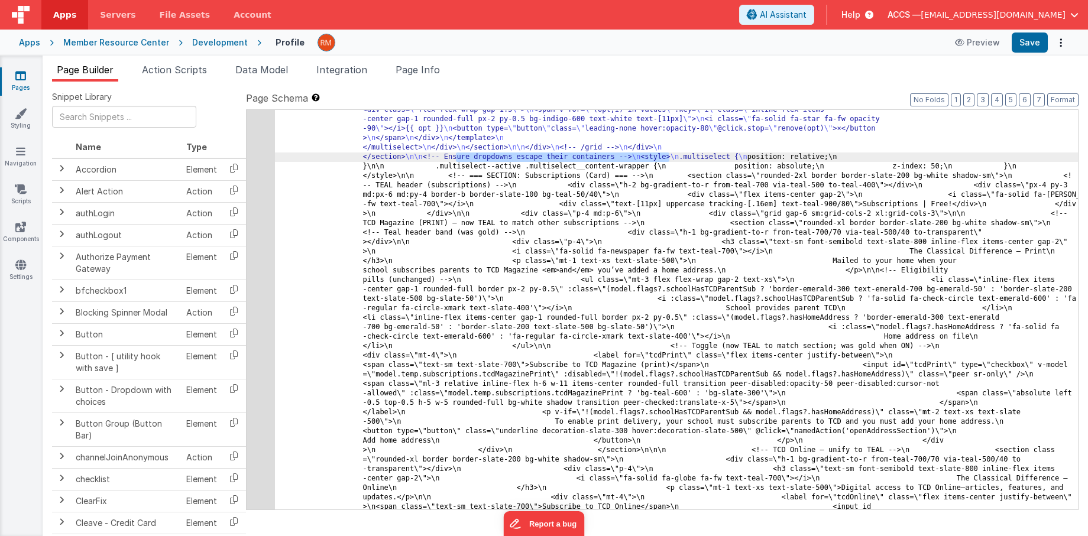
drag, startPoint x: 669, startPoint y: 159, endPoint x: 458, endPoint y: 159, distance: 211.0
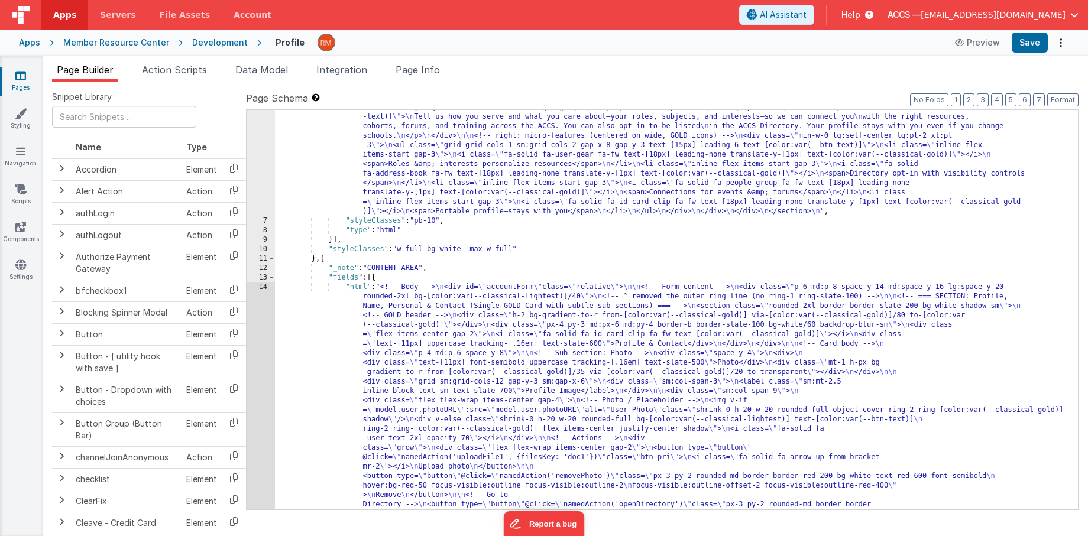
scroll to position [236, 0]
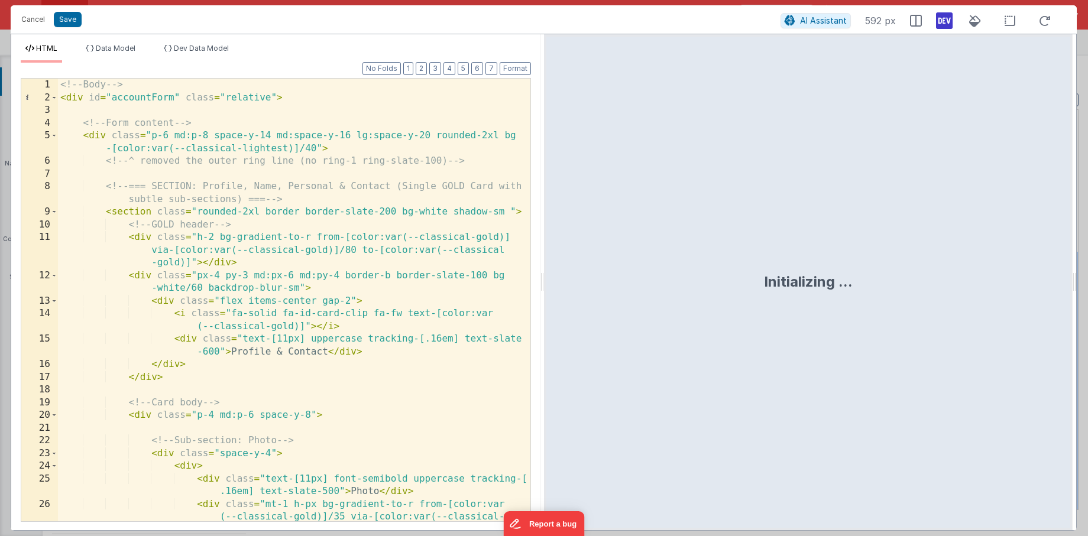
click at [429, 262] on div "<!-- Body --> < div id = "accountForm" class = "relative" > <!-- Form content -…" at bounding box center [294, 326] width 472 height 494
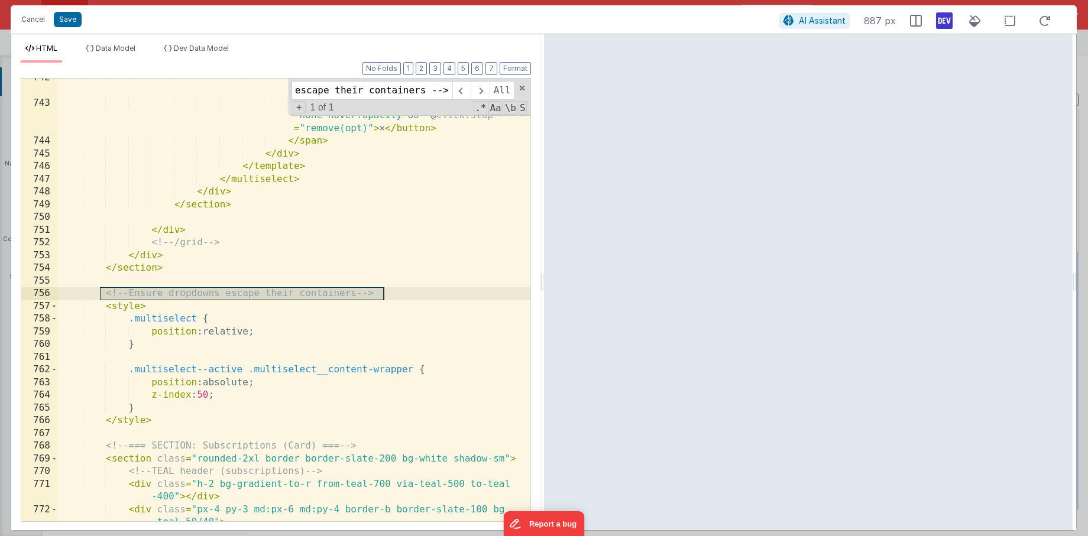
scroll to position [14229, 0]
type input "<!-- Ensure dropdowns escape their containers -->"
click at [387, 330] on div "< i class = "fa-solid fa-star fa-fw opacity-90" > </ i > {{ opt }} < button typ…" at bounding box center [294, 319] width 472 height 494
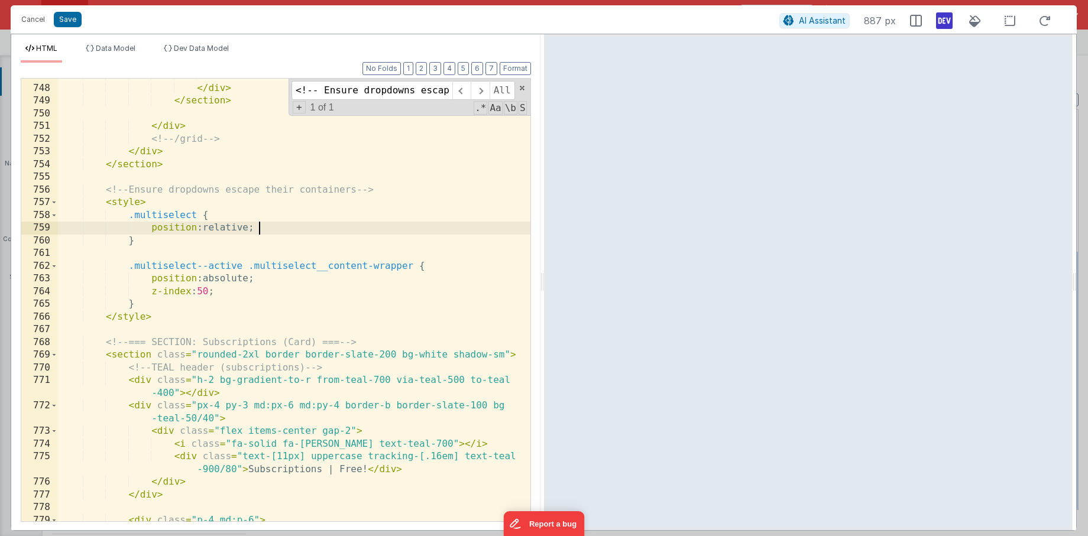
scroll to position [14367, 0]
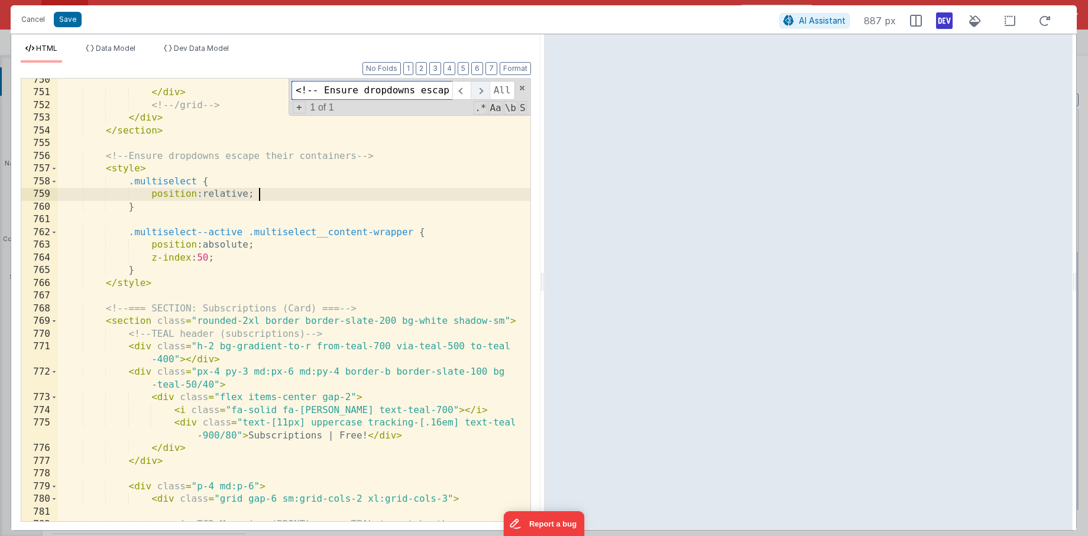
click at [484, 92] on span at bounding box center [480, 90] width 18 height 19
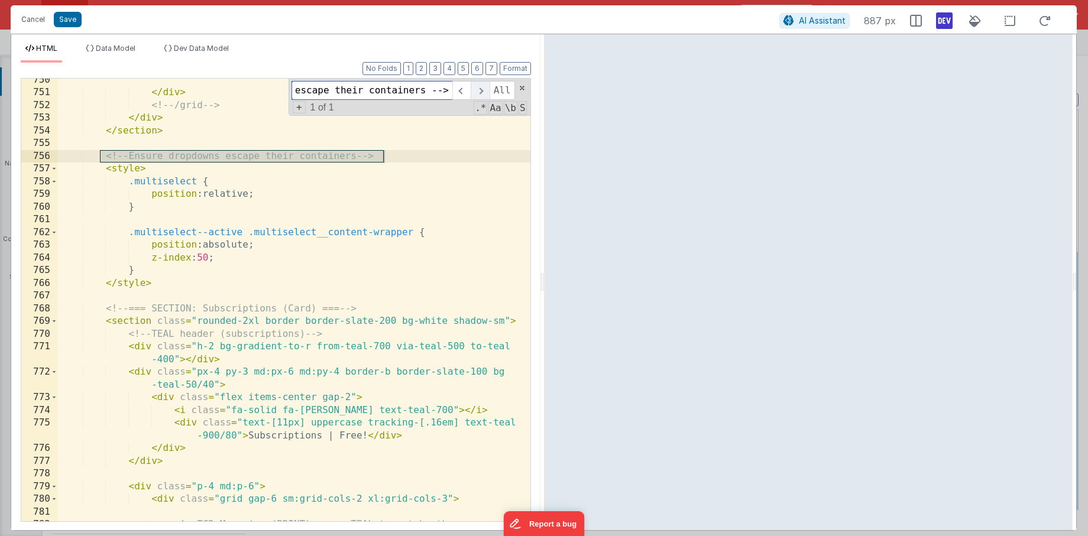
click at [484, 92] on span at bounding box center [480, 90] width 18 height 19
click at [517, 89] on div "<!-- Ensure dropdowns escape their containers --> All Replace All + 1 of 1 .* A…" at bounding box center [409, 97] width 242 height 37
click at [521, 91] on span at bounding box center [522, 88] width 8 height 8
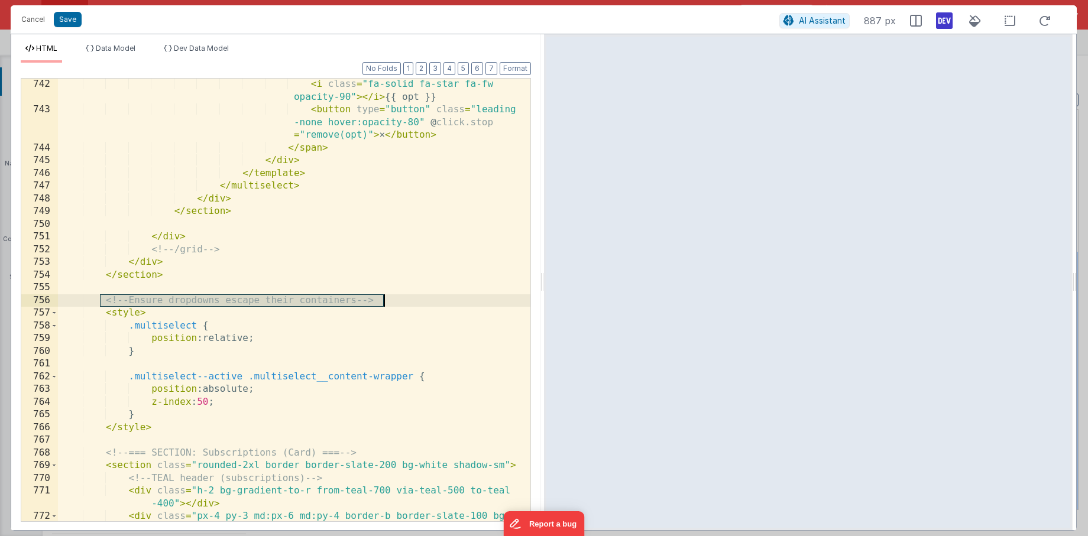
scroll to position [14254, 0]
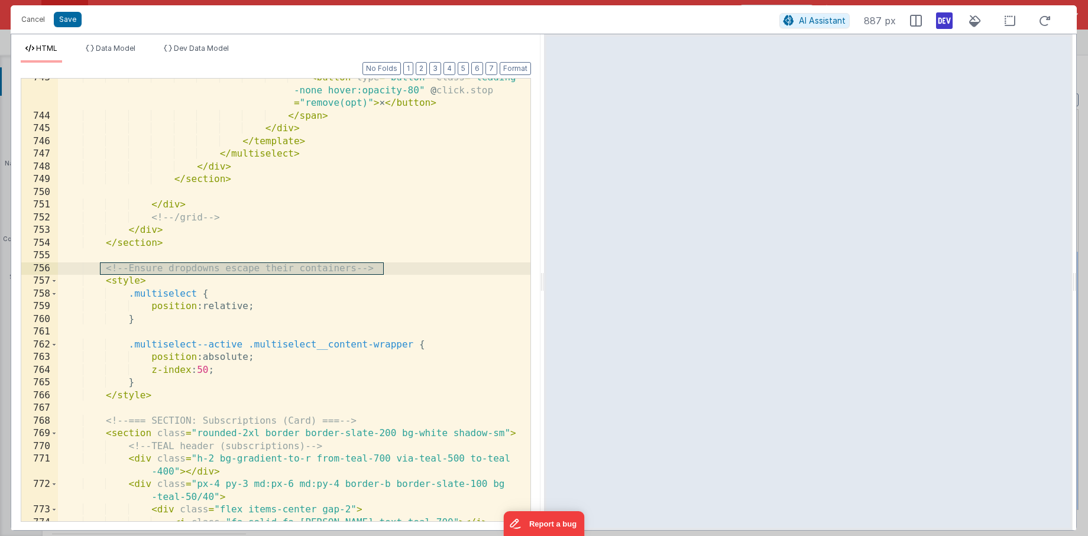
click at [305, 391] on div "< button type = "button" class = "leading -none hover:opacity-80" @ click.stop …" at bounding box center [294, 319] width 472 height 494
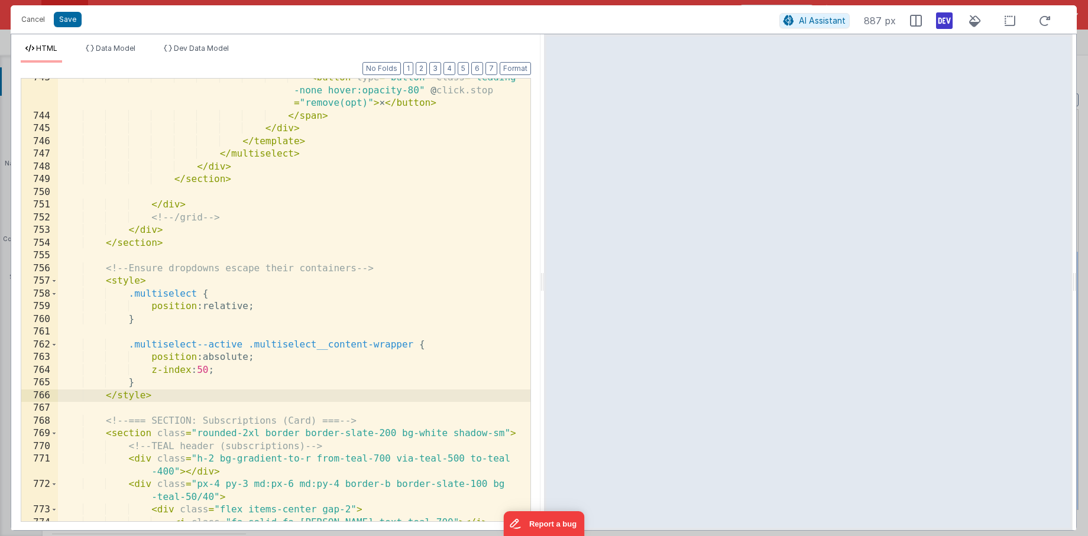
click at [417, 262] on div "< button type = "button" class = "leading -none hover:opacity-80" @ click.stop …" at bounding box center [294, 319] width 472 height 494
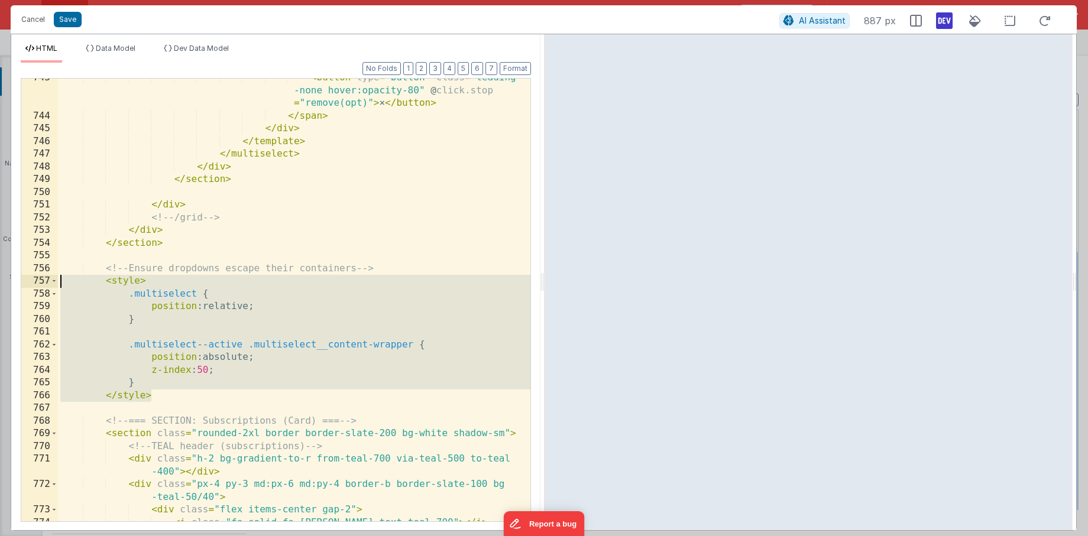
drag, startPoint x: 177, startPoint y: 400, endPoint x: -20, endPoint y: 286, distance: 227.0
click at [0, 286] on html "Cancel Save AI Assistant 887 px HTML Data Model Dev Data Model Format 7 6 5 4 3…" at bounding box center [544, 268] width 1088 height 536
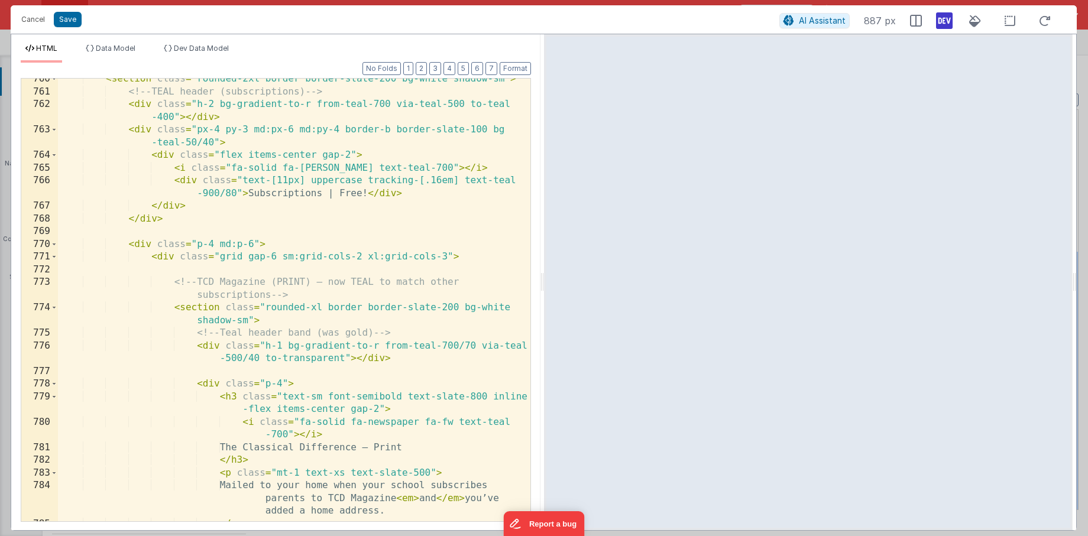
scroll to position [14575, 0]
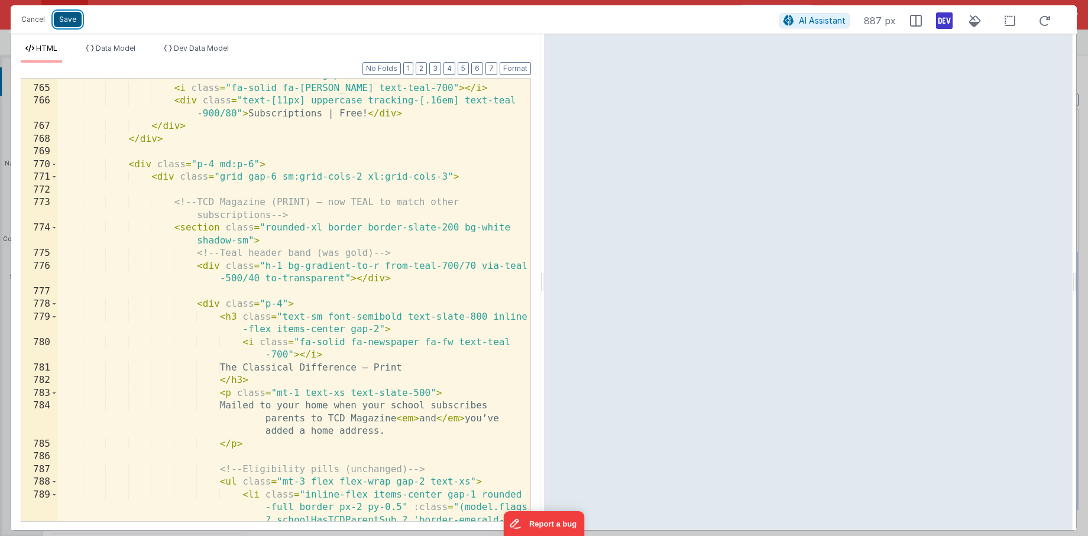
click at [73, 17] on button "Save" at bounding box center [68, 19] width 28 height 15
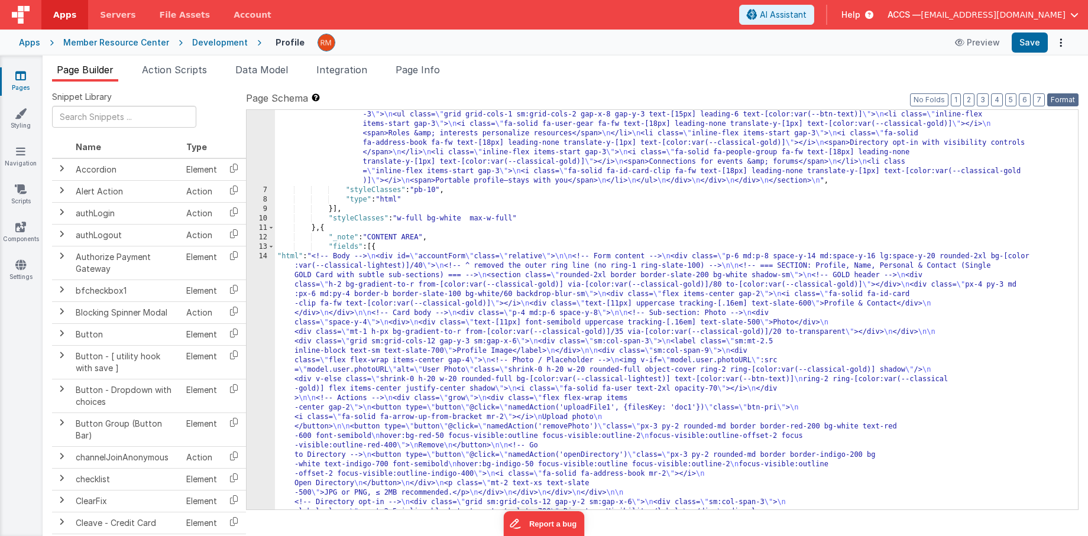
click at [1047, 101] on button "Format" at bounding box center [1062, 99] width 31 height 13
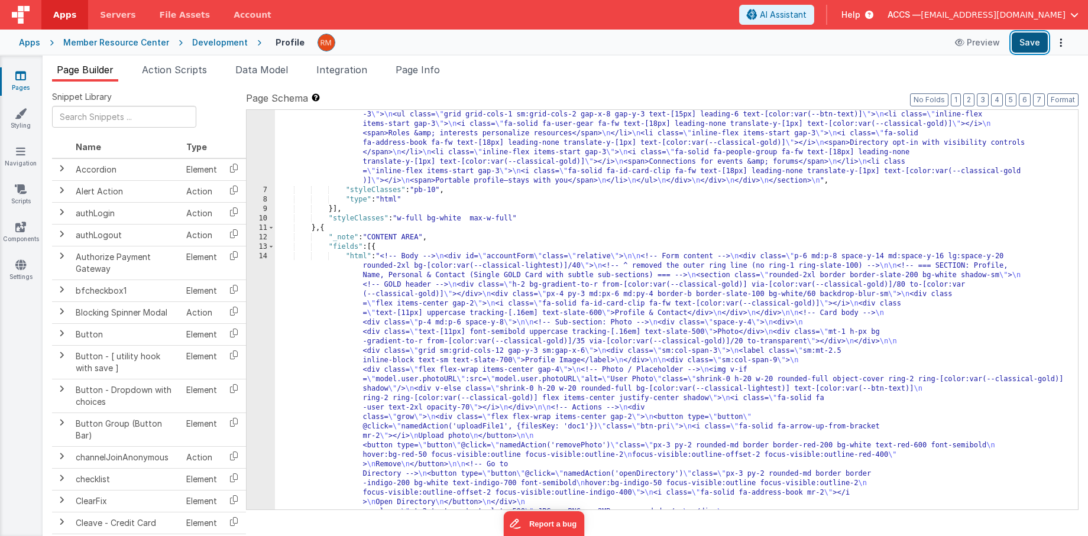
click at [1033, 43] on button "Save" at bounding box center [1029, 43] width 36 height 20
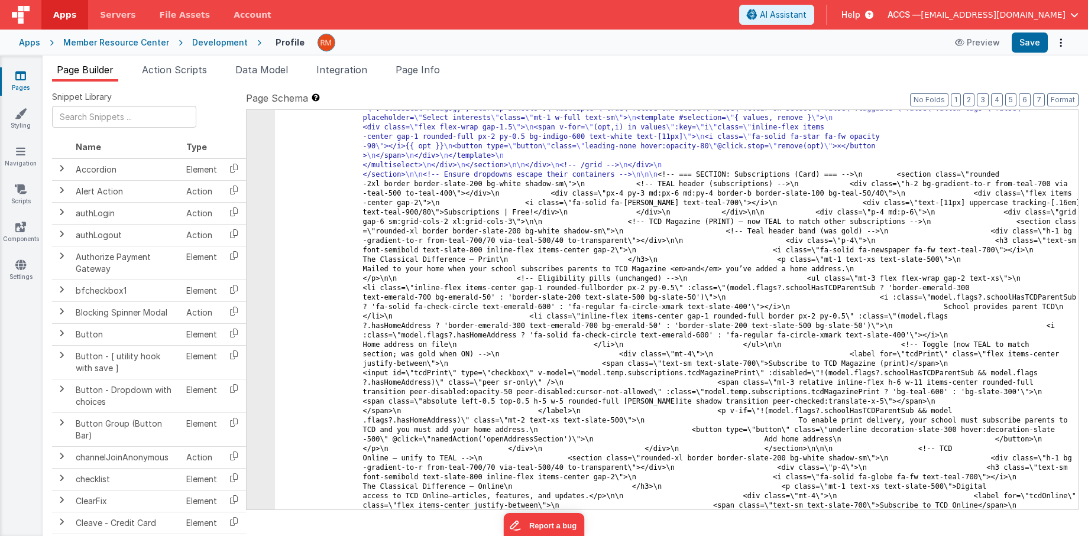
scroll to position [3354, 0]
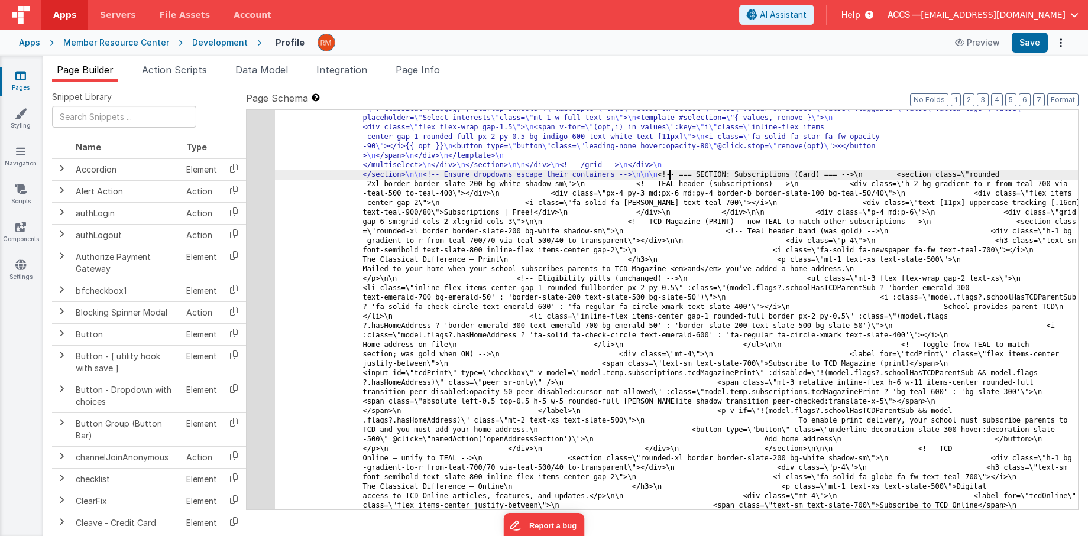
drag, startPoint x: 674, startPoint y: 176, endPoint x: 461, endPoint y: 180, distance: 212.9
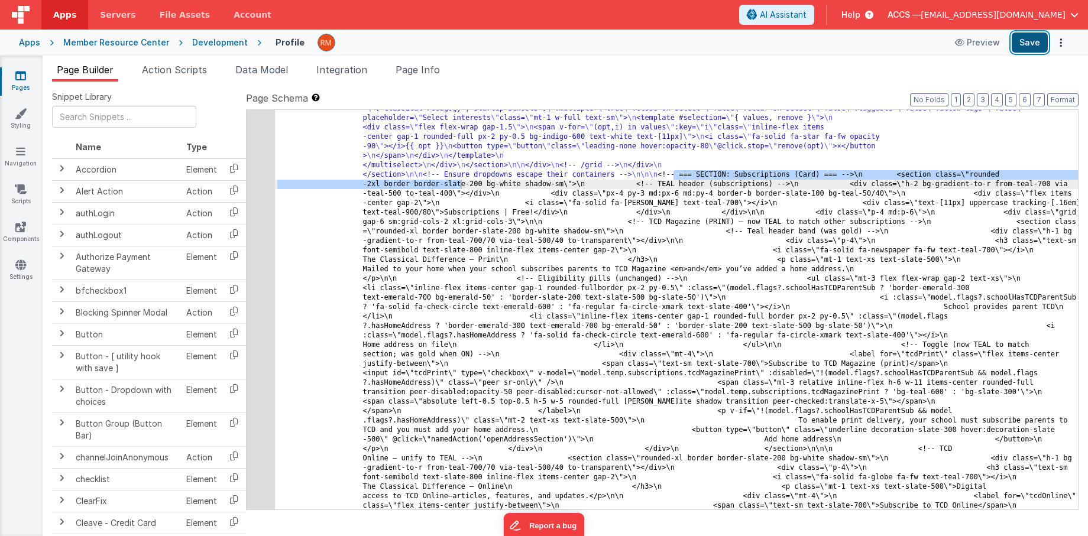
click at [1023, 43] on button "Save" at bounding box center [1029, 43] width 36 height 20
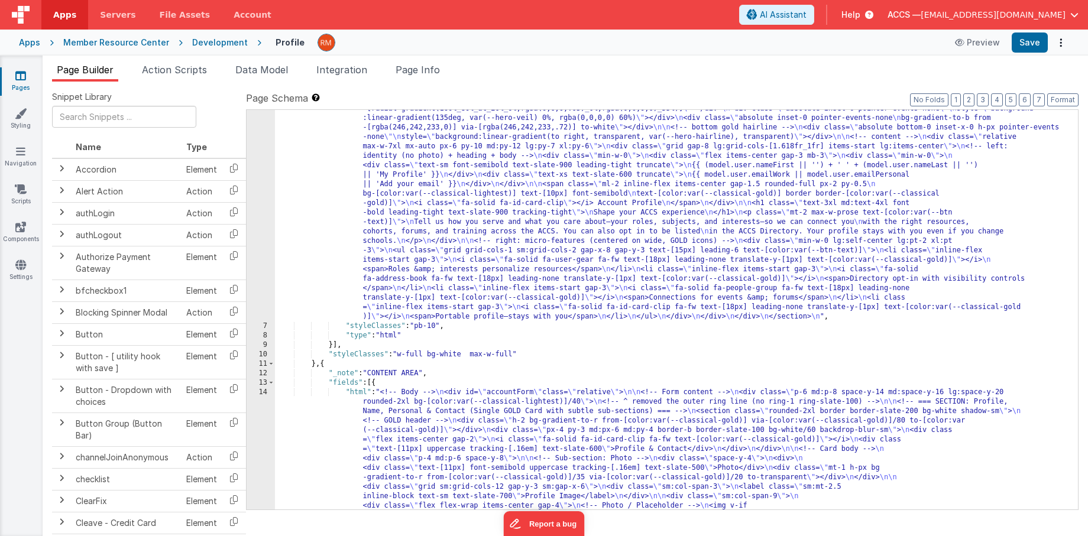
scroll to position [183, 0]
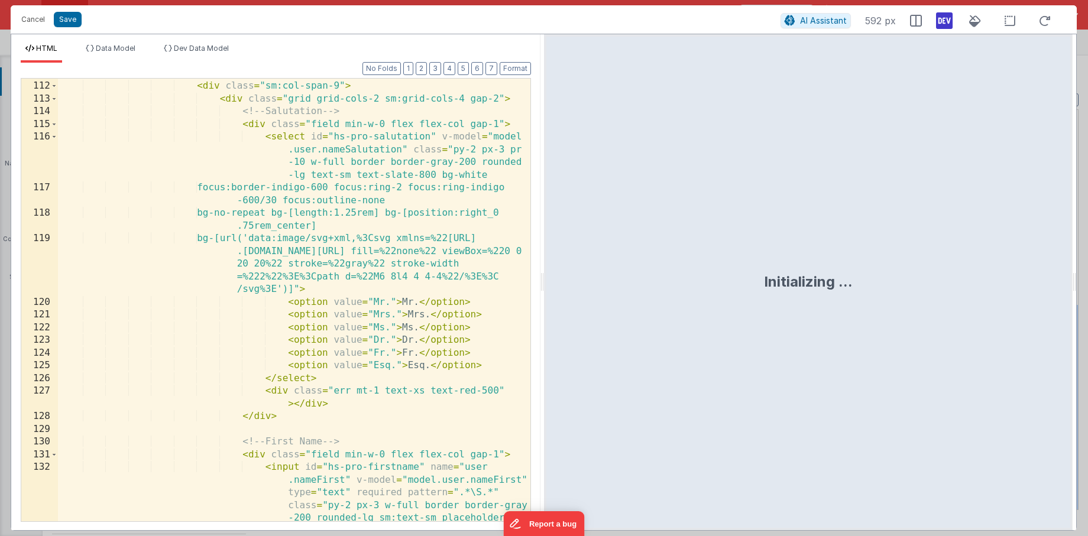
scroll to position [0, 0]
click at [334, 353] on div "< div class = "sm:col-span-9" > < div class = "grid grid-cols-2 sm:grid-cols-4 …" at bounding box center [294, 333] width 472 height 532
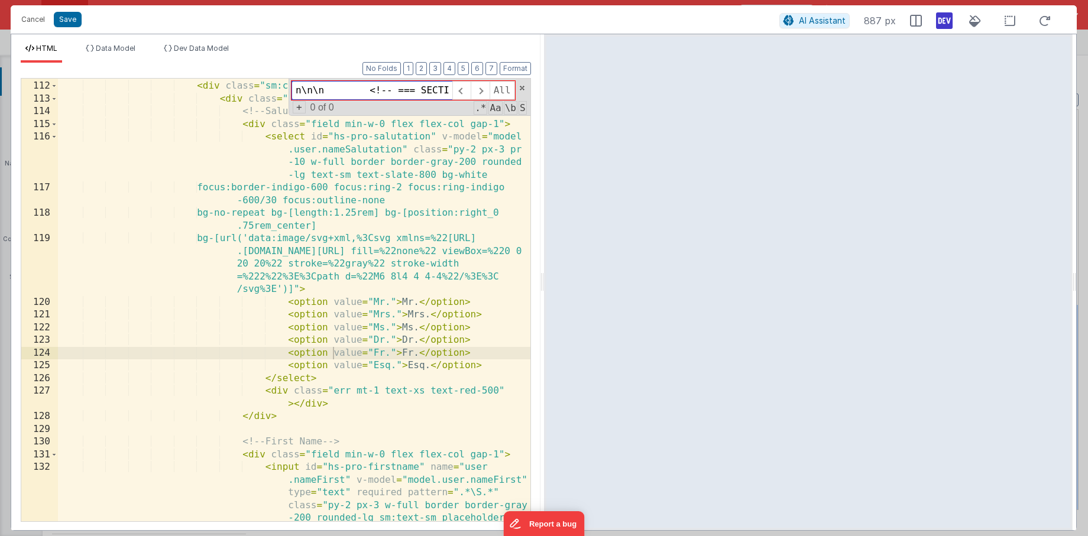
drag, startPoint x: 384, startPoint y: 89, endPoint x: 219, endPoint y: 79, distance: 165.3
click at [218, 79] on div "< div class = "sm:col-span-9" > < div class = "grid grid-cols-2 sm:grid-cols-4 …" at bounding box center [294, 300] width 472 height 443
click at [388, 95] on input "n\n\n <!-- === SECTION: Subscriptions (Card) === -->\n <section class=\"rounded…" at bounding box center [371, 90] width 161 height 19
click at [485, 87] on span at bounding box center [480, 90] width 18 height 19
drag, startPoint x: 367, startPoint y: 92, endPoint x: 234, endPoint y: 72, distance: 135.0
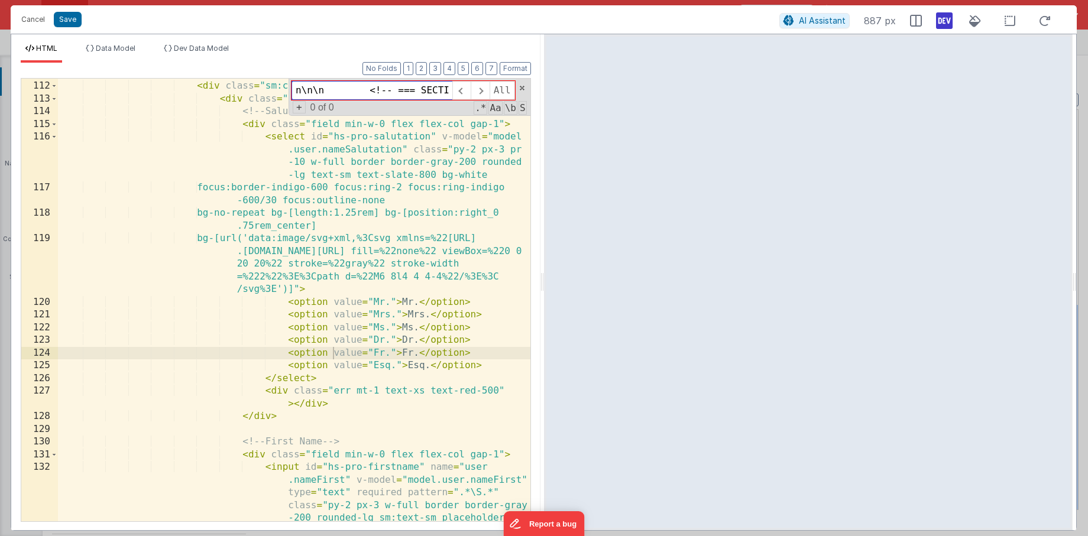
click at [234, 72] on div "Format 7 6 5 4 3 2 1 No Folds 111 112 113 114 115 116 117 118 119 120 121 122 1…" at bounding box center [276, 292] width 510 height 458
drag, startPoint x: 417, startPoint y: 92, endPoint x: 512, endPoint y: 91, distance: 94.6
click at [512, 91] on div "<!-- === SECTION: Subscriptions (Card) === -->\n <section class=\"rounded-2xl b…" at bounding box center [402, 90] width 223 height 19
click at [394, 91] on input "<!-- === SECTION: Subscriptions (Card) === -->\n <section class=\"rounded-2xl b…" at bounding box center [371, 90] width 161 height 19
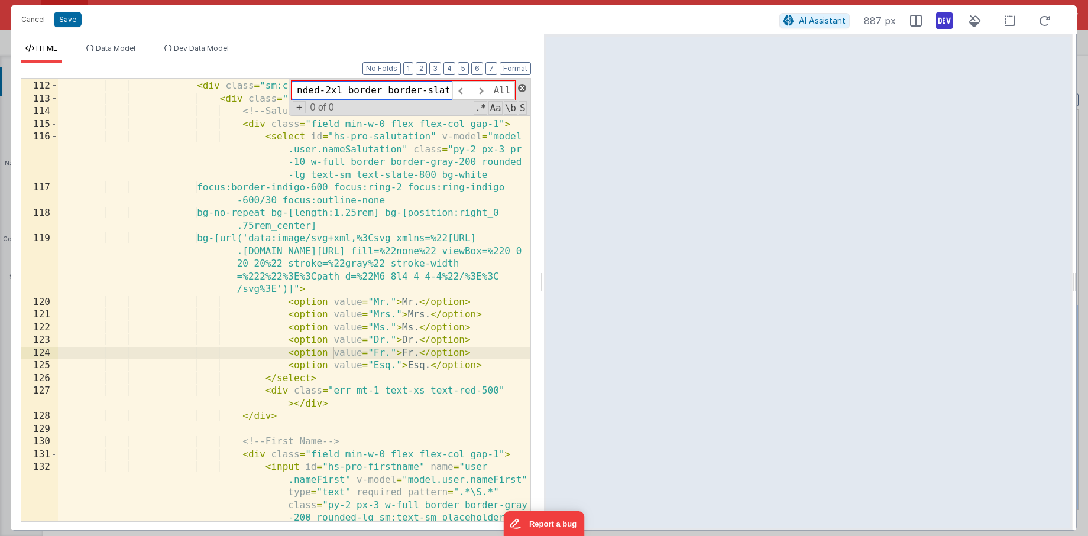
type input "<!-- === SECTION: Subscriptions (Card) === -->\n <section class=\"rounded-2xl b…"
click at [523, 90] on span at bounding box center [522, 88] width 8 height 8
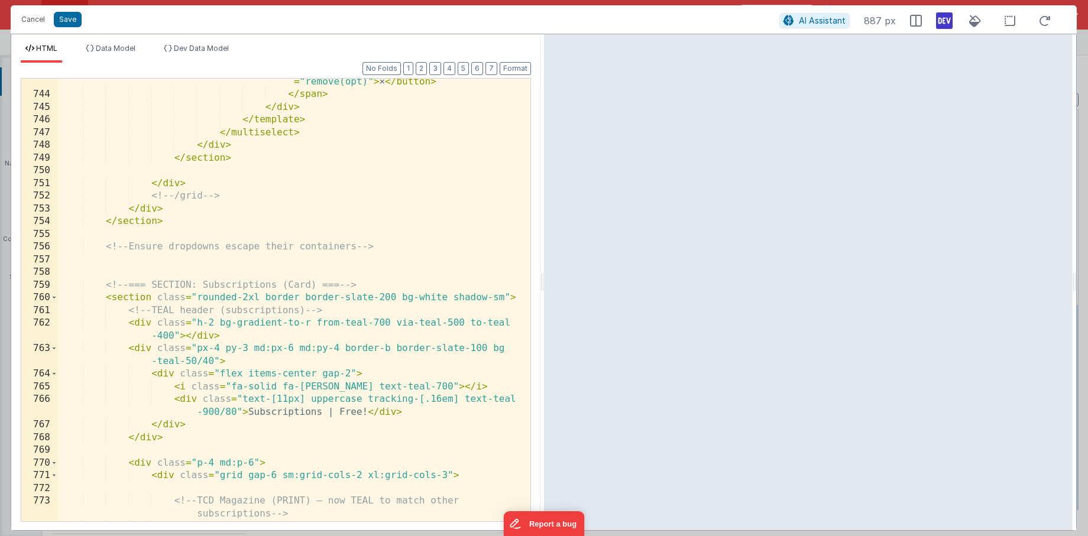
scroll to position [14276, 0]
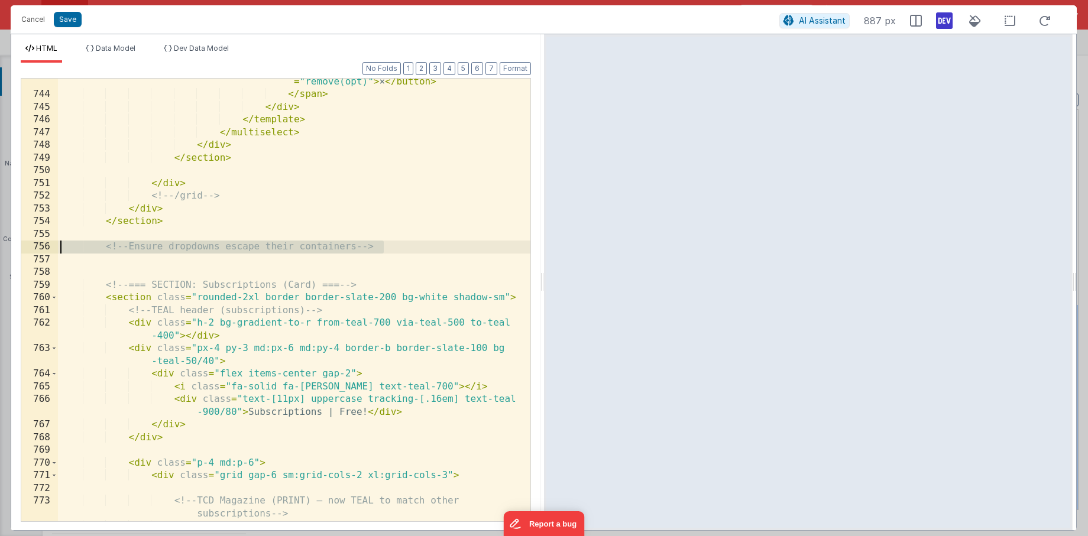
drag, startPoint x: 398, startPoint y: 249, endPoint x: -4, endPoint y: 247, distance: 401.4
click at [0, 247] on html "Cancel Save AI Assistant 887 px HTML Data Model Dev Data Model Format 7 6 5 4 3…" at bounding box center [544, 268] width 1088 height 536
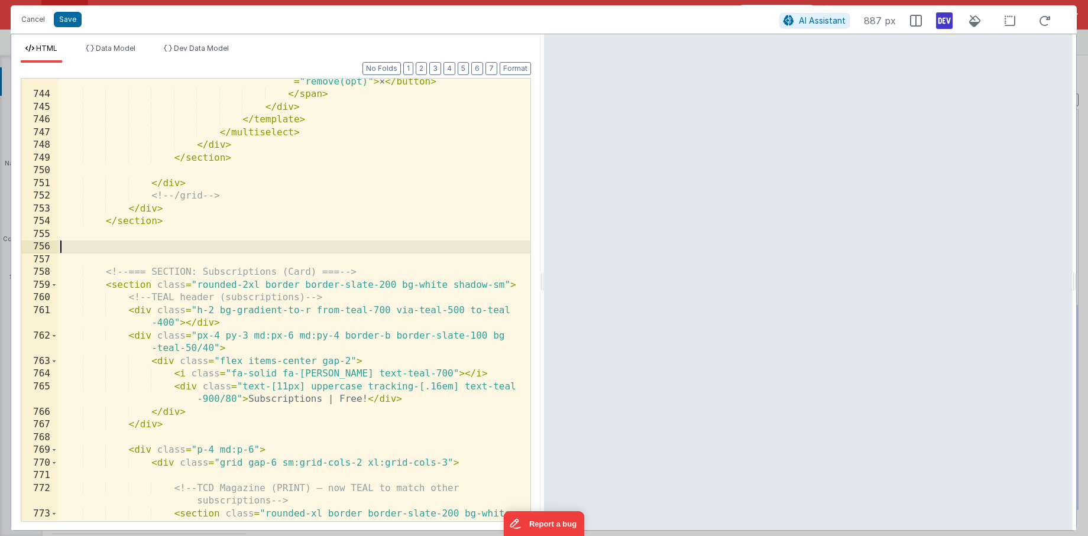
click at [80, 251] on div "< button type = "button" class = "leading -none hover:opacity-80" @ click.stop …" at bounding box center [294, 303] width 472 height 507
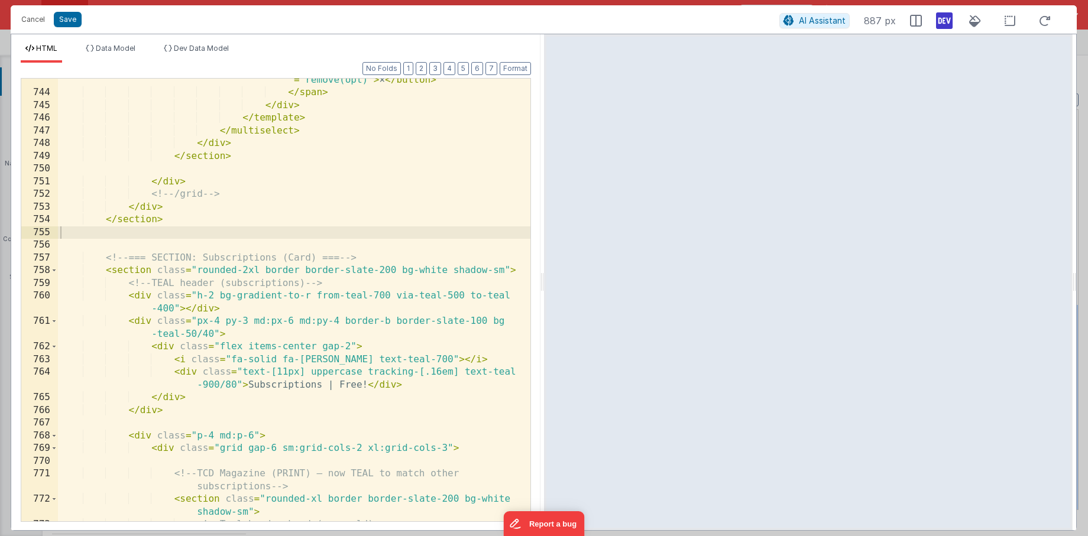
scroll to position [14274, 0]
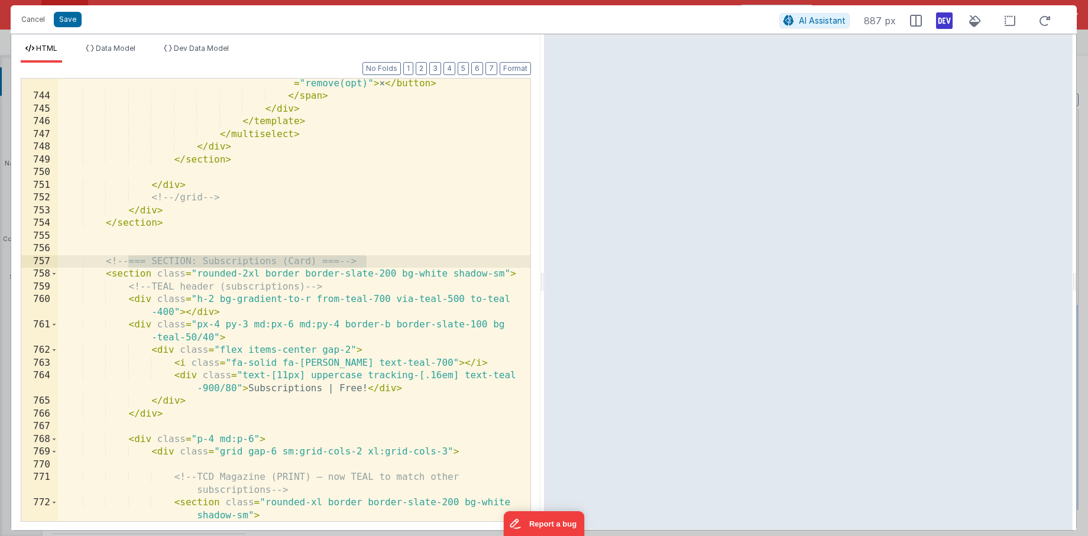
drag, startPoint x: 398, startPoint y: 261, endPoint x: 129, endPoint y: 261, distance: 269.6
click at [129, 261] on div "< button type = "button" class = "leading -none hover:opacity-80" @ click.stop …" at bounding box center [294, 299] width 472 height 494
click at [157, 261] on div "< button type = "button" class = "leading -none hover:opacity-80" @ click.stop …" at bounding box center [294, 299] width 472 height 494
click at [319, 264] on div "< button type = "button" class = "leading -none hover:opacity-80" @ click.stop …" at bounding box center [294, 299] width 472 height 494
click at [376, 263] on div "< button type = "button" class = "leading -none hover:opacity-80" @ click.stop …" at bounding box center [294, 299] width 472 height 494
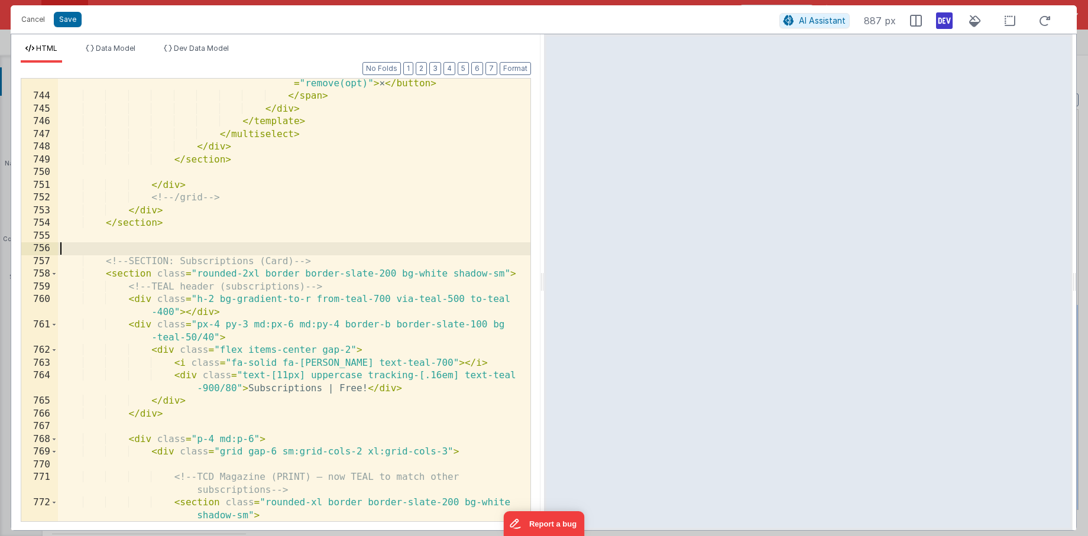
click at [253, 244] on div "< button type = "button" class = "leading -none hover:opacity-80" @ click.stop …" at bounding box center [294, 299] width 472 height 494
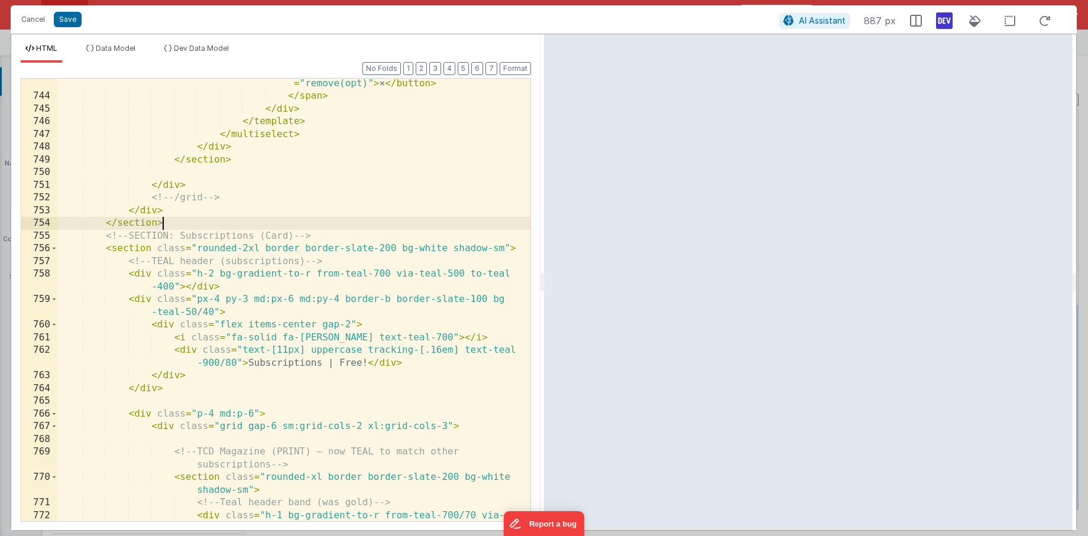
click at [234, 214] on div "< button type = "button" class = "leading -none hover:opacity-80" @ click.stop …" at bounding box center [294, 305] width 472 height 507
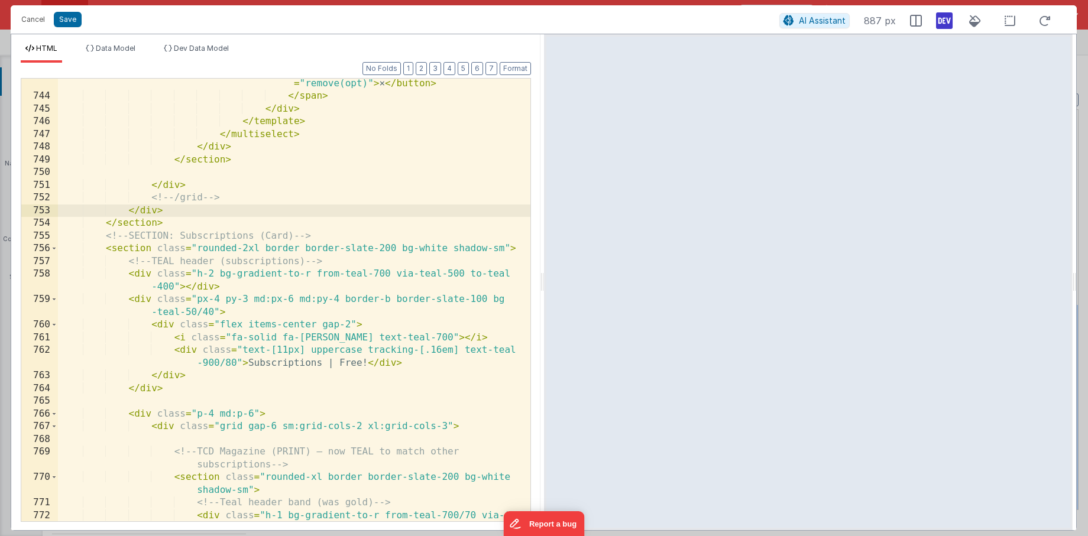
click at [195, 403] on div "< button type = "button" class = "leading -none hover:opacity-80" @ click.stop …" at bounding box center [294, 305] width 472 height 507
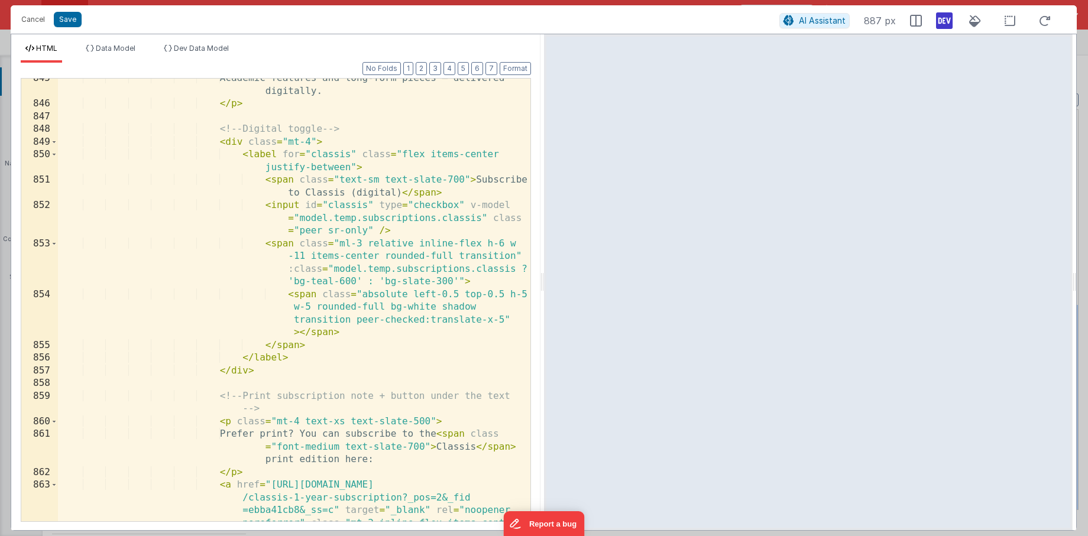
scroll to position [16664, 0]
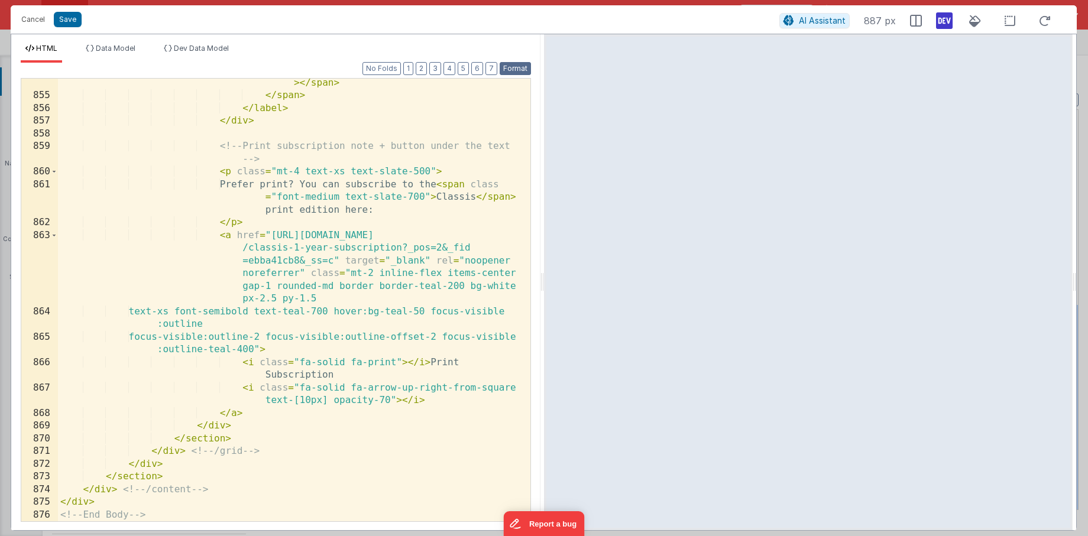
click at [525, 66] on button "Format" at bounding box center [515, 68] width 31 height 13
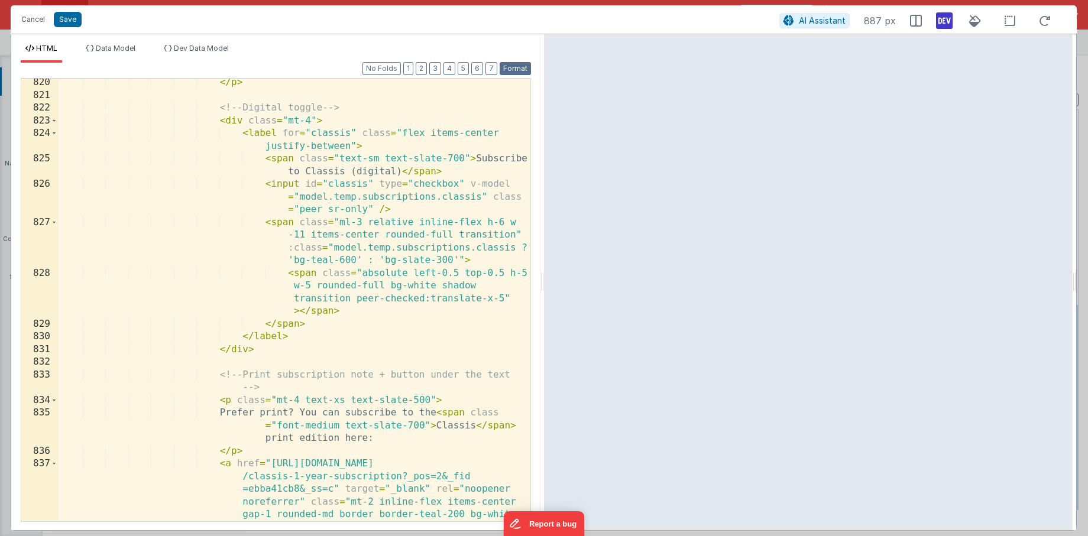
scroll to position [16956, 0]
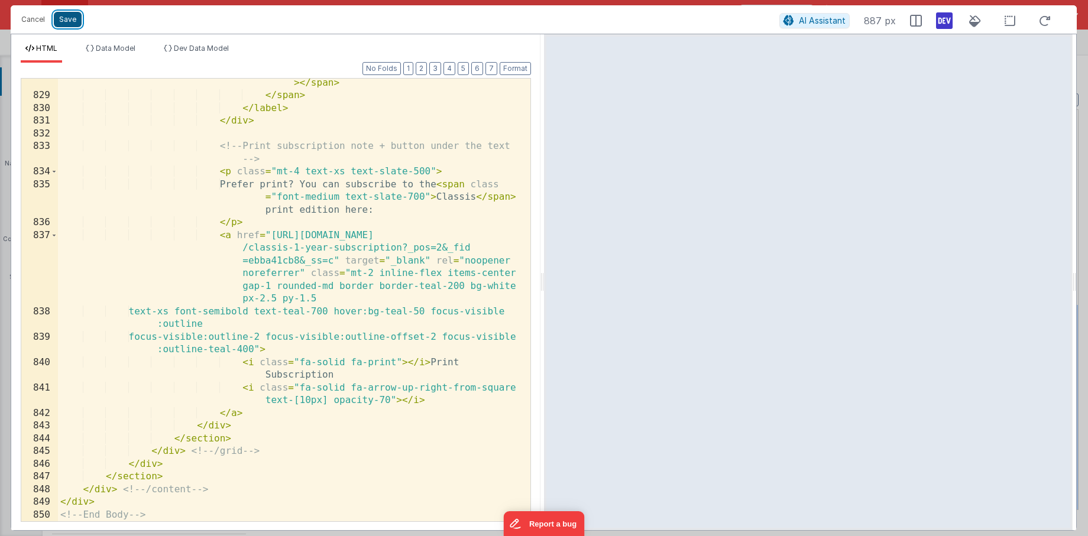
click at [67, 18] on button "Save" at bounding box center [68, 19] width 28 height 15
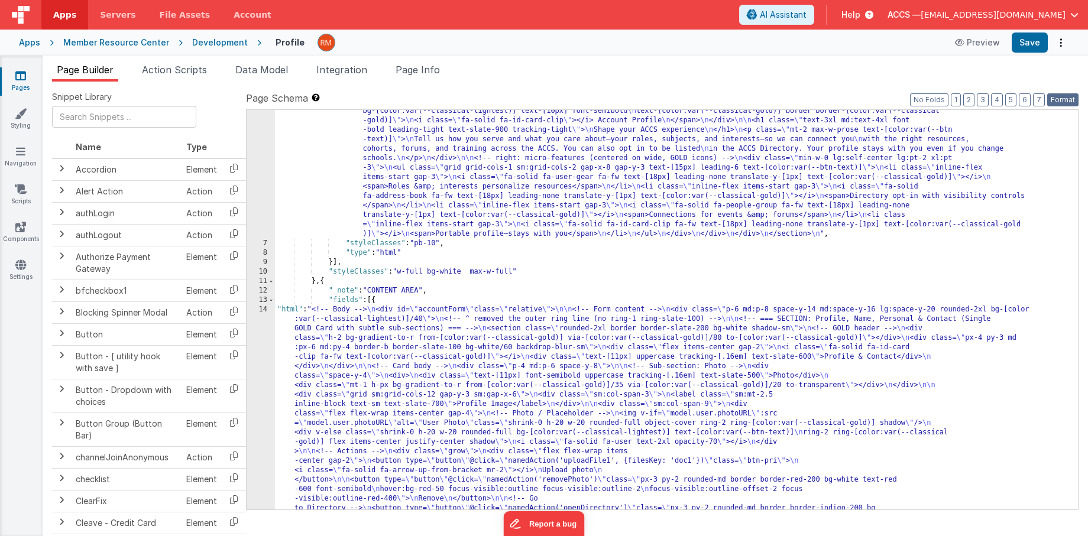
click at [1072, 98] on button "Format" at bounding box center [1062, 99] width 31 height 13
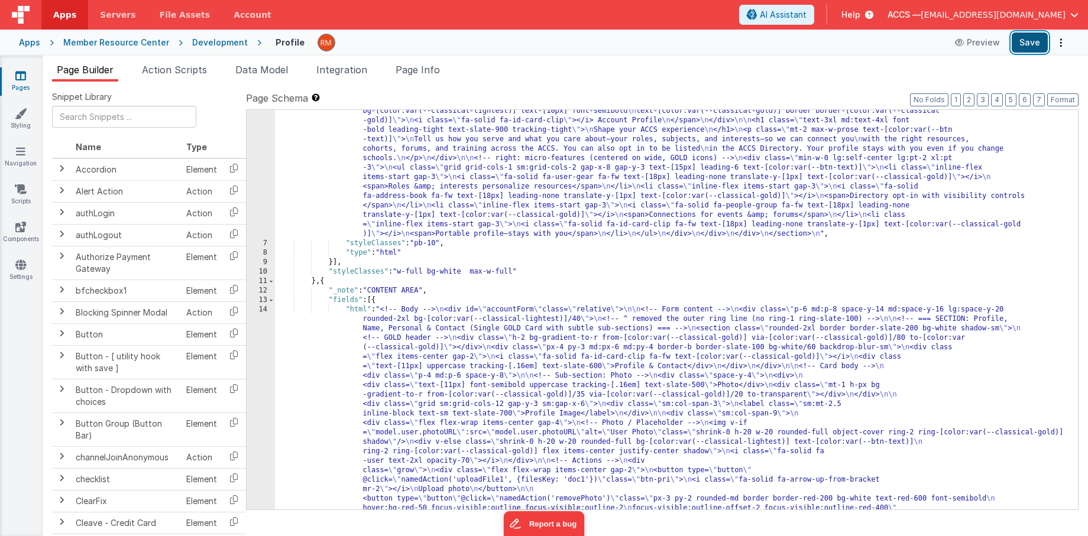
click at [1024, 36] on button "Save" at bounding box center [1029, 43] width 36 height 20
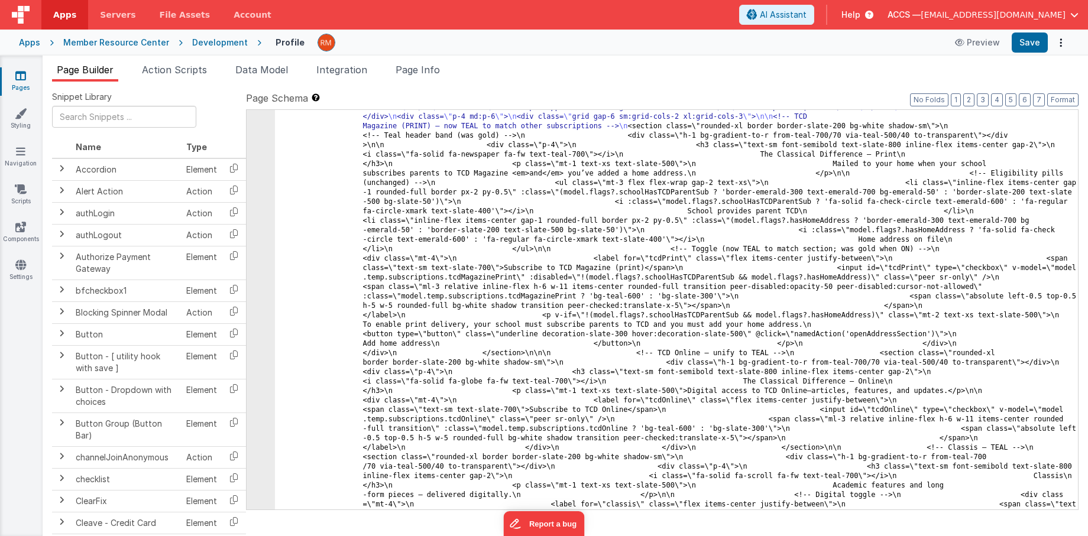
scroll to position [3652, 0]
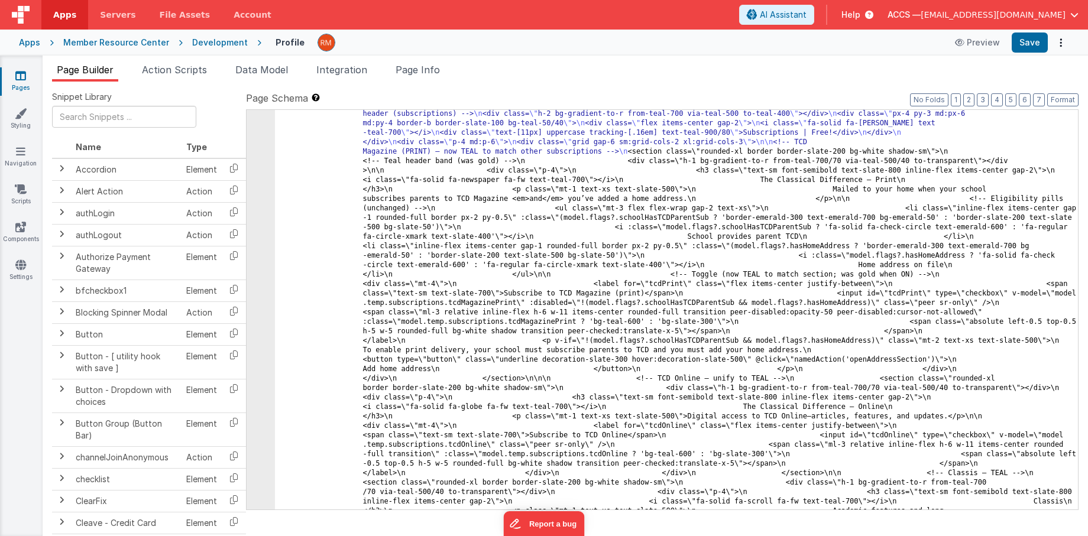
click at [22, 80] on icon at bounding box center [20, 76] width 11 height 12
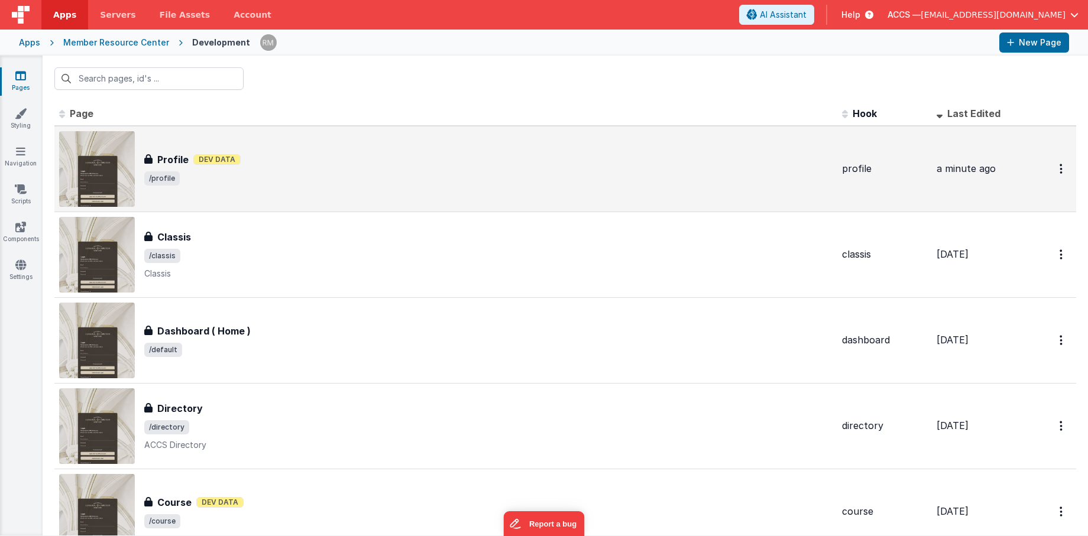
click at [183, 174] on span "/profile" at bounding box center [488, 178] width 688 height 14
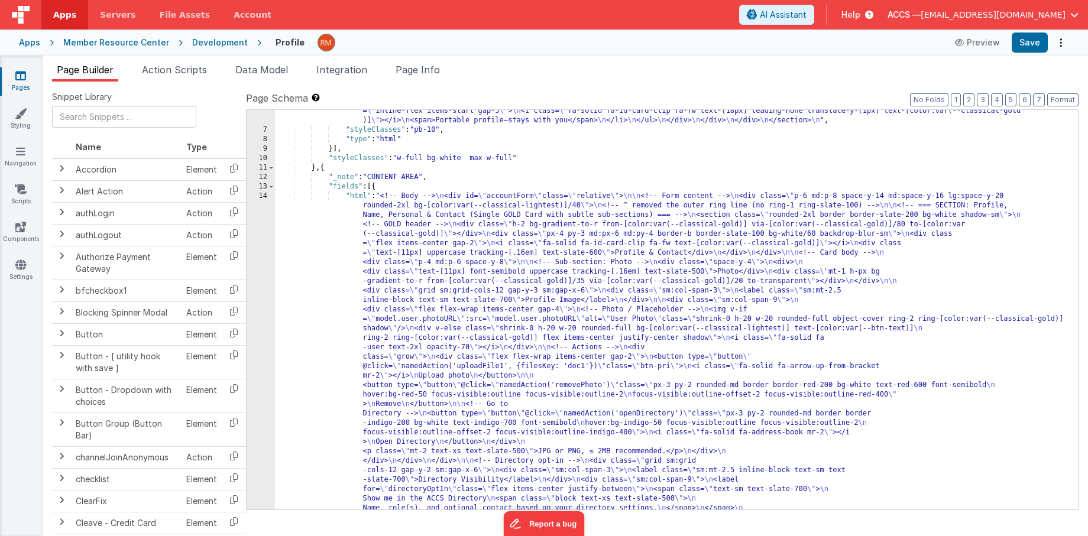
scroll to position [281, 0]
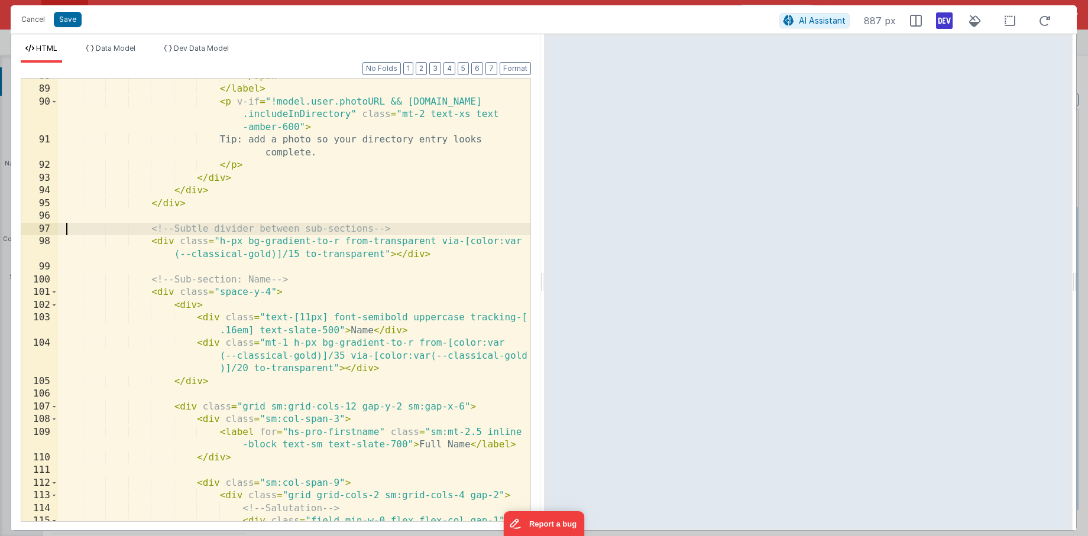
scroll to position [0, 0]
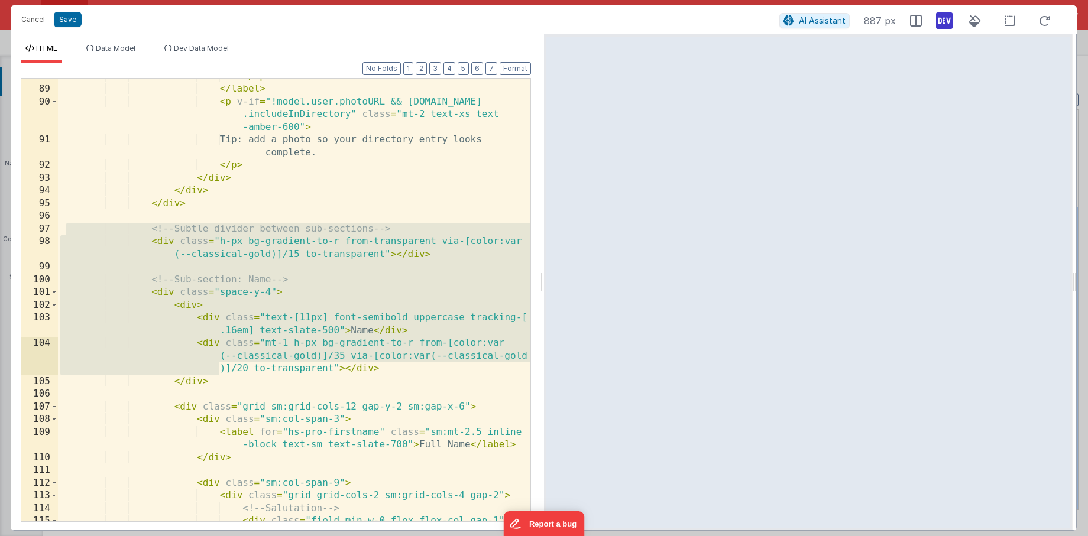
drag, startPoint x: 64, startPoint y: 227, endPoint x: 217, endPoint y: 366, distance: 206.7
click at [217, 366] on div "</ span > </ label > < p v-if = "!model.user.photoURL && model.temp.directory .…" at bounding box center [294, 304] width 472 height 468
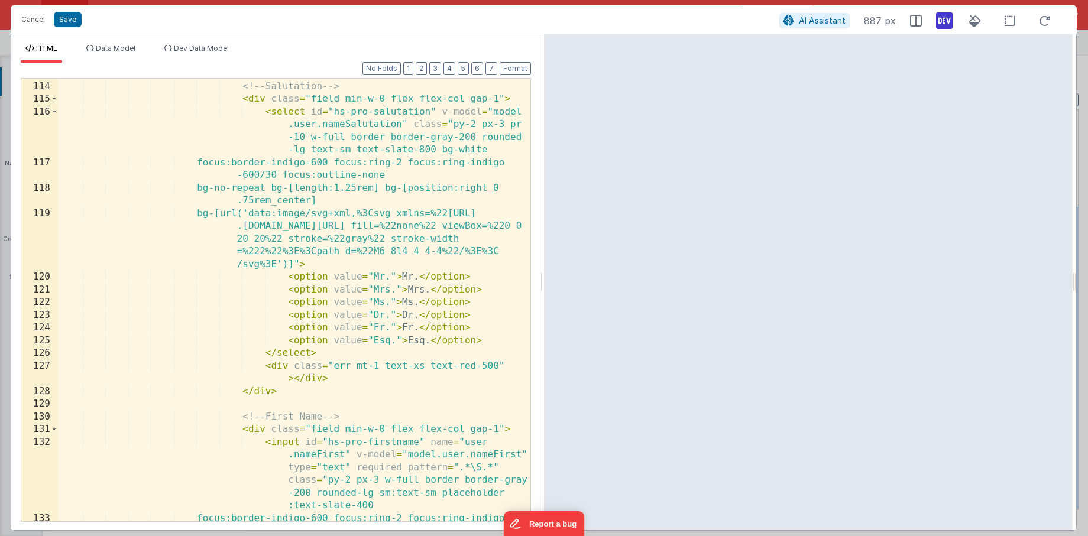
scroll to position [2097, 0]
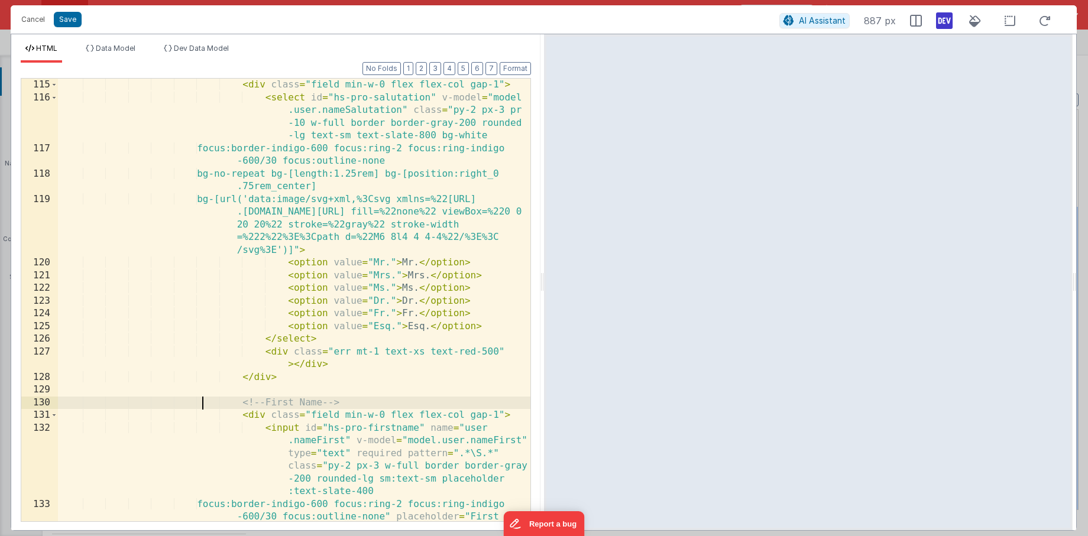
click at [200, 403] on div "< div class = "field min-w-0 flex flex-col gap-1" > < select id = "hs-pro-salut…" at bounding box center [294, 326] width 472 height 494
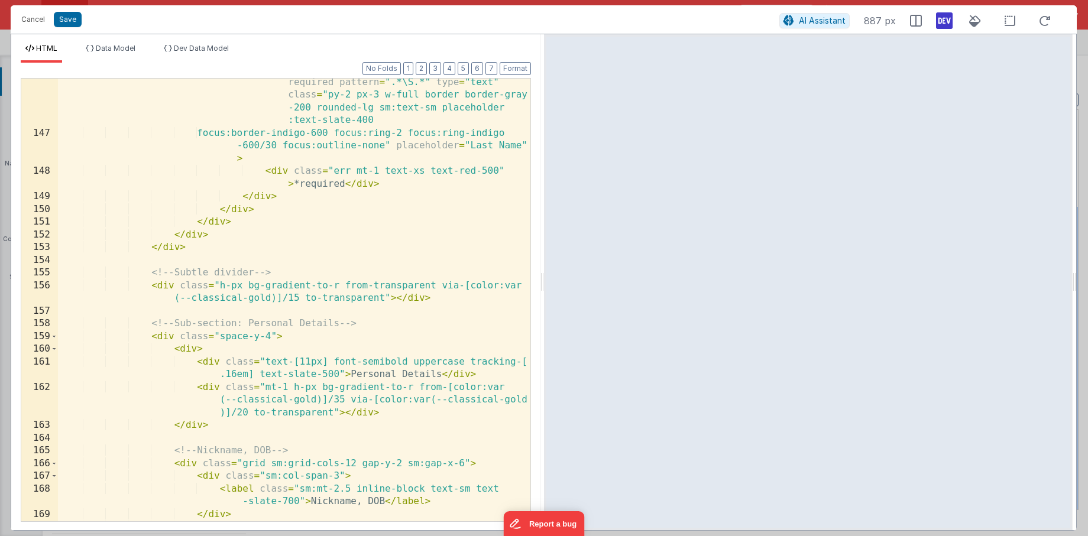
scroll to position [2859, 0]
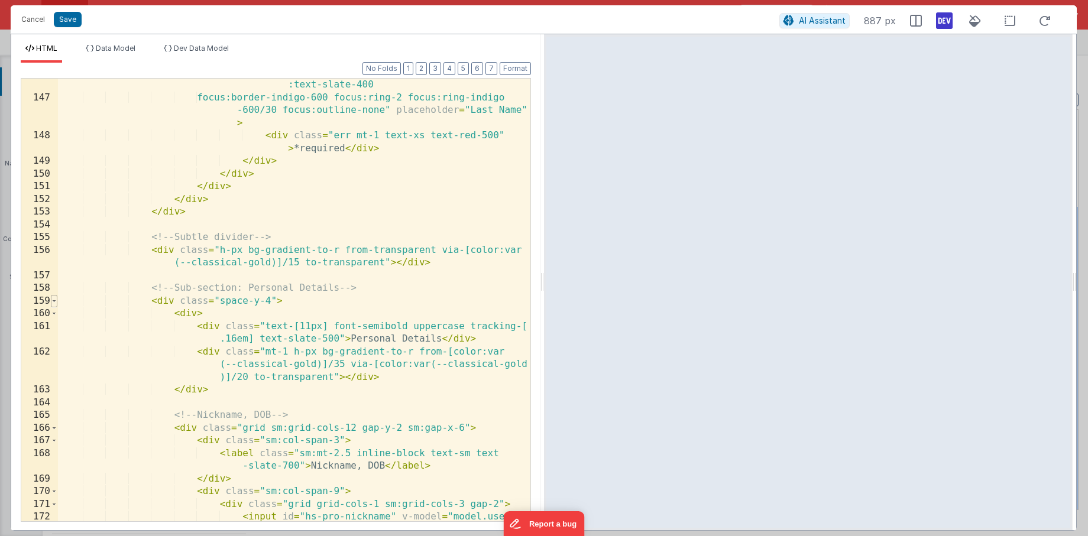
click at [54, 302] on span at bounding box center [54, 301] width 7 height 13
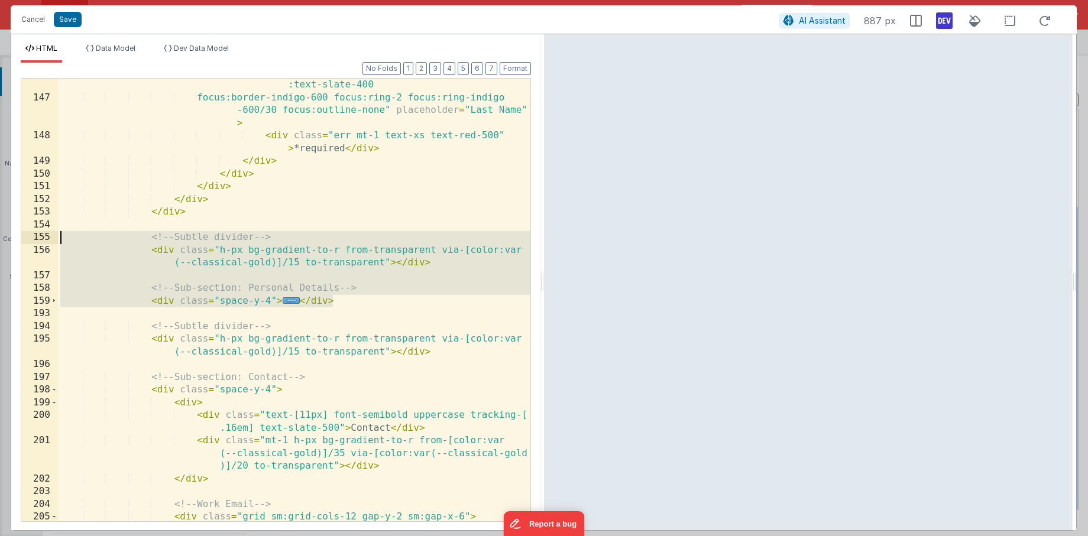
drag, startPoint x: 403, startPoint y: 303, endPoint x: 11, endPoint y: 239, distance: 396.5
click at [11, 239] on div "Format 7 6 5 4 3 2 1 No Folds 146 147 148 149 150 151 152 153 154 155 156 157 1…" at bounding box center [275, 297] width 529 height 468
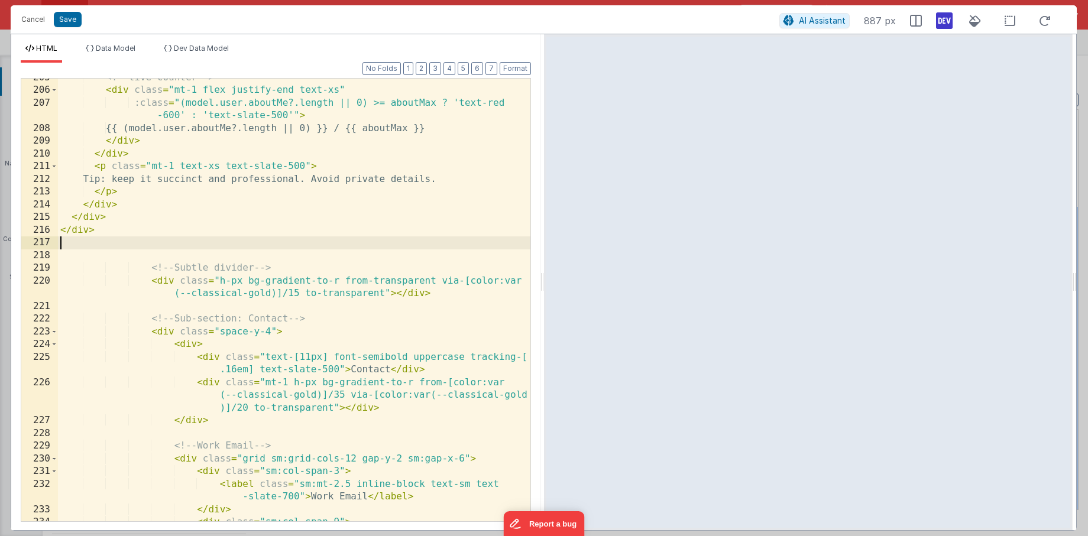
scroll to position [3820, 0]
click at [261, 325] on div "<!-- live counter --> < div class = "mt-1 flex justify-end text-xs" :class = "(…" at bounding box center [294, 306] width 472 height 468
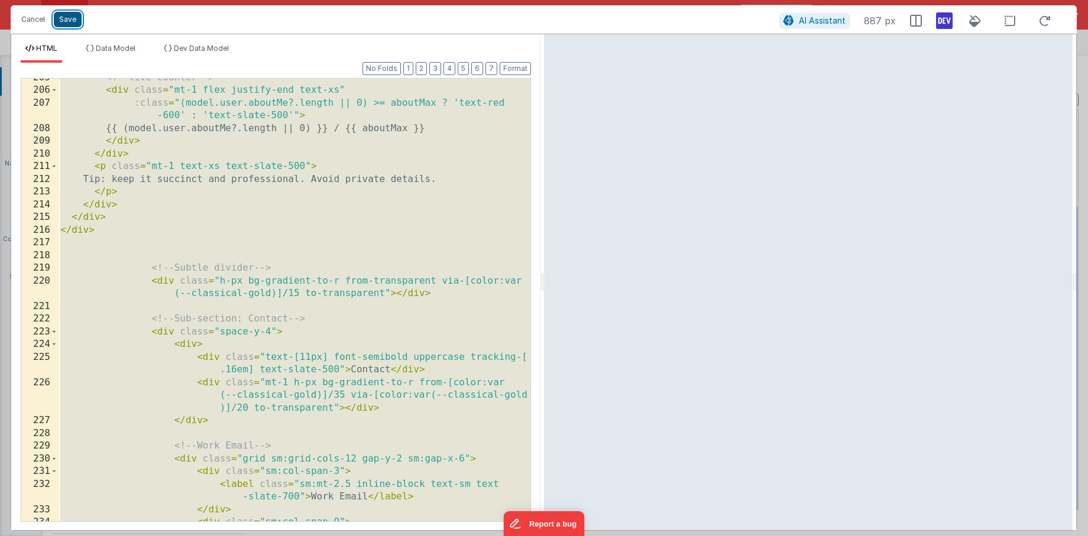
click at [67, 20] on button "Save" at bounding box center [68, 19] width 28 height 15
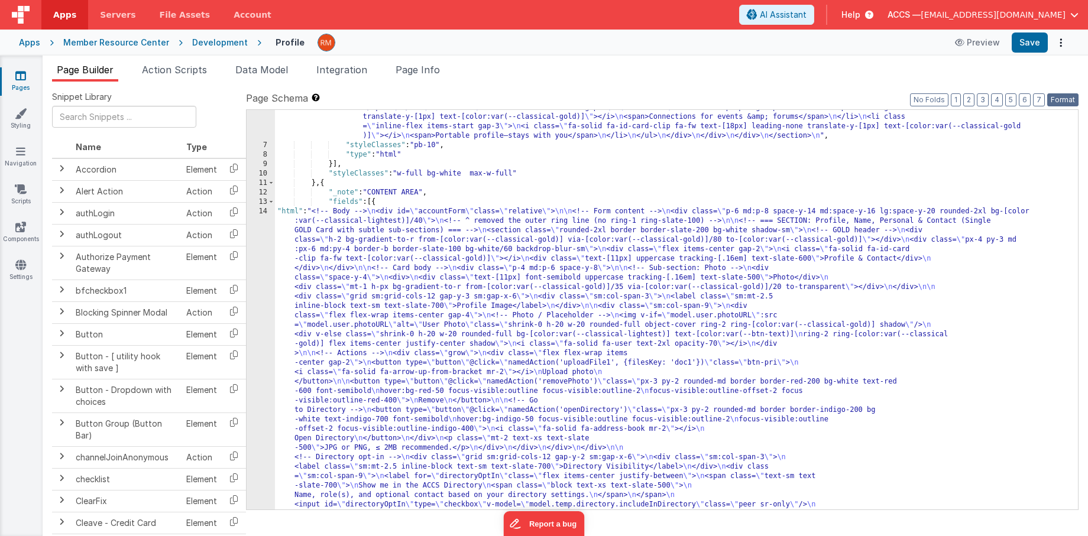
click at [1068, 102] on button "Format" at bounding box center [1062, 99] width 31 height 13
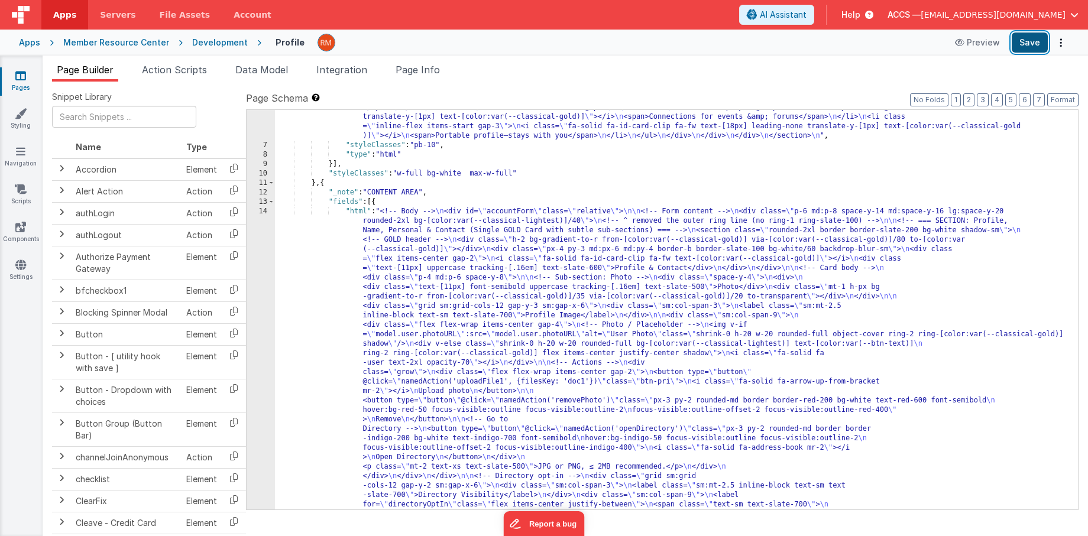
click at [1029, 43] on button "Save" at bounding box center [1029, 43] width 36 height 20
click at [283, 71] on span "Data Model" at bounding box center [261, 70] width 53 height 12
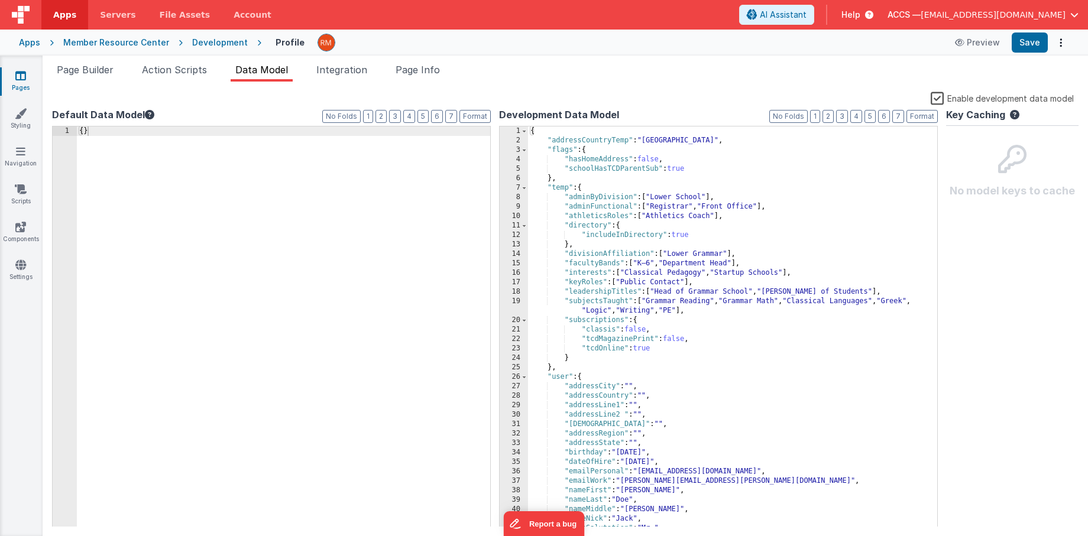
scroll to position [63, 0]
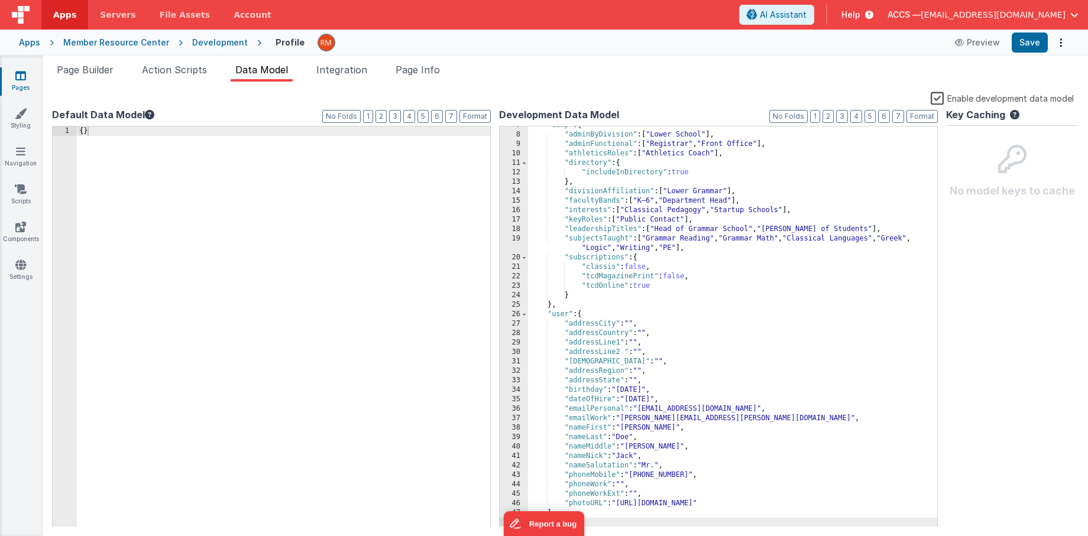
click at [829, 504] on div ""temp" : { "adminByDivision" : [ "Lower School" ] , "adminFunctional" : [ "Regi…" at bounding box center [732, 331] width 409 height 420
click at [716, 517] on div ""temp" : { "adminByDivision" : [ "Lower School" ] , "adminFunctional" : [ "Regi…" at bounding box center [732, 331] width 409 height 420
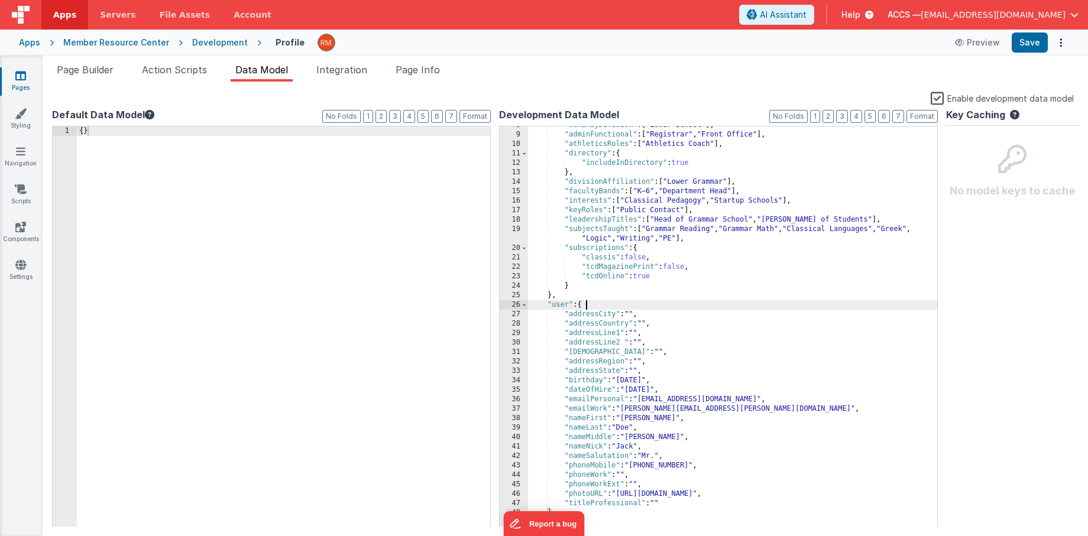
click at [620, 303] on div ""adminByDivision" : [ "Lower School" ] , "adminFunctional" : [ "Registrar" , "F…" at bounding box center [732, 331] width 409 height 420
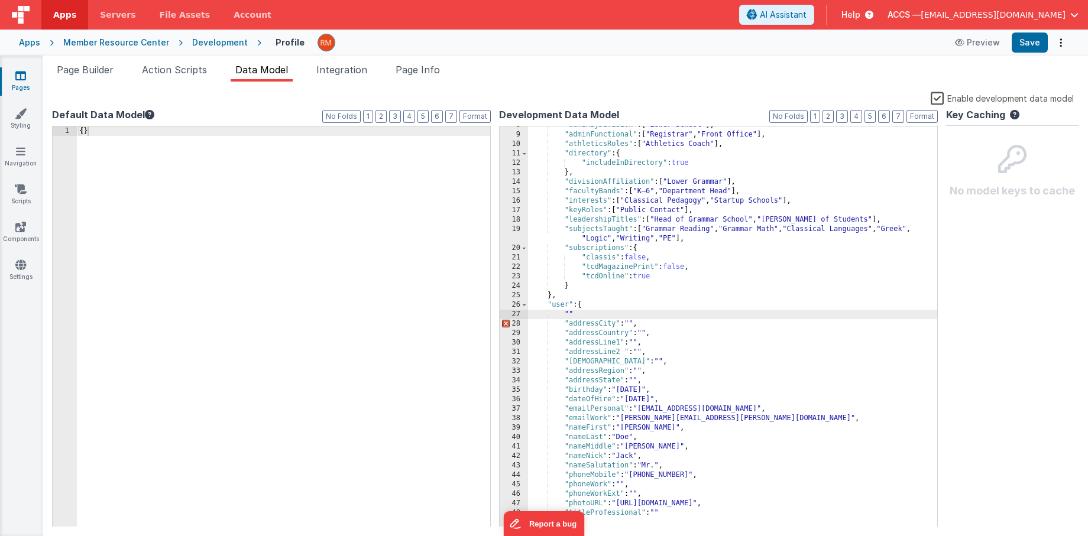
paste textarea
click at [1024, 44] on button "Save" at bounding box center [1029, 43] width 36 height 20
click at [81, 66] on span "Page Builder" at bounding box center [85, 70] width 57 height 12
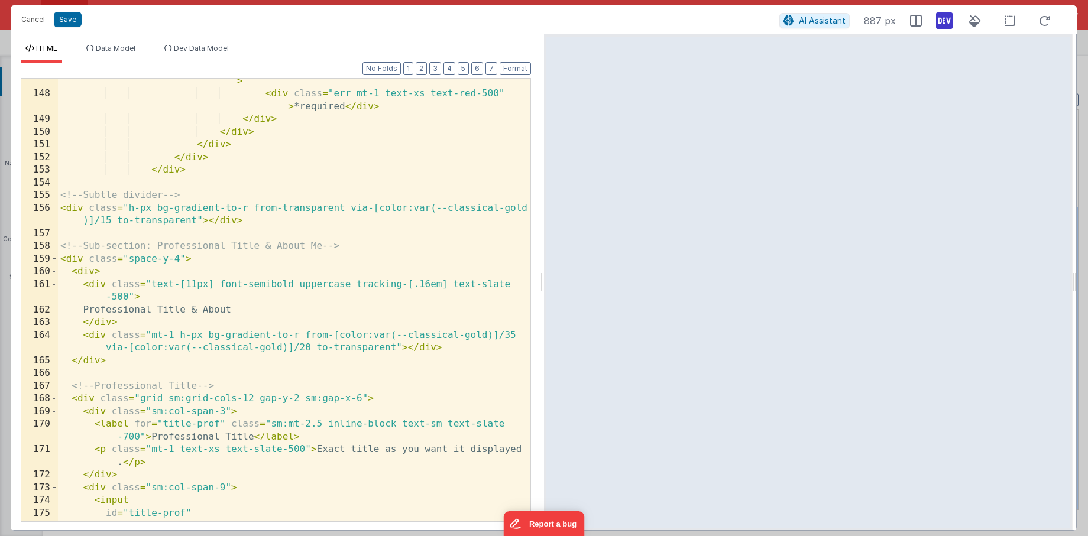
scroll to position [2905, 0]
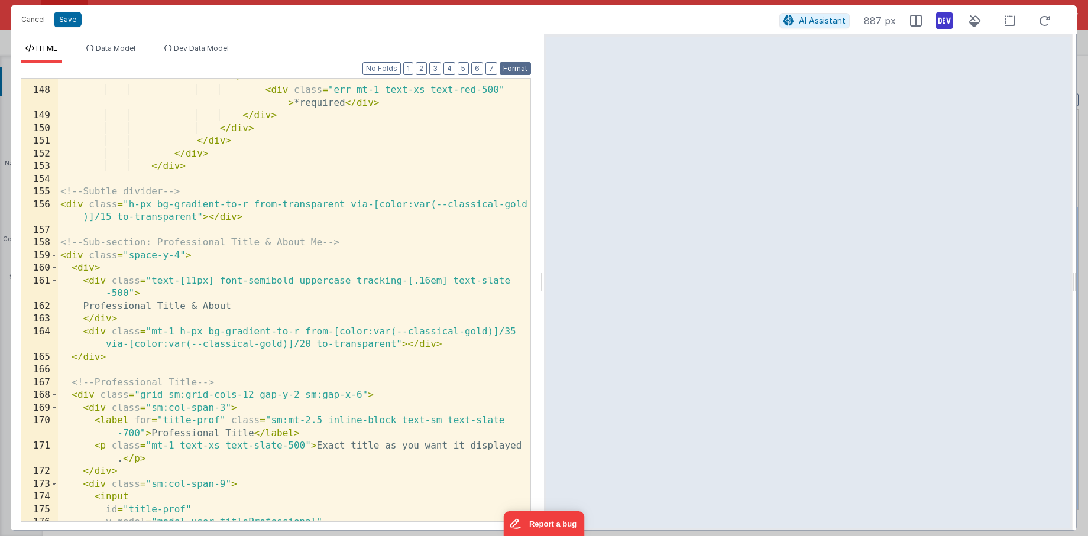
click at [524, 65] on button "Format" at bounding box center [515, 68] width 31 height 13
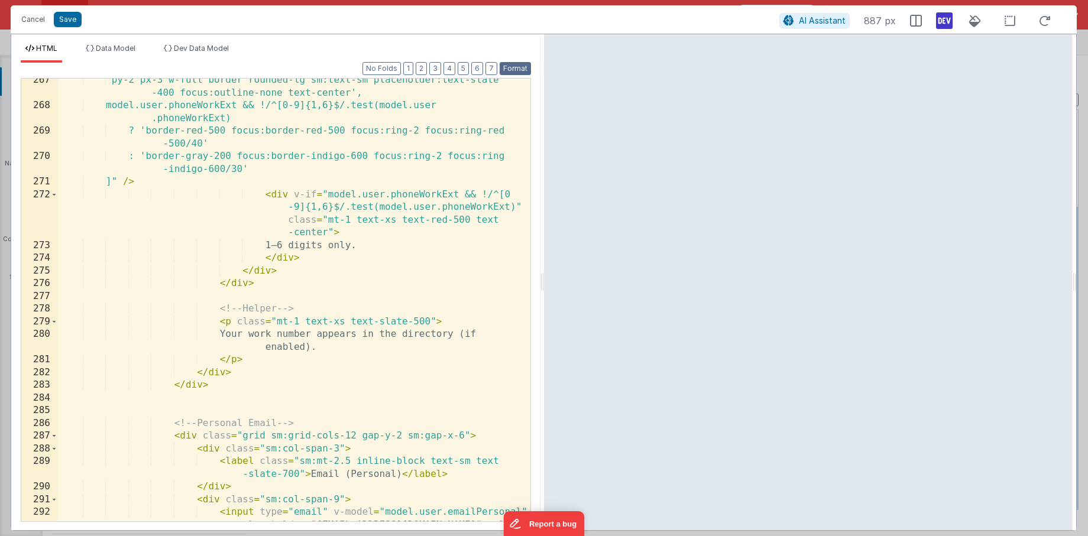
scroll to position [5306, 0]
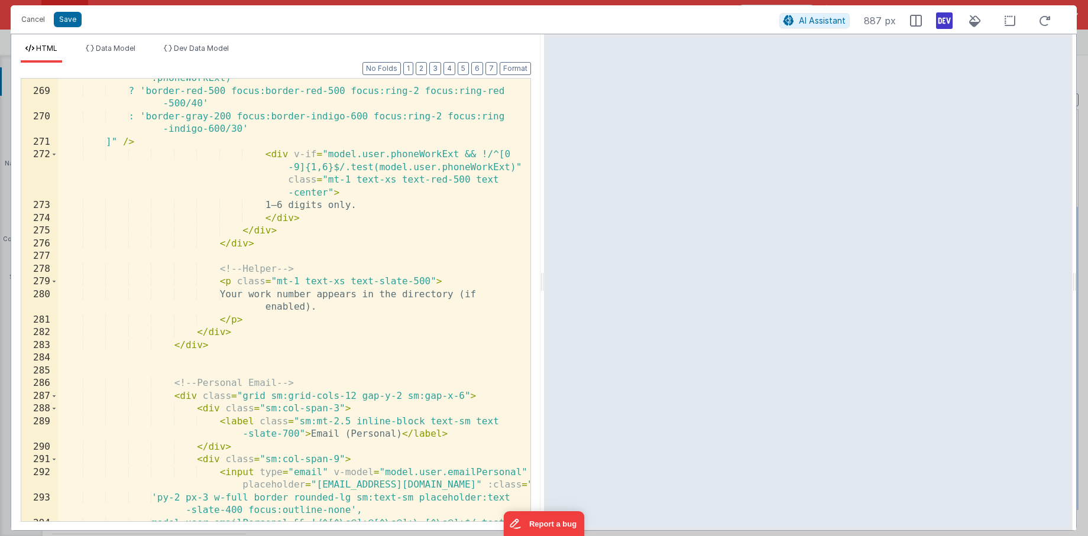
click at [378, 229] on div "model.user.phoneWorkExt && !/^[0-9]{1,6}$/.test(model.user .phoneWorkExt) ? 'bo…" at bounding box center [294, 307] width 472 height 494
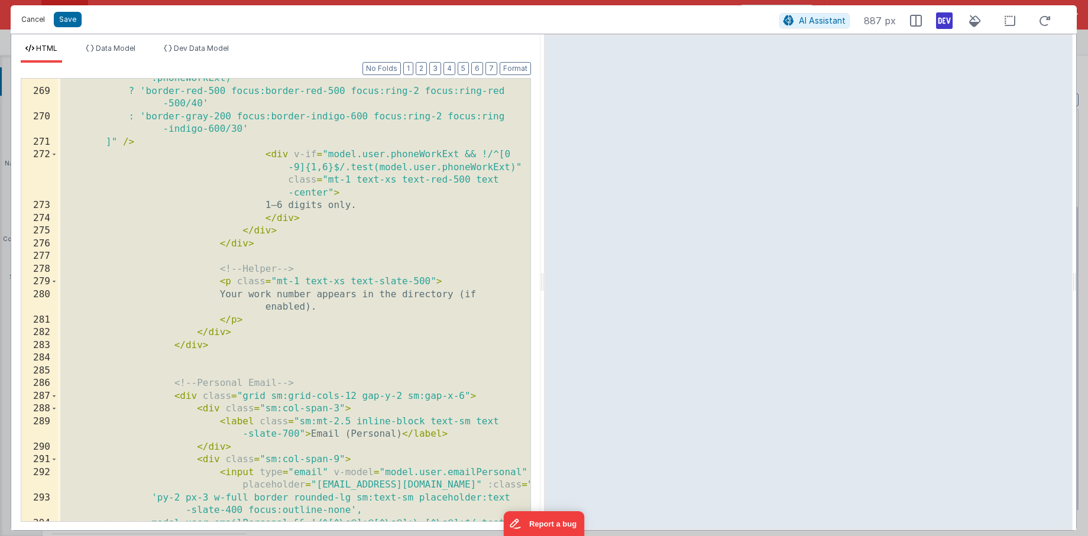
click at [28, 22] on button "Cancel" at bounding box center [32, 19] width 35 height 17
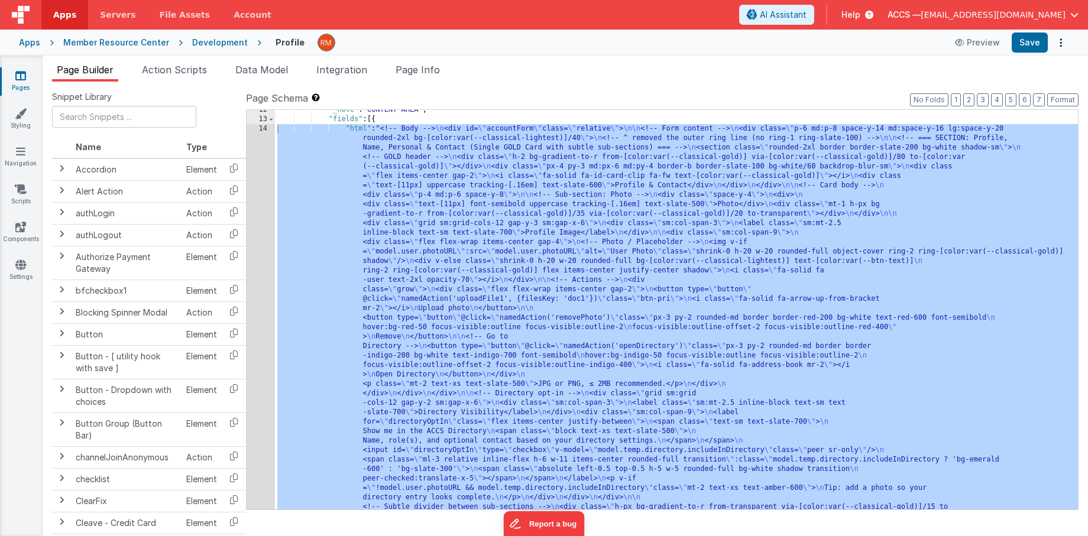
scroll to position [348, 0]
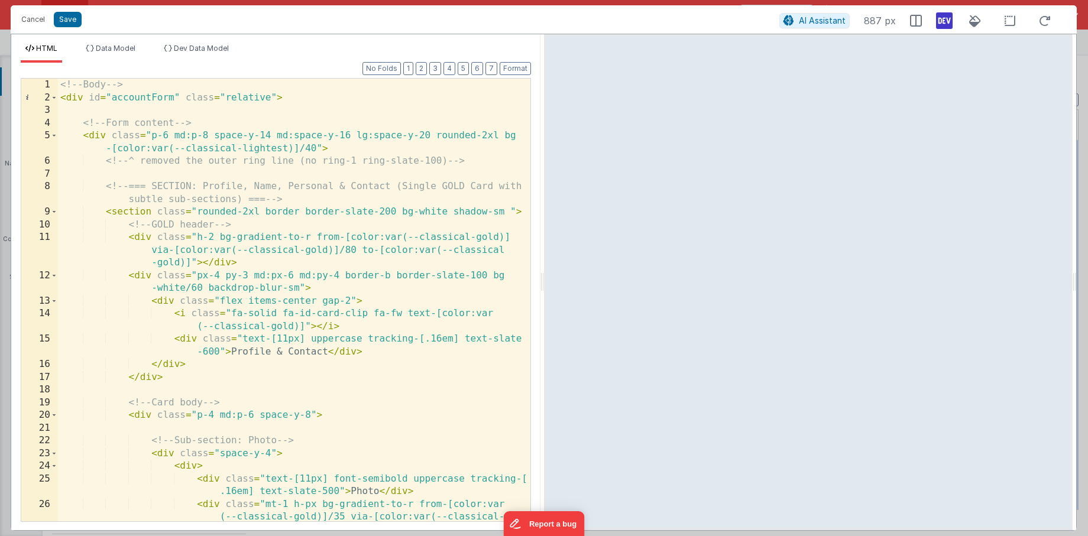
scroll to position [0, 0]
click at [427, 234] on div "<!-- Body --> < div id = "accountForm" class = "relative" > <!-- Form content -…" at bounding box center [294, 326] width 472 height 494
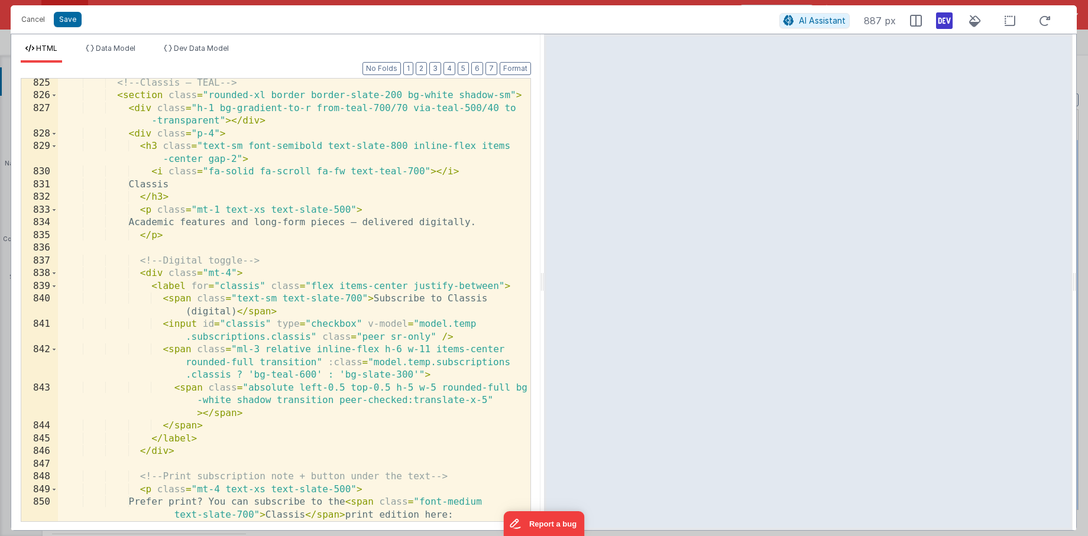
scroll to position [14885, 0]
click at [72, 24] on button "Save" at bounding box center [68, 19] width 28 height 15
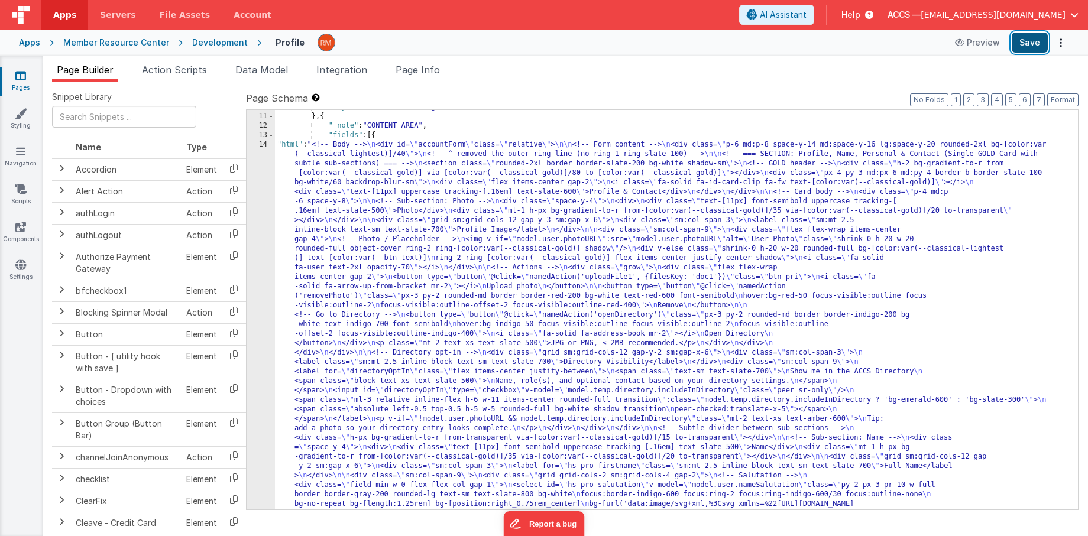
click at [1030, 41] on button "Save" at bounding box center [1029, 43] width 36 height 20
click at [1064, 100] on button "Format" at bounding box center [1062, 99] width 31 height 13
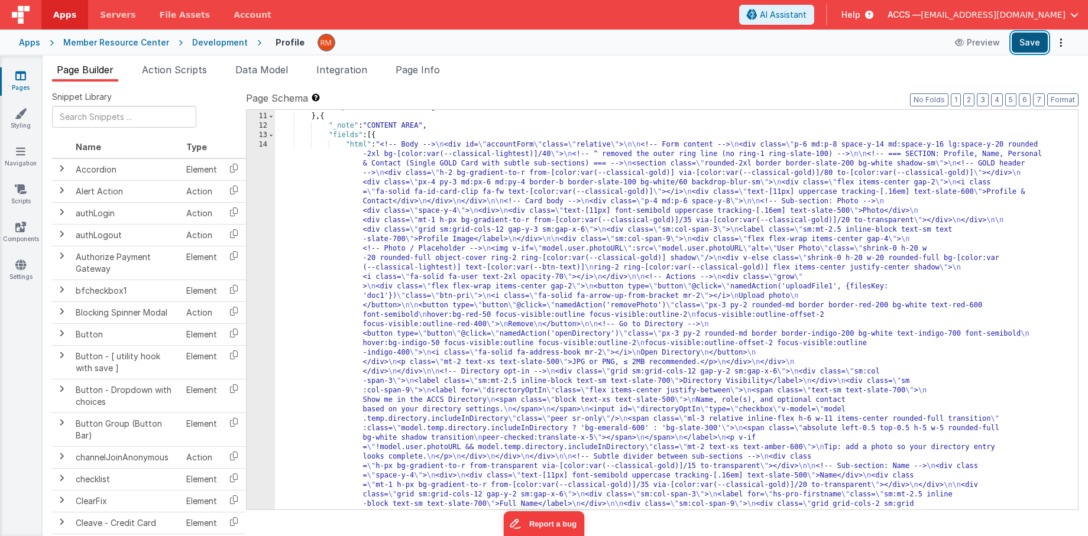
click at [1029, 44] on button "Save" at bounding box center [1029, 43] width 36 height 20
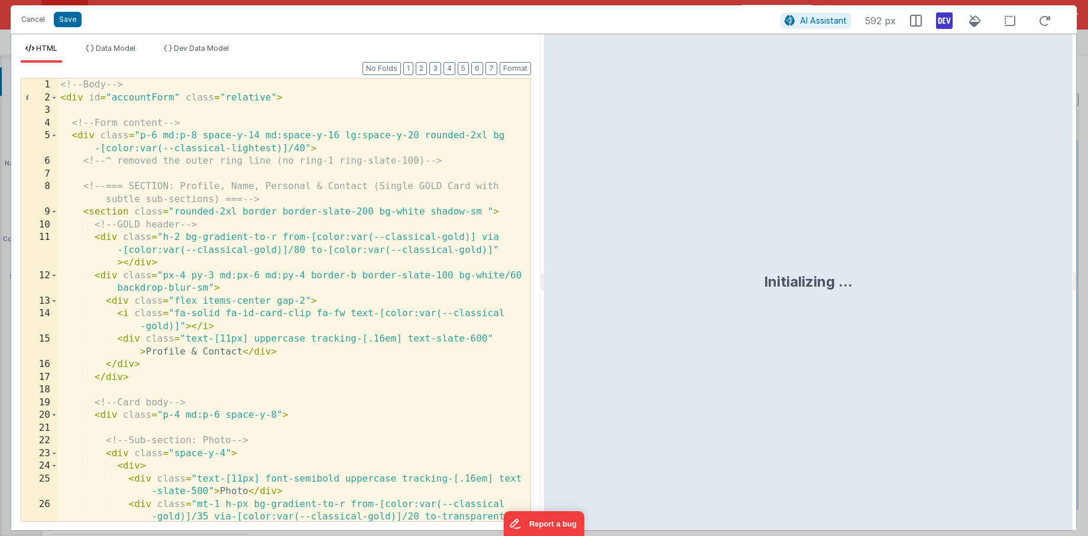
click at [423, 175] on div "<!-- Body --> < div id = "accountForm" class = "relative" > <!-- Form content -…" at bounding box center [294, 326] width 472 height 494
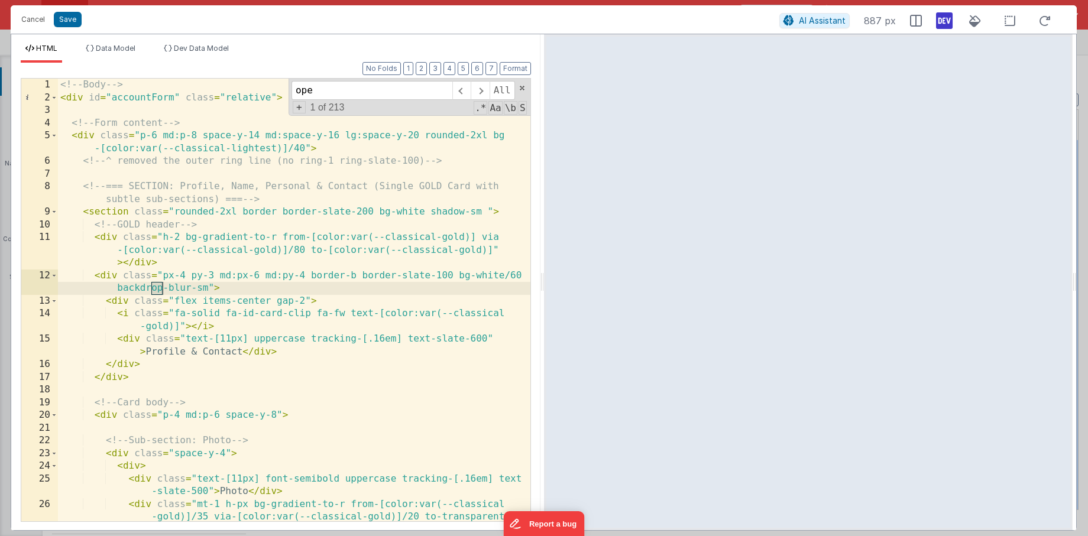
scroll to position [770, 0]
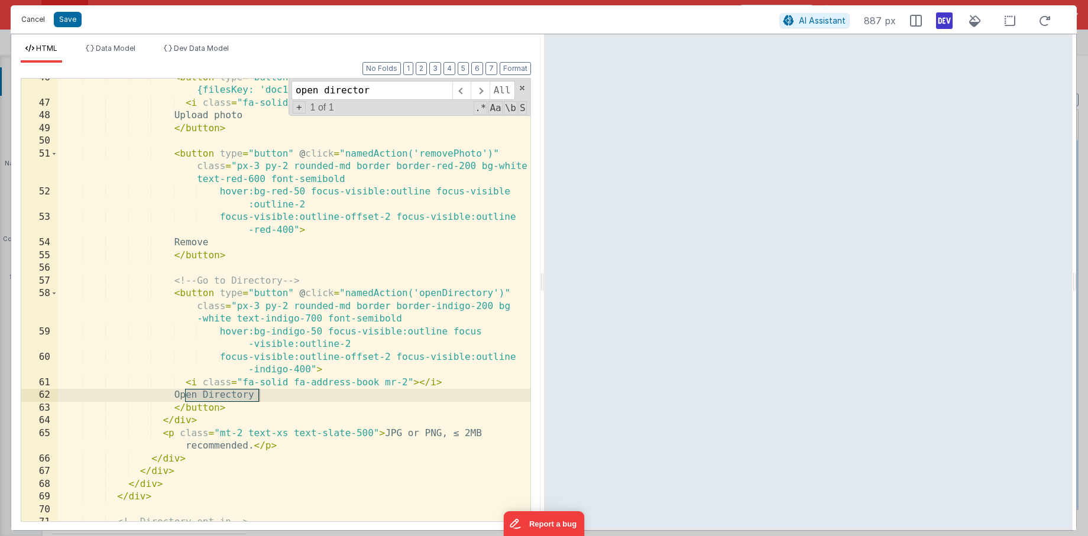
type input "open director"
click at [36, 18] on button "Cancel" at bounding box center [32, 19] width 35 height 17
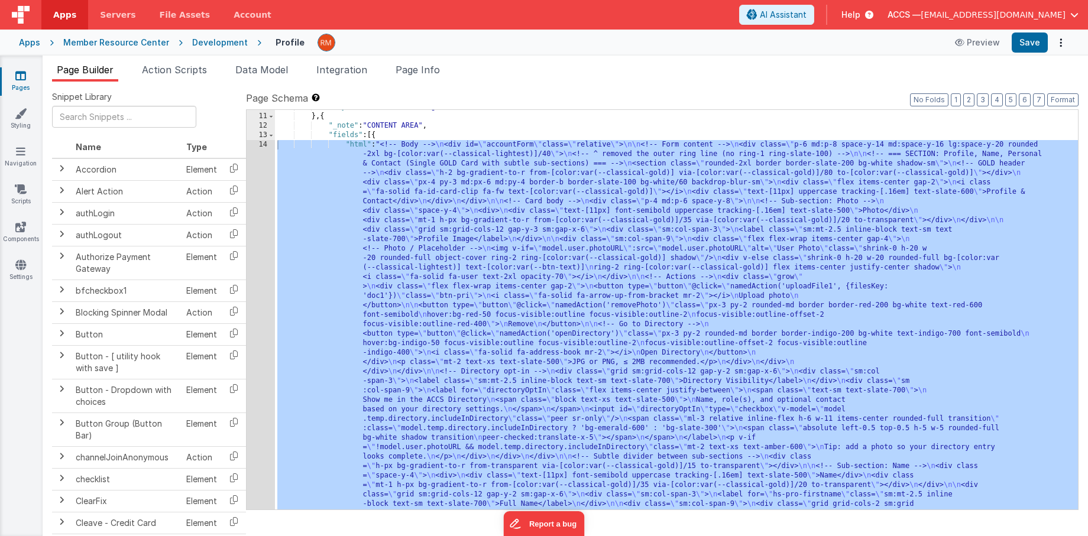
click at [22, 83] on link "Pages" at bounding box center [20, 82] width 43 height 24
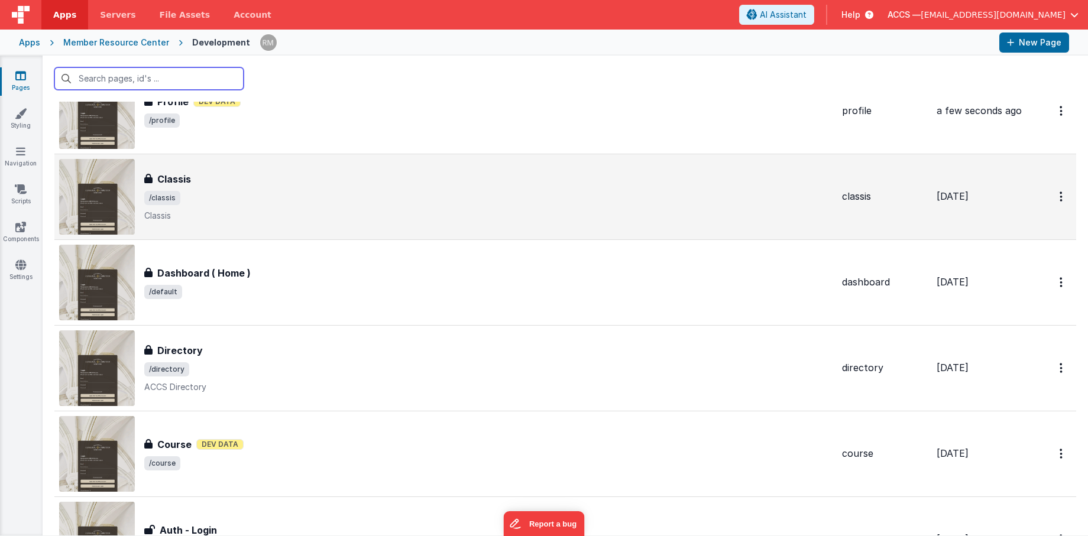
scroll to position [67, 0]
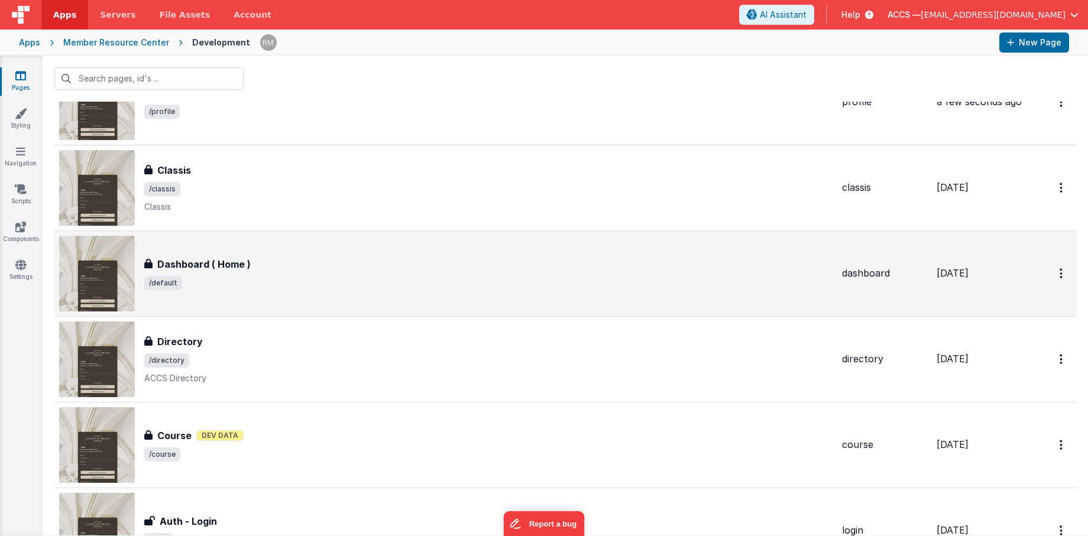
click at [209, 275] on div "Dashboard ( Home ) Dashboard ( Home ) /default" at bounding box center [488, 273] width 688 height 33
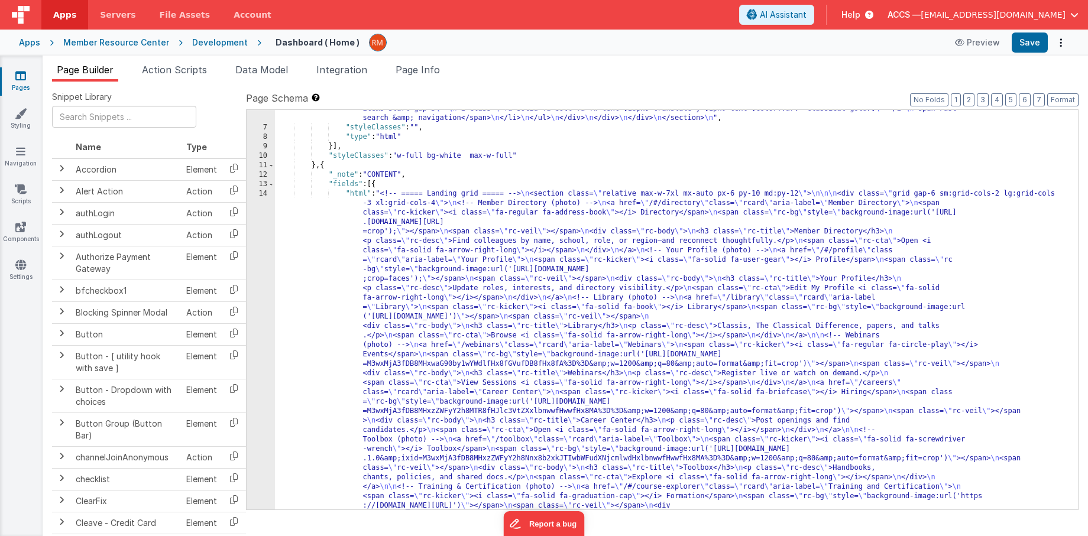
scroll to position [254, 0]
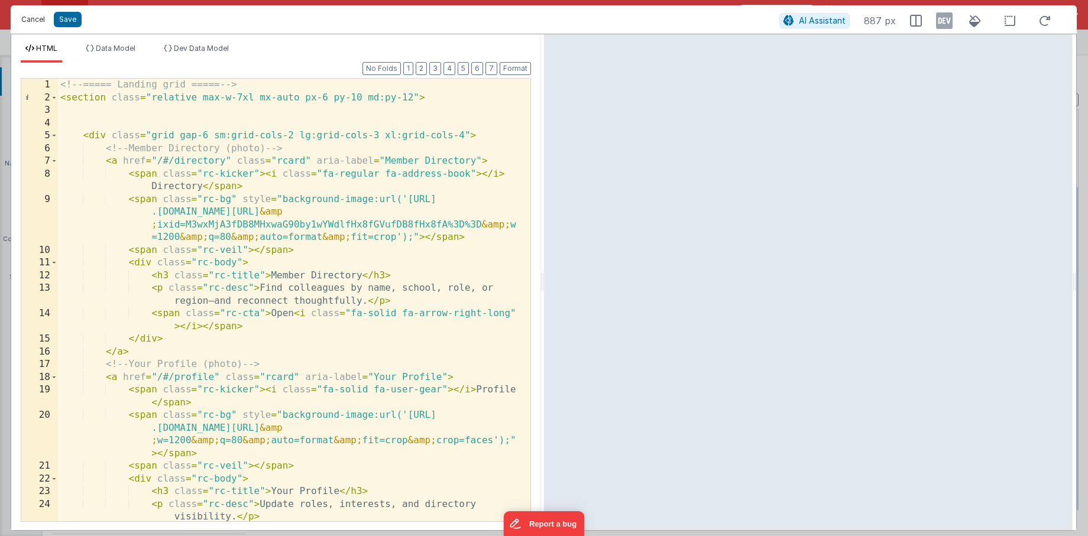
click at [35, 22] on button "Cancel" at bounding box center [32, 19] width 35 height 17
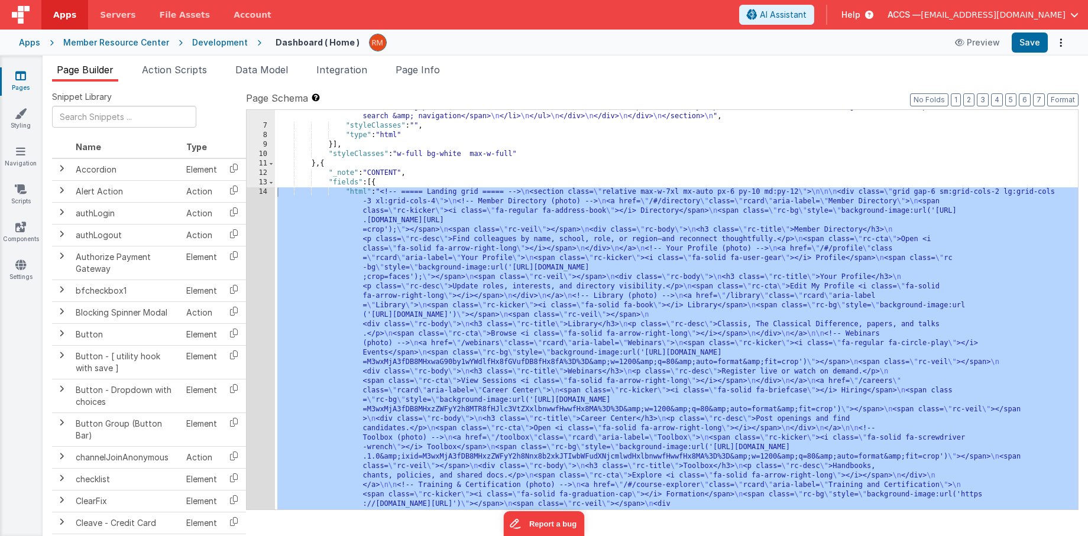
click at [24, 82] on link "Pages" at bounding box center [20, 82] width 43 height 24
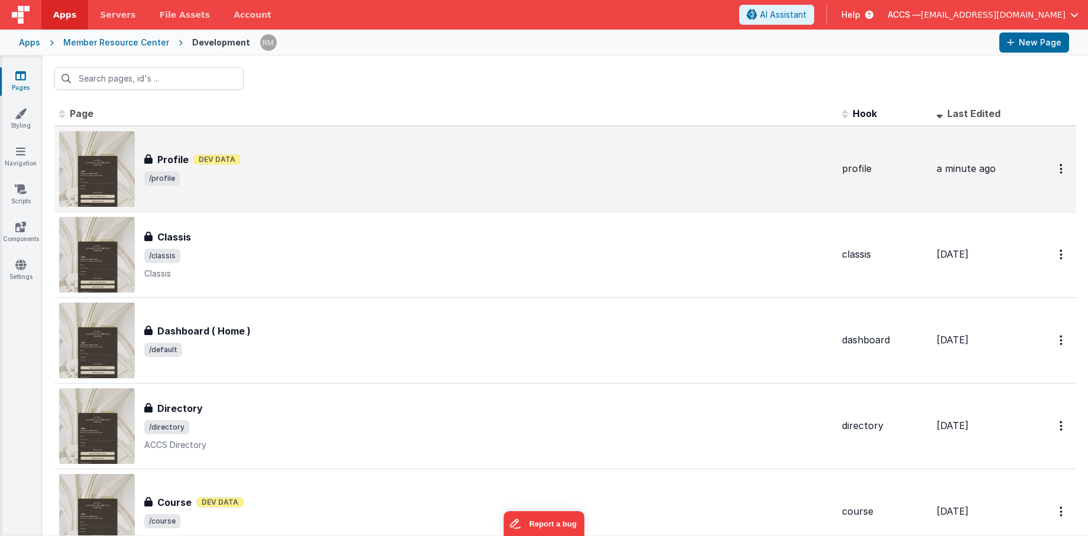
click at [187, 172] on span "/profile" at bounding box center [488, 178] width 688 height 14
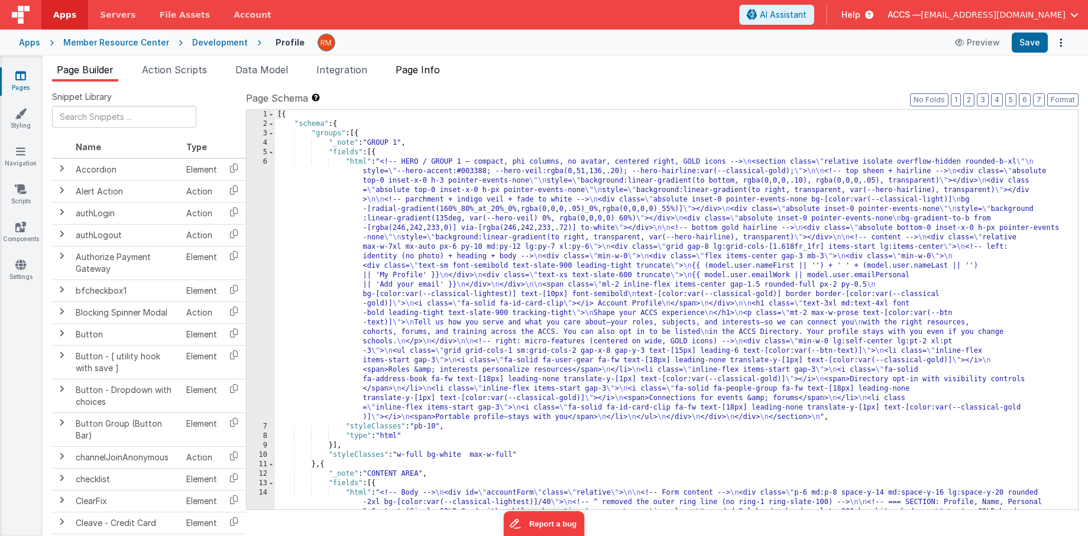
click at [424, 74] on span "Page Info" at bounding box center [417, 70] width 44 height 12
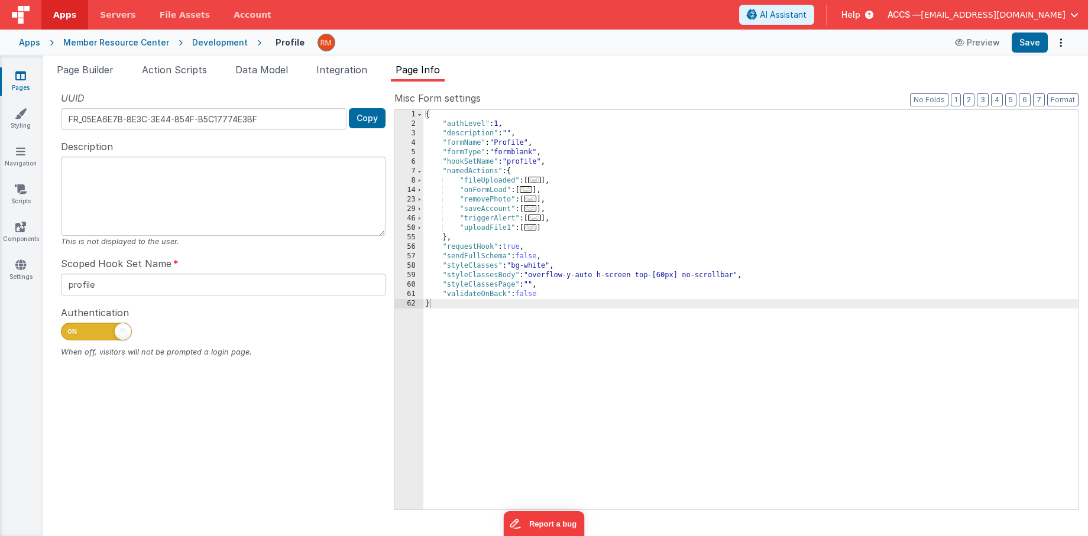
click at [568, 196] on div "{ "authLevel" : 1 , "description" : "" , "formName" : "Profile" , "formType" : …" at bounding box center [750, 319] width 654 height 419
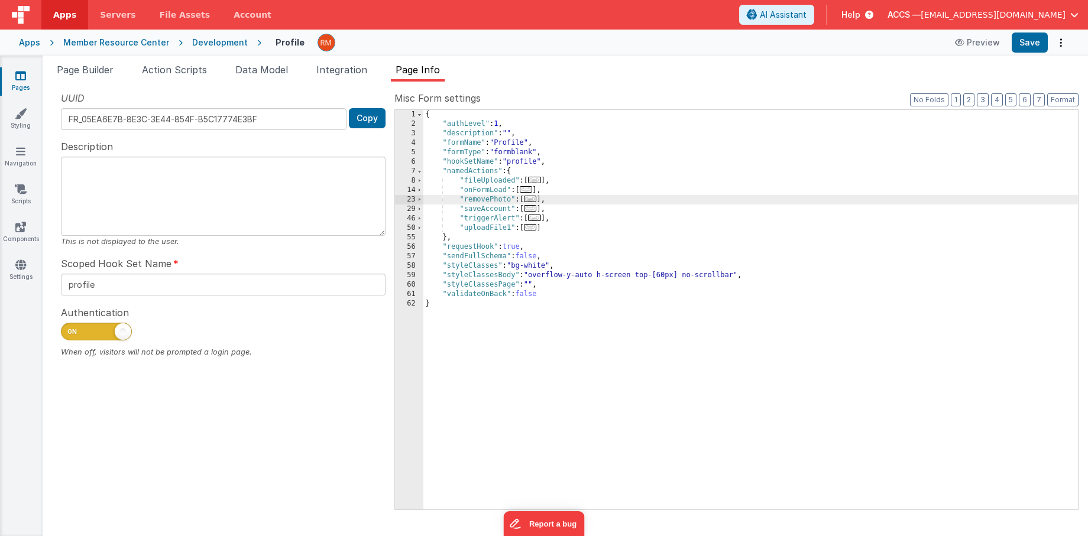
click at [569, 191] on div "{ "authLevel" : 1 , "description" : "" , "formName" : "Profile" , "formType" : …" at bounding box center [750, 319] width 654 height 419
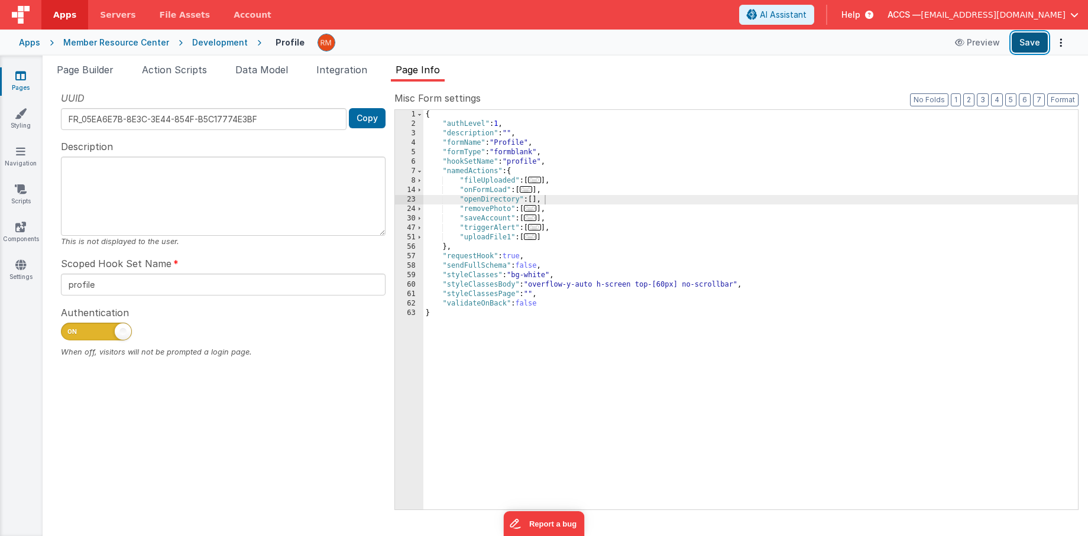
click at [1025, 44] on button "Save" at bounding box center [1029, 43] width 36 height 20
click at [24, 86] on link "Pages" at bounding box center [20, 82] width 43 height 24
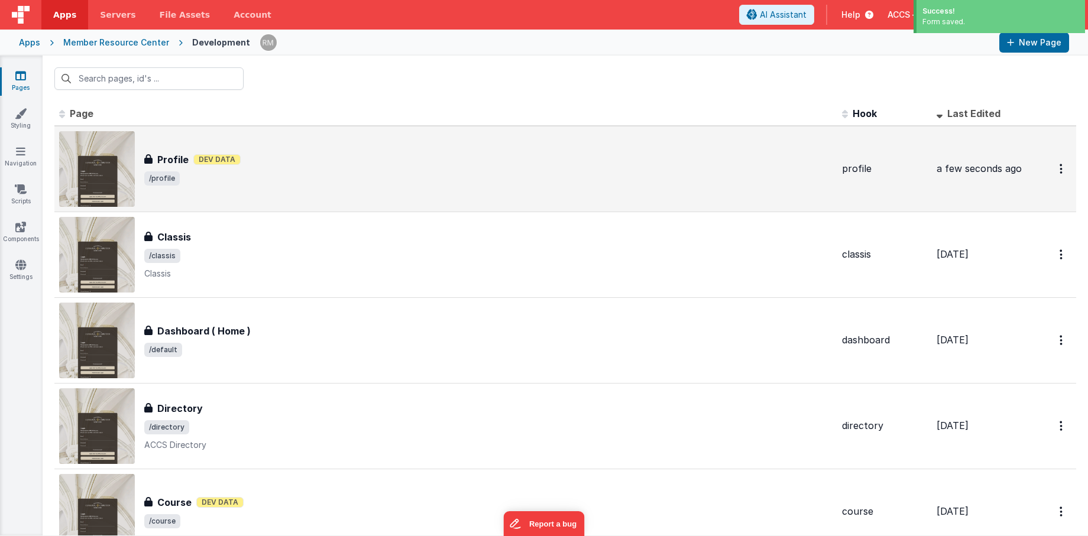
click at [174, 158] on h3 "Profile" at bounding box center [172, 160] width 31 height 14
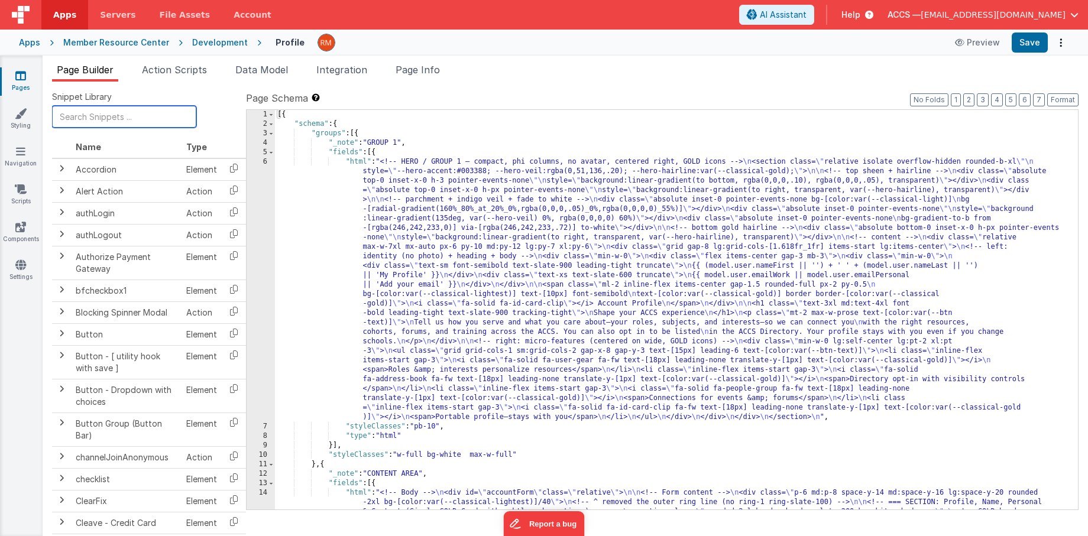
click at [98, 120] on input "text" at bounding box center [124, 117] width 144 height 22
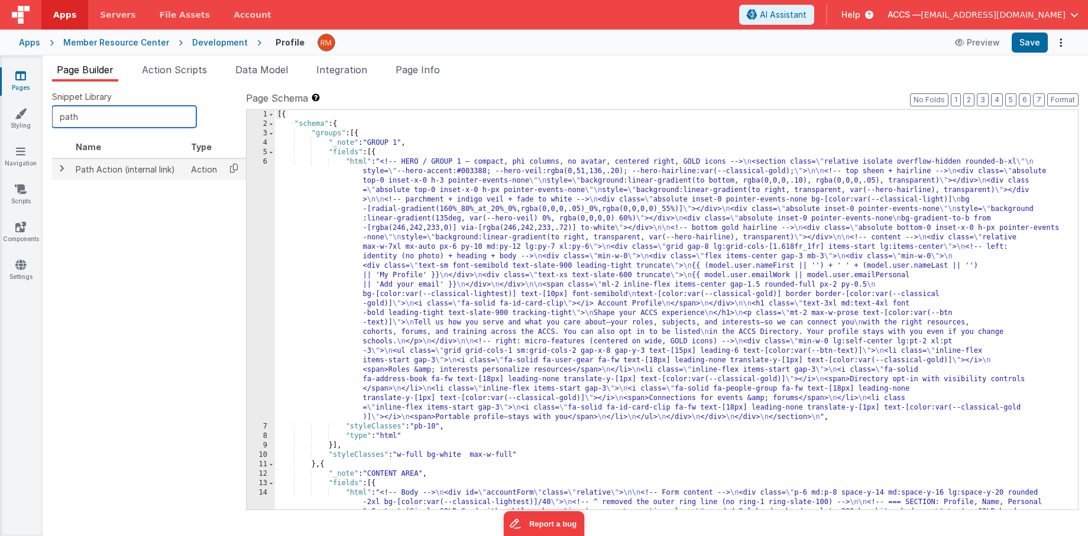
type input "path"
click at [235, 170] on icon at bounding box center [234, 168] width 24 height 18
click at [427, 73] on span "Page Info" at bounding box center [417, 70] width 44 height 12
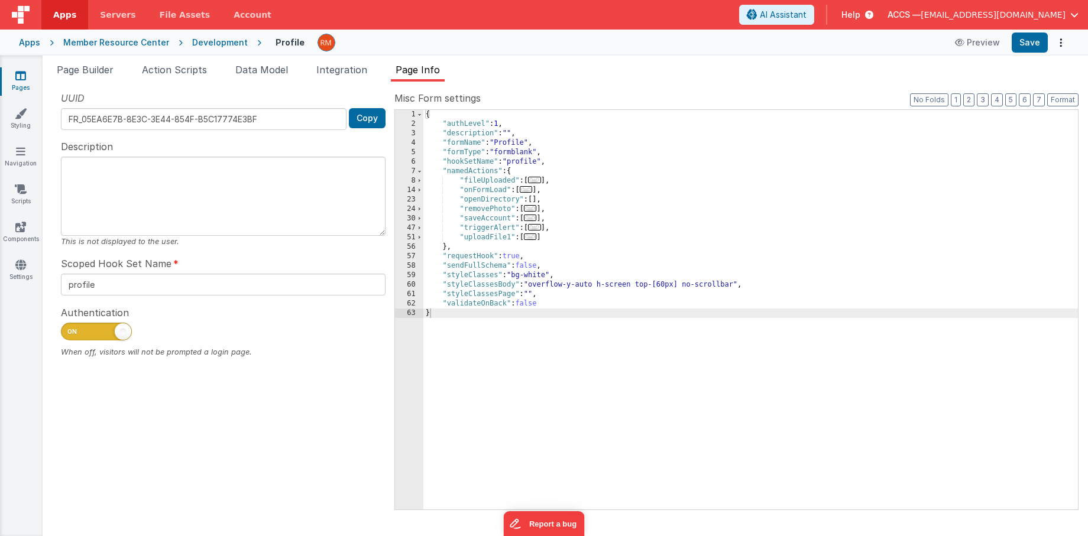
click at [537, 202] on div "{ "authLevel" : 1 , "description" : "" , "formName" : "Profile" , "formType" : …" at bounding box center [750, 319] width 654 height 419
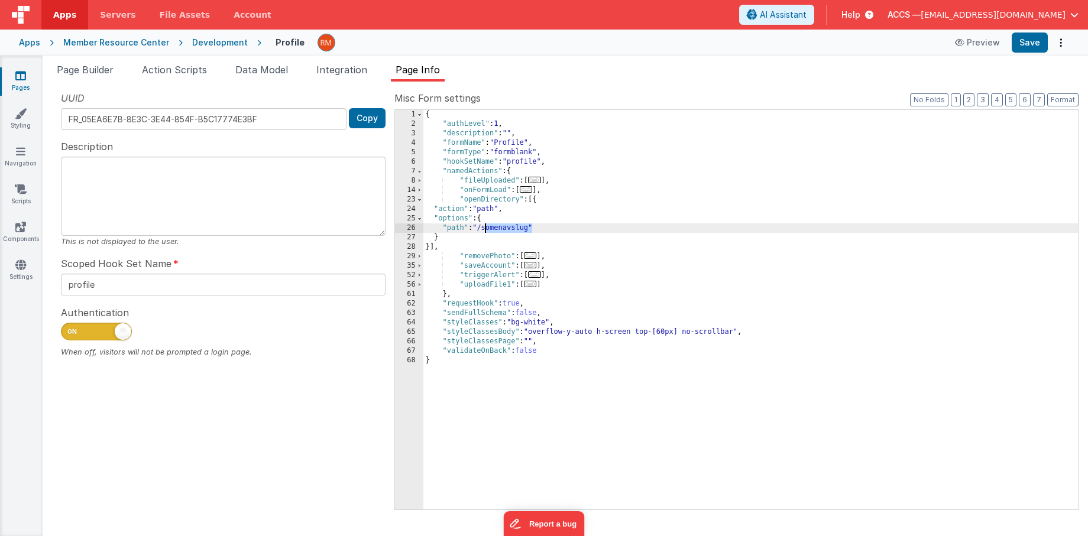
drag, startPoint x: 531, startPoint y: 231, endPoint x: 487, endPoint y: 231, distance: 44.3
click at [487, 231] on div "{ "authLevel" : 1 , "description" : "" , "formName" : "Profile" , "formType" : …" at bounding box center [750, 319] width 654 height 419
click at [1020, 35] on button "Save" at bounding box center [1029, 43] width 36 height 20
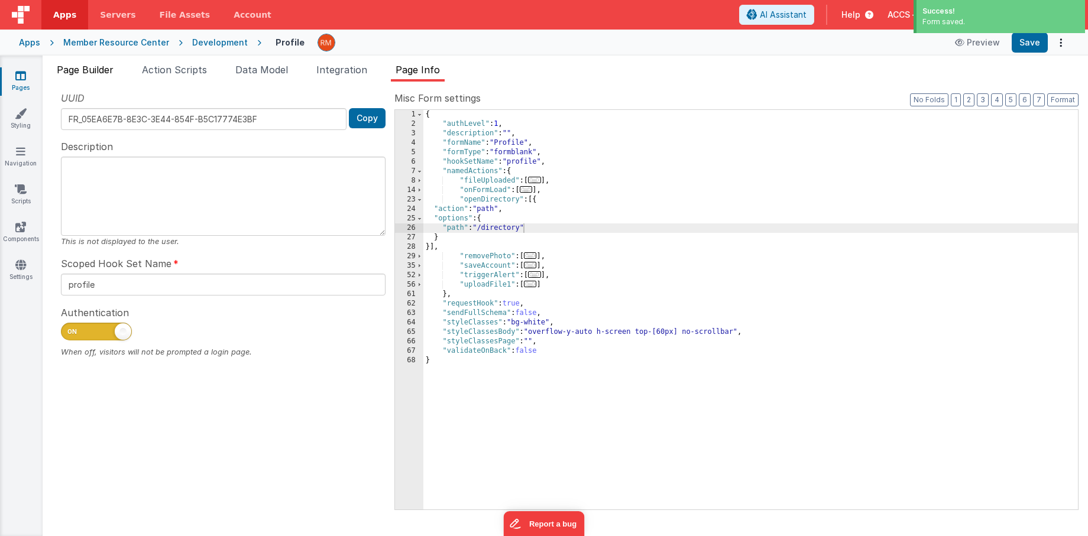
click at [103, 74] on span "Page Builder" at bounding box center [85, 70] width 57 height 12
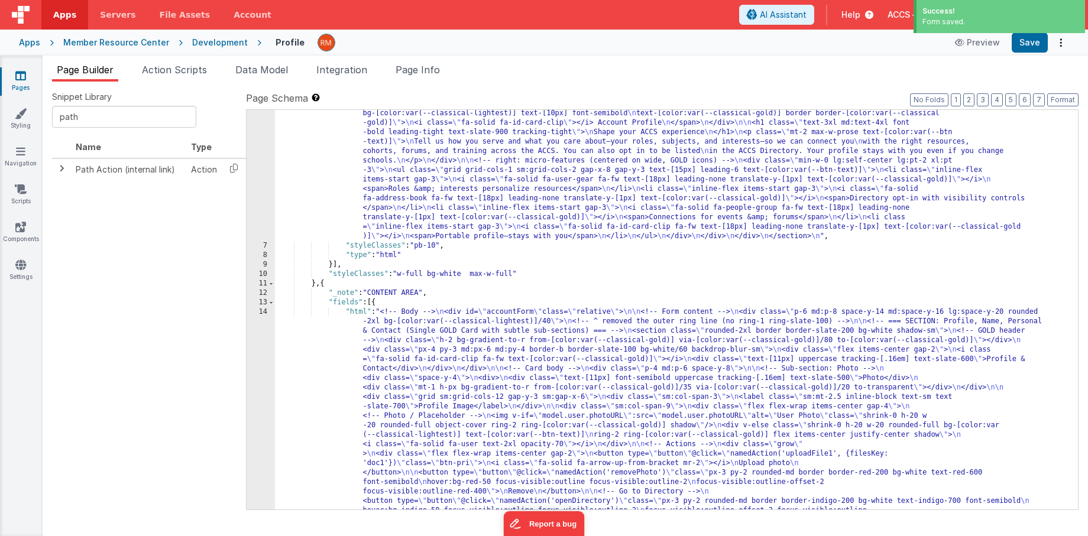
scroll to position [275, 0]
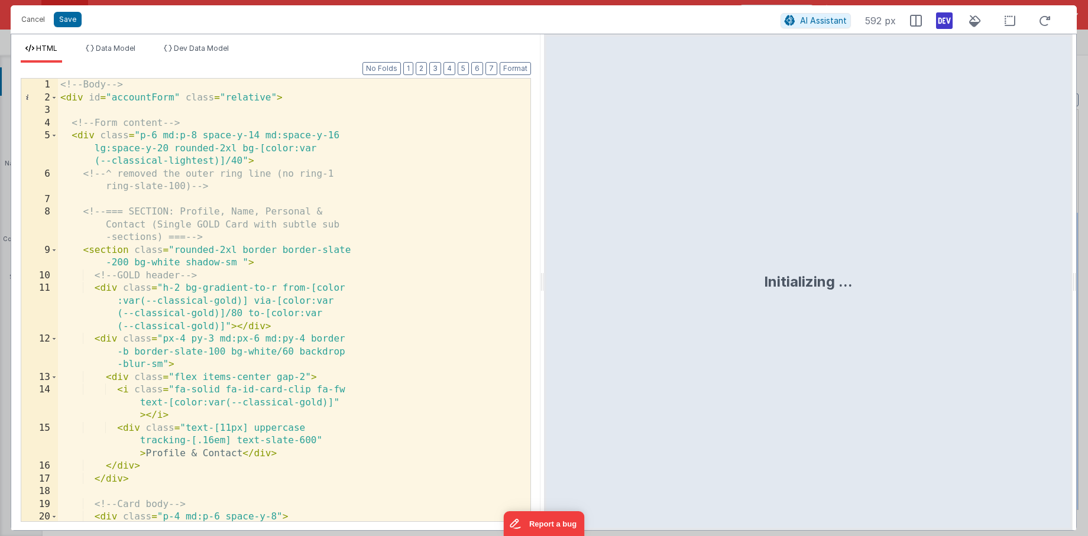
click at [398, 260] on div "<!-- Body --> < div id = "accountForm" class = "relative" > <!-- Form content -…" at bounding box center [294, 313] width 472 height 468
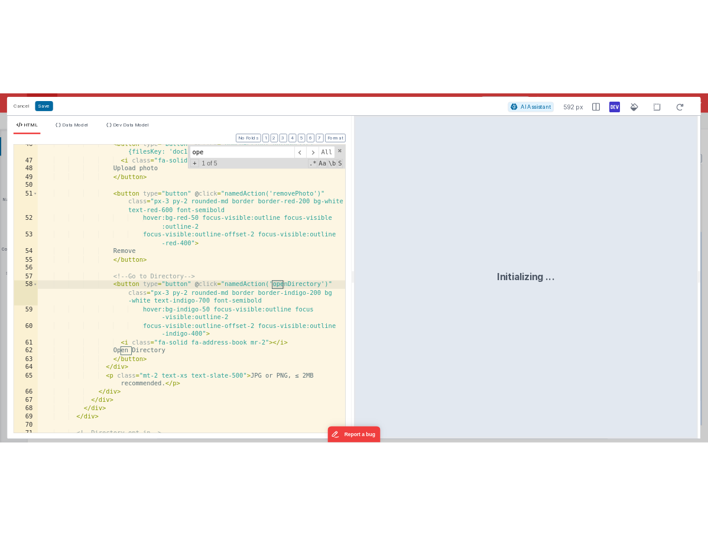
scroll to position [770, 0]
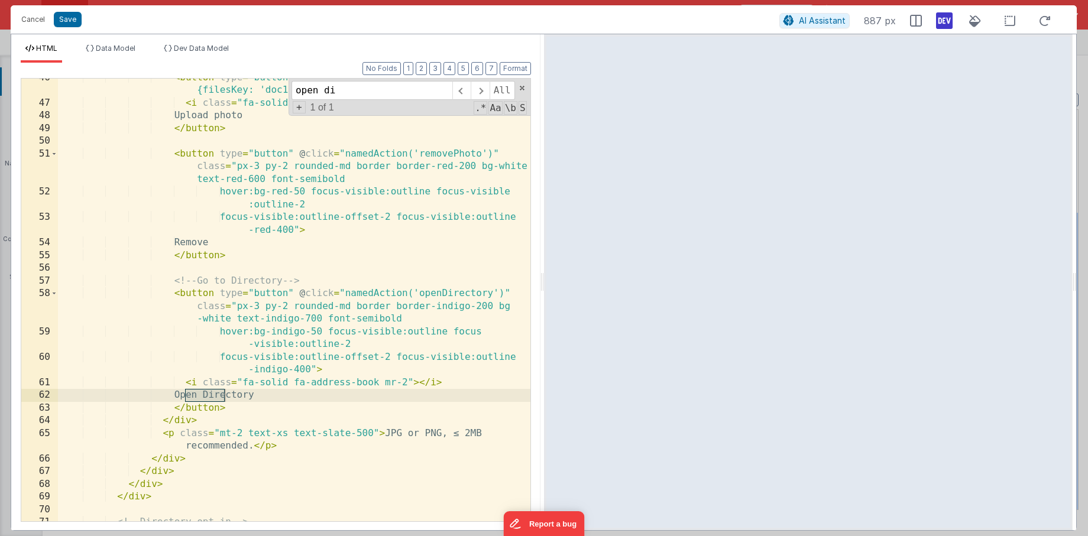
type input "open di"
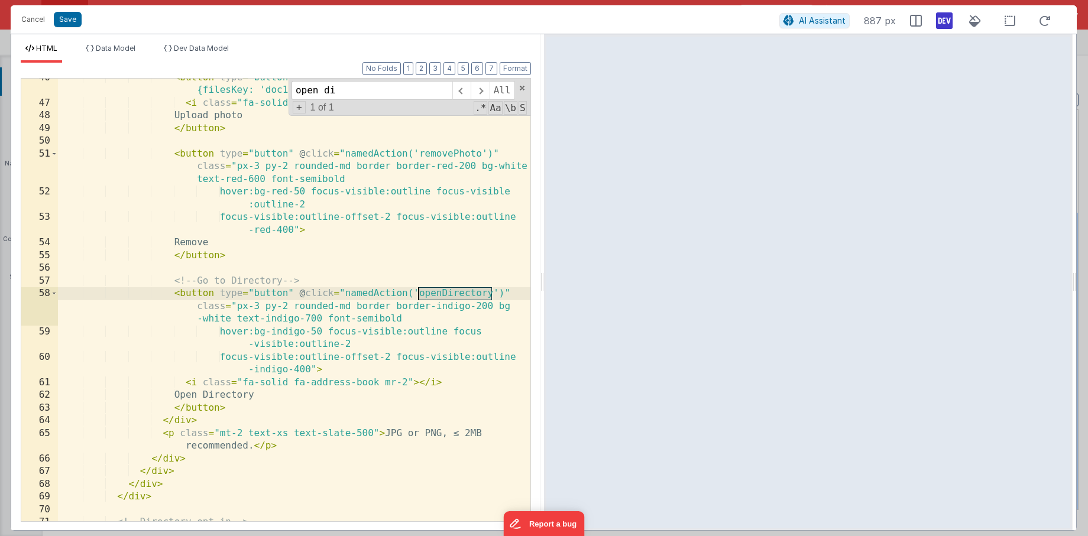
drag, startPoint x: 494, startPoint y: 296, endPoint x: 418, endPoint y: 300, distance: 75.8
click at [418, 300] on div "< button type = "button" @ click = "namedAction('uploadFile1', {filesKey: 'doc1…" at bounding box center [294, 312] width 472 height 481
click at [37, 22] on button "Cancel" at bounding box center [32, 19] width 35 height 17
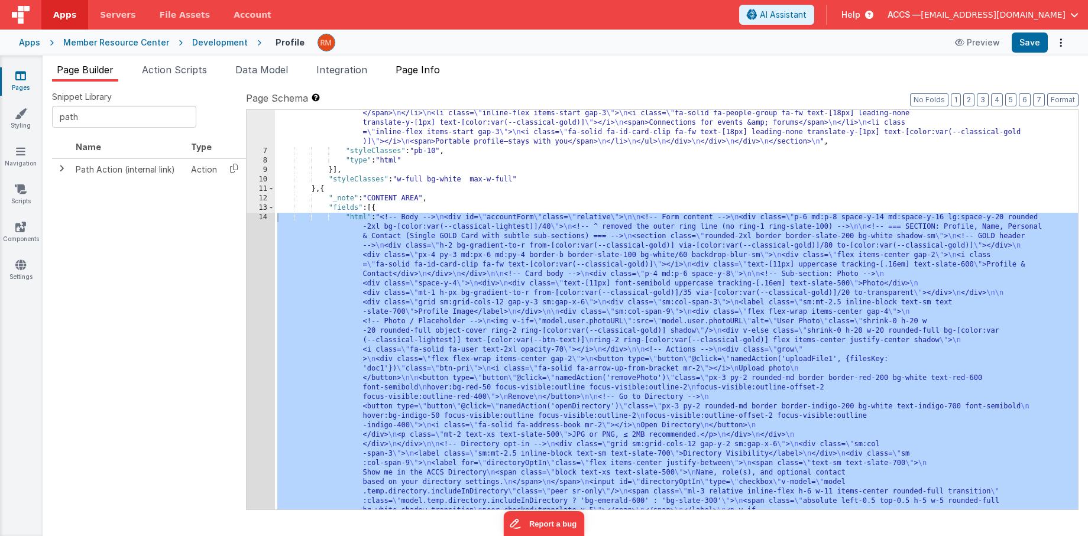
click at [434, 70] on span "Page Info" at bounding box center [417, 70] width 44 height 12
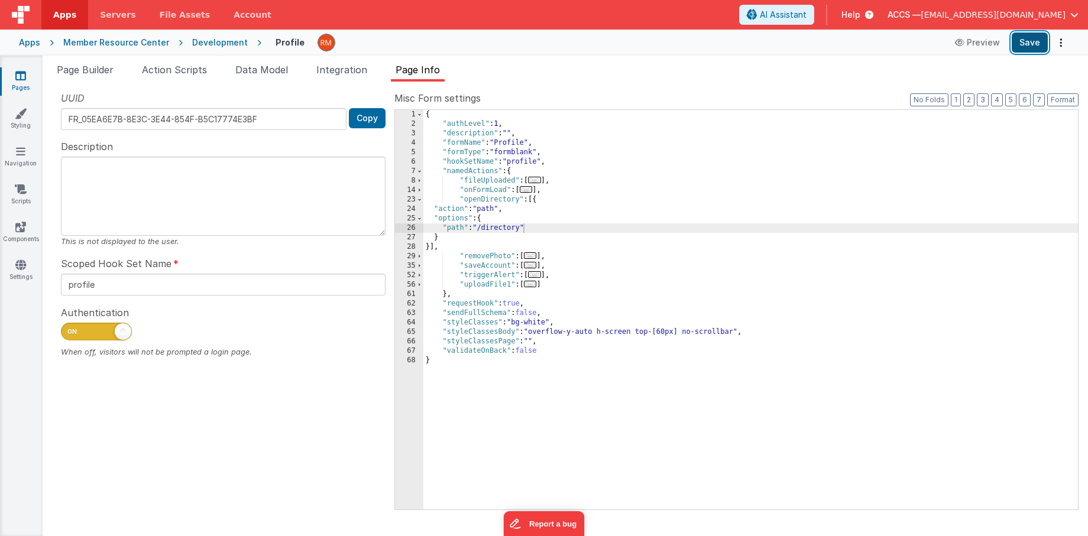
click at [1033, 40] on button "Save" at bounding box center [1029, 43] width 36 height 20
